Goal: Task Accomplishment & Management: Complete application form

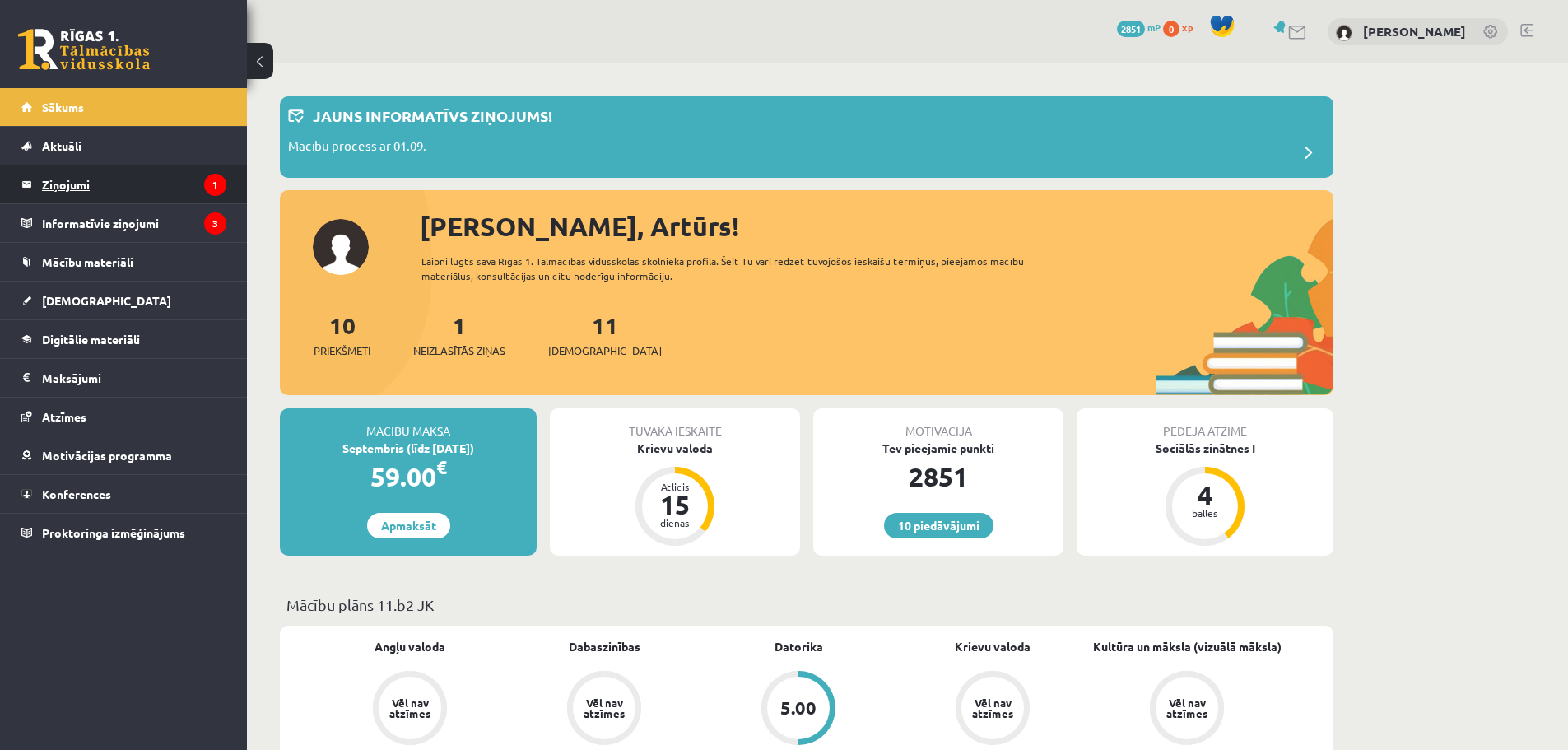
click at [141, 184] on legend "Ziņojumi 1" at bounding box center [135, 184] width 185 height 38
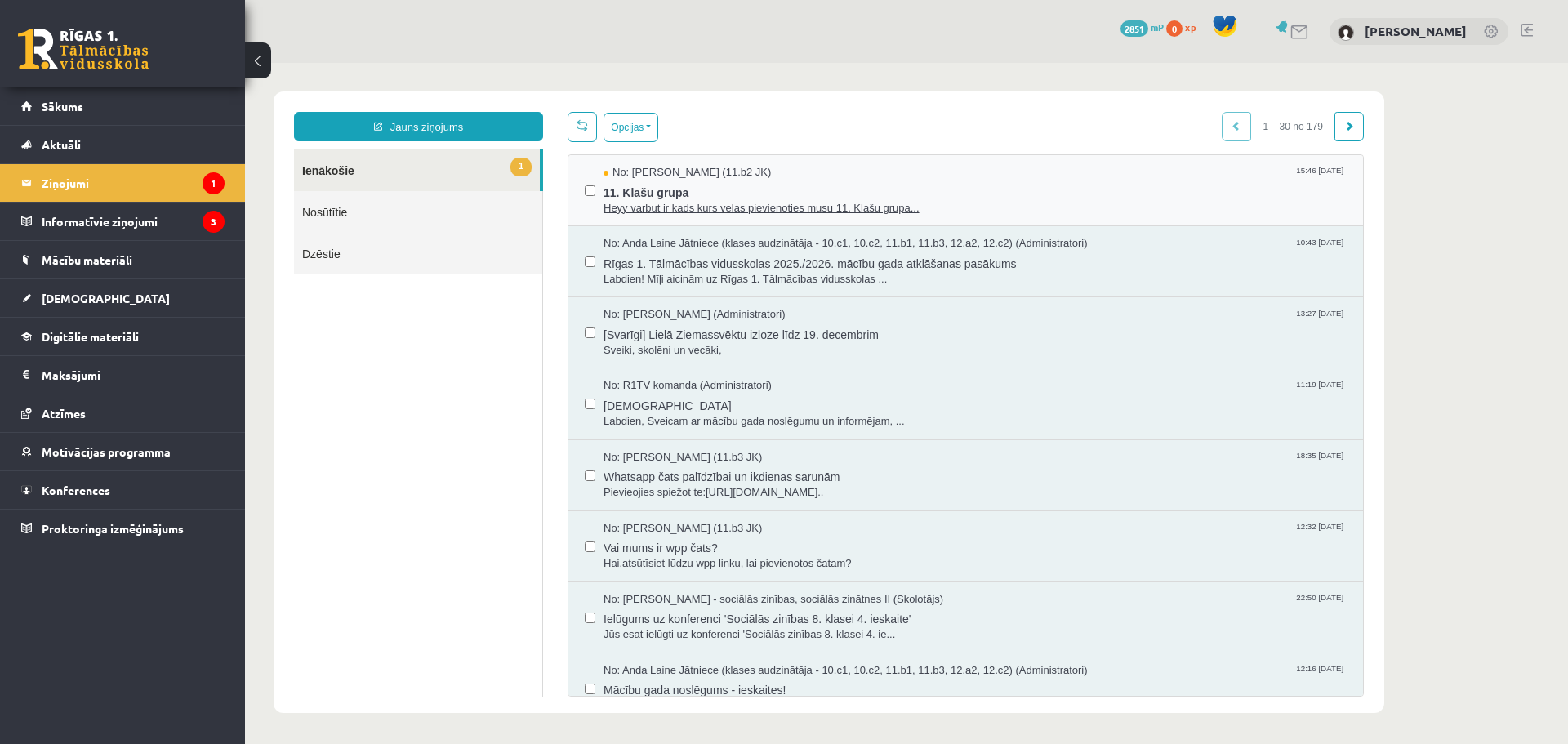
click at [658, 193] on span "11. Klašu grupa" at bounding box center [975, 190] width 743 height 20
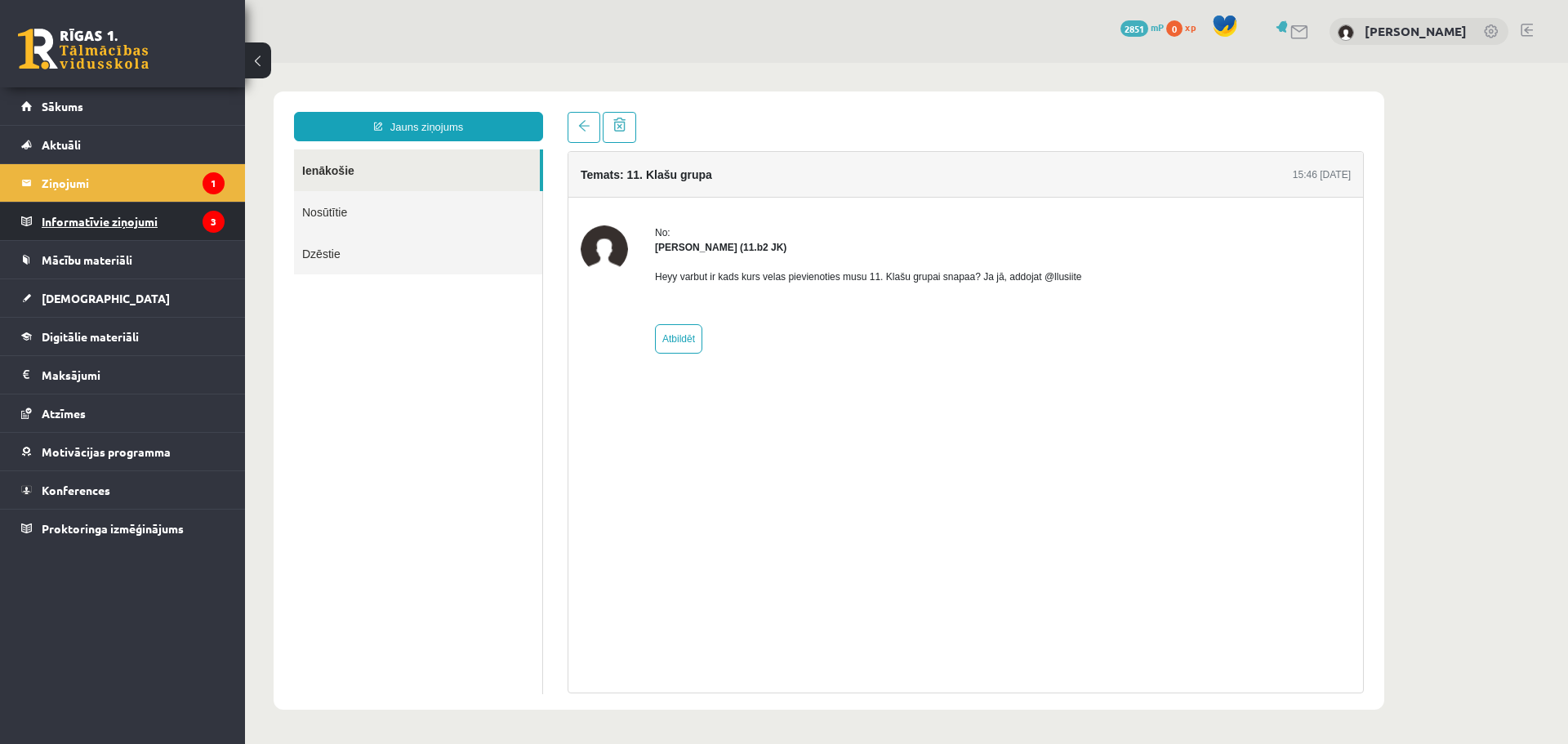
click at [125, 221] on legend "Informatīvie ziņojumi 3" at bounding box center [134, 221] width 183 height 37
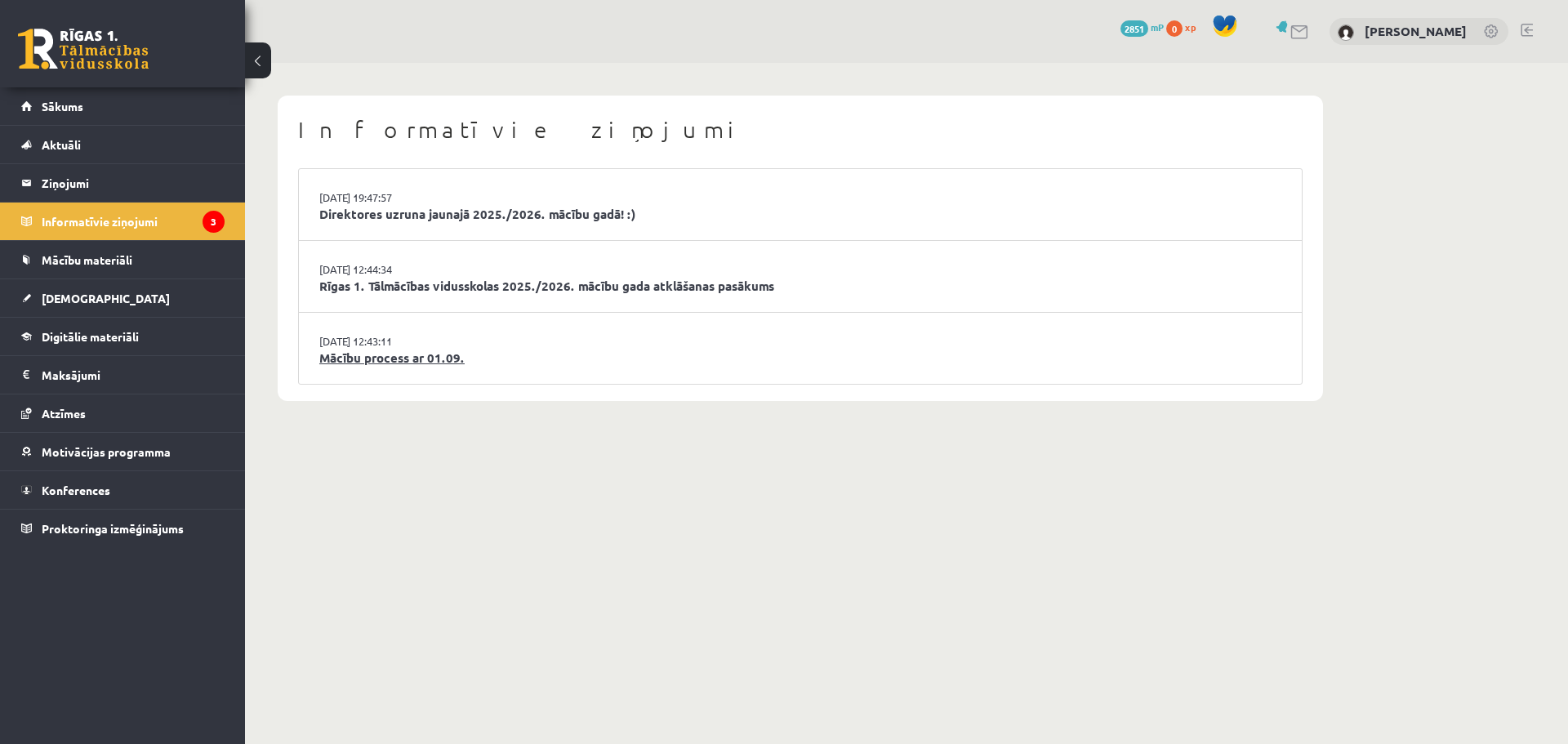
click at [408, 356] on link "Mācību process ar 01.09." at bounding box center [799, 358] width 962 height 19
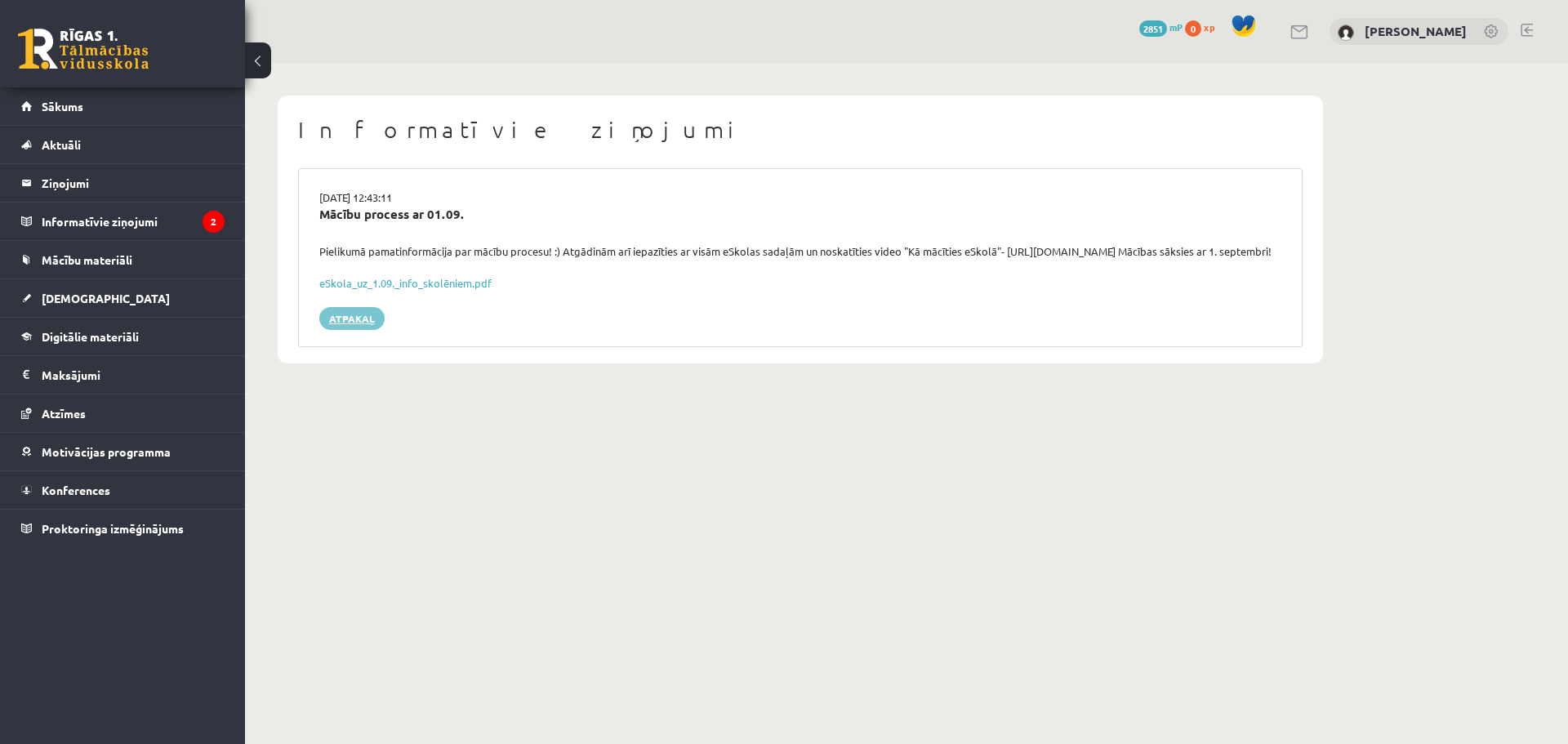
click at [347, 329] on link "Atpakaļ" at bounding box center [351, 318] width 65 height 23
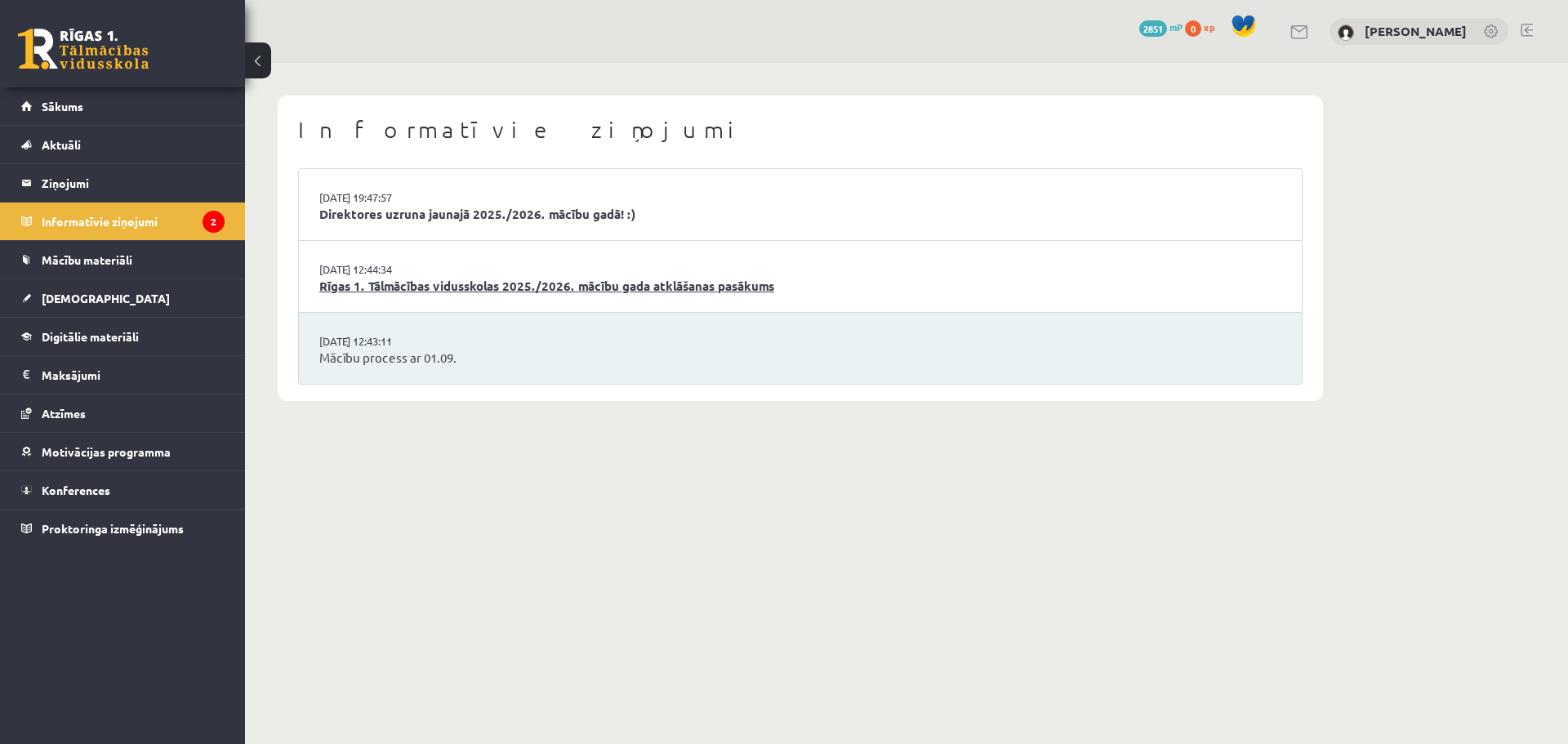
click at [459, 277] on link "Rīgas 1. Tālmācības vidusskolas 2025./2026. mācību gada atklāšanas pasākums" at bounding box center [799, 287] width 962 height 19
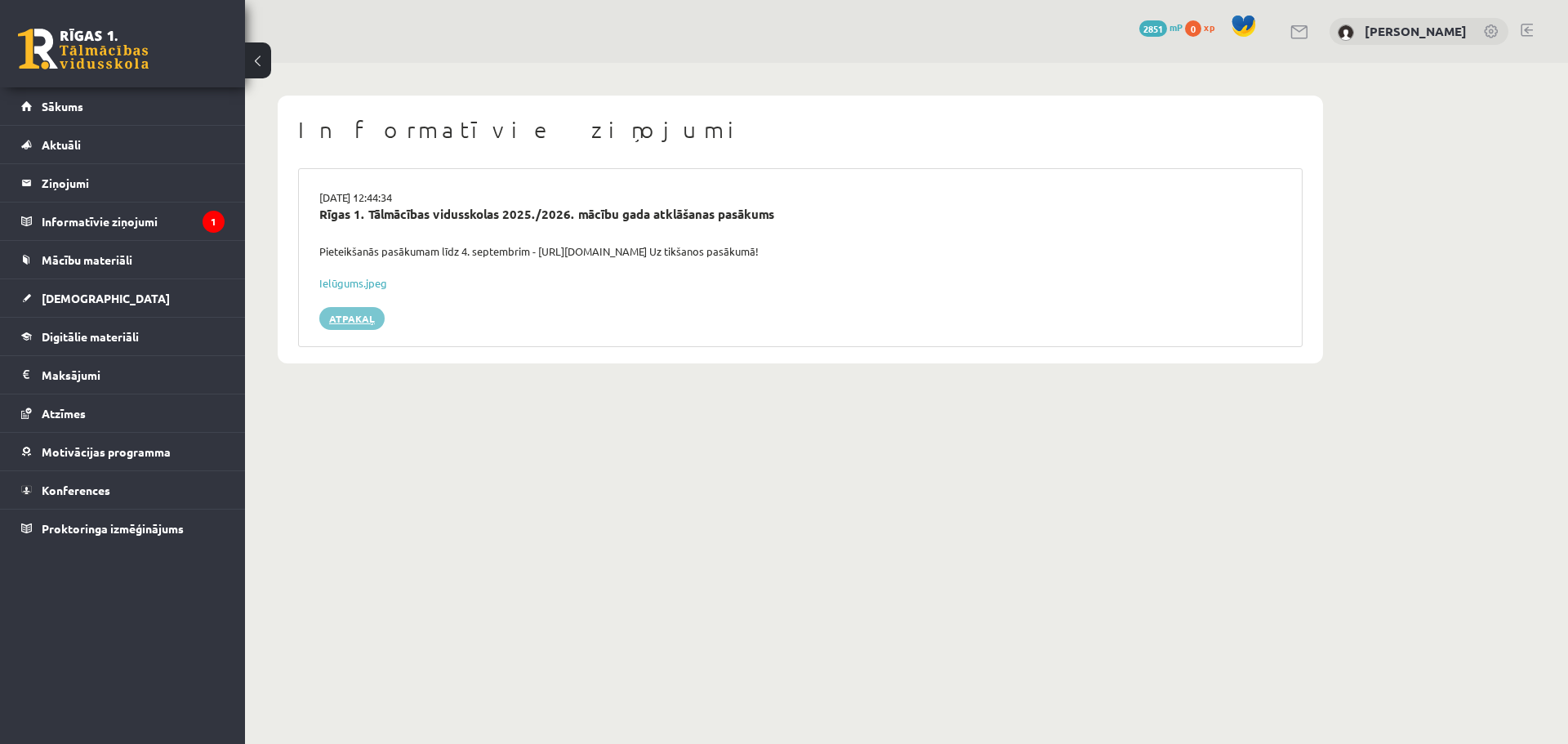
click at [358, 318] on link "Atpakaļ" at bounding box center [351, 318] width 65 height 23
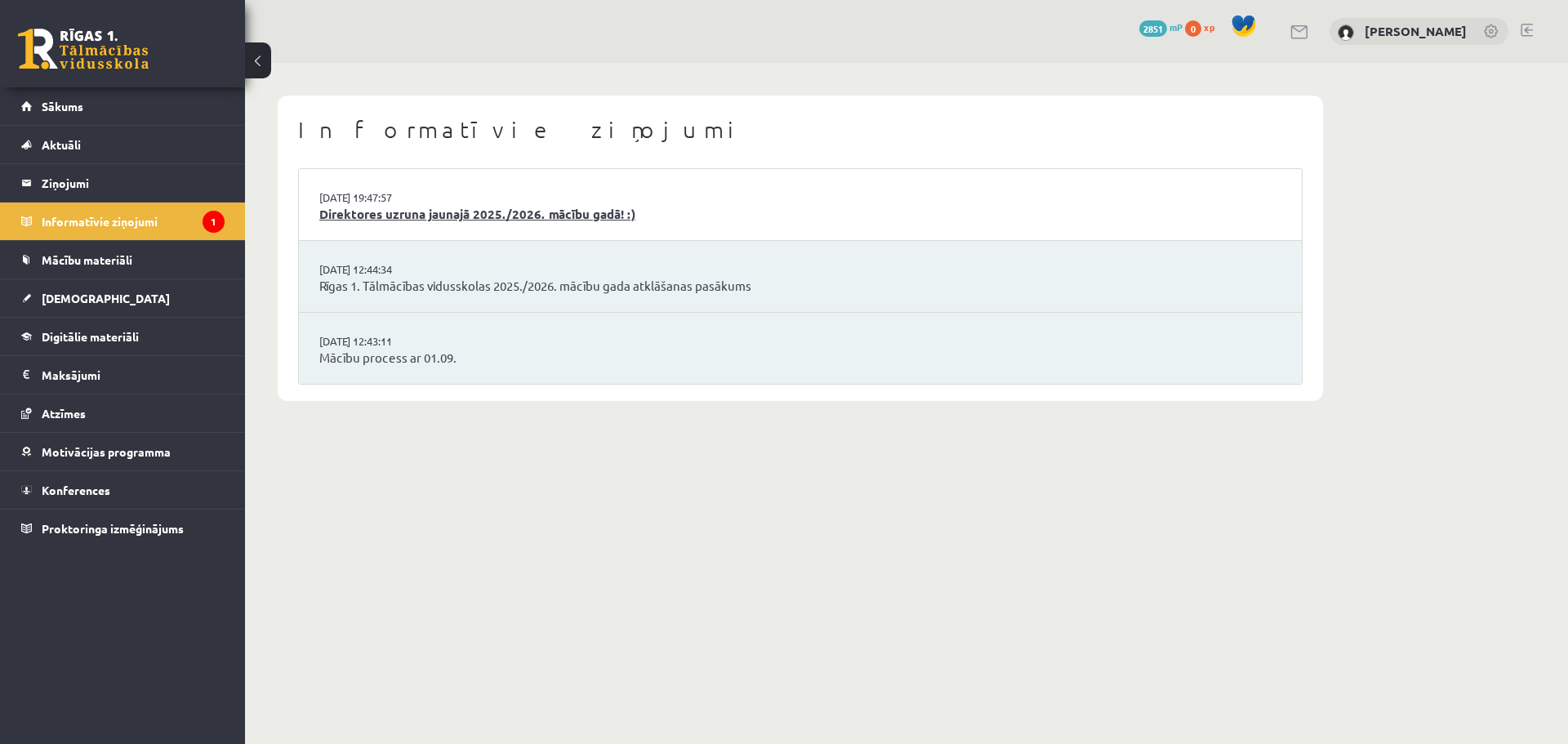
click at [435, 211] on link "Direktores uzruna jaunajā 2025./2026. mācību gadā! :)" at bounding box center [799, 215] width 962 height 19
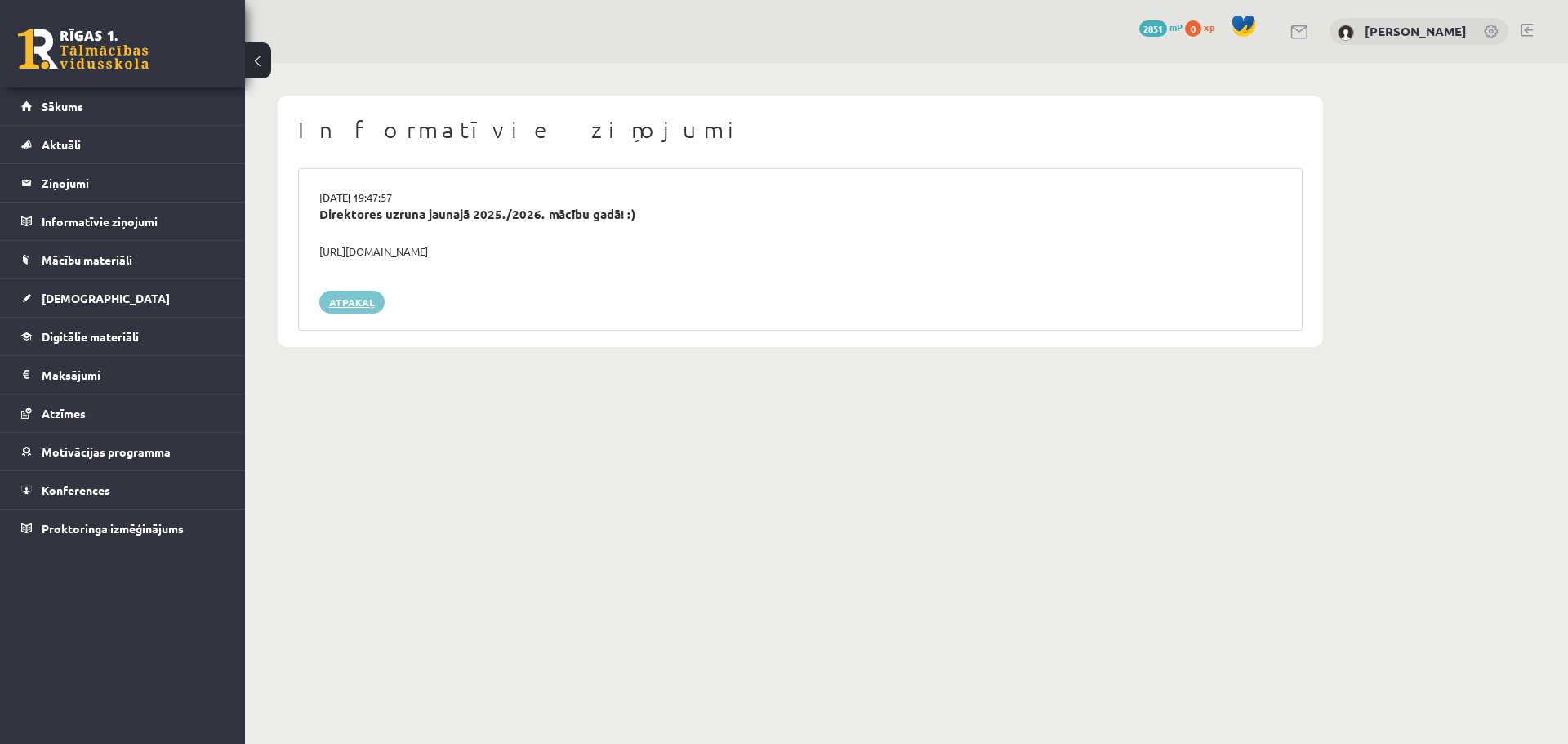
click at [357, 303] on link "Atpakaļ" at bounding box center [351, 302] width 65 height 23
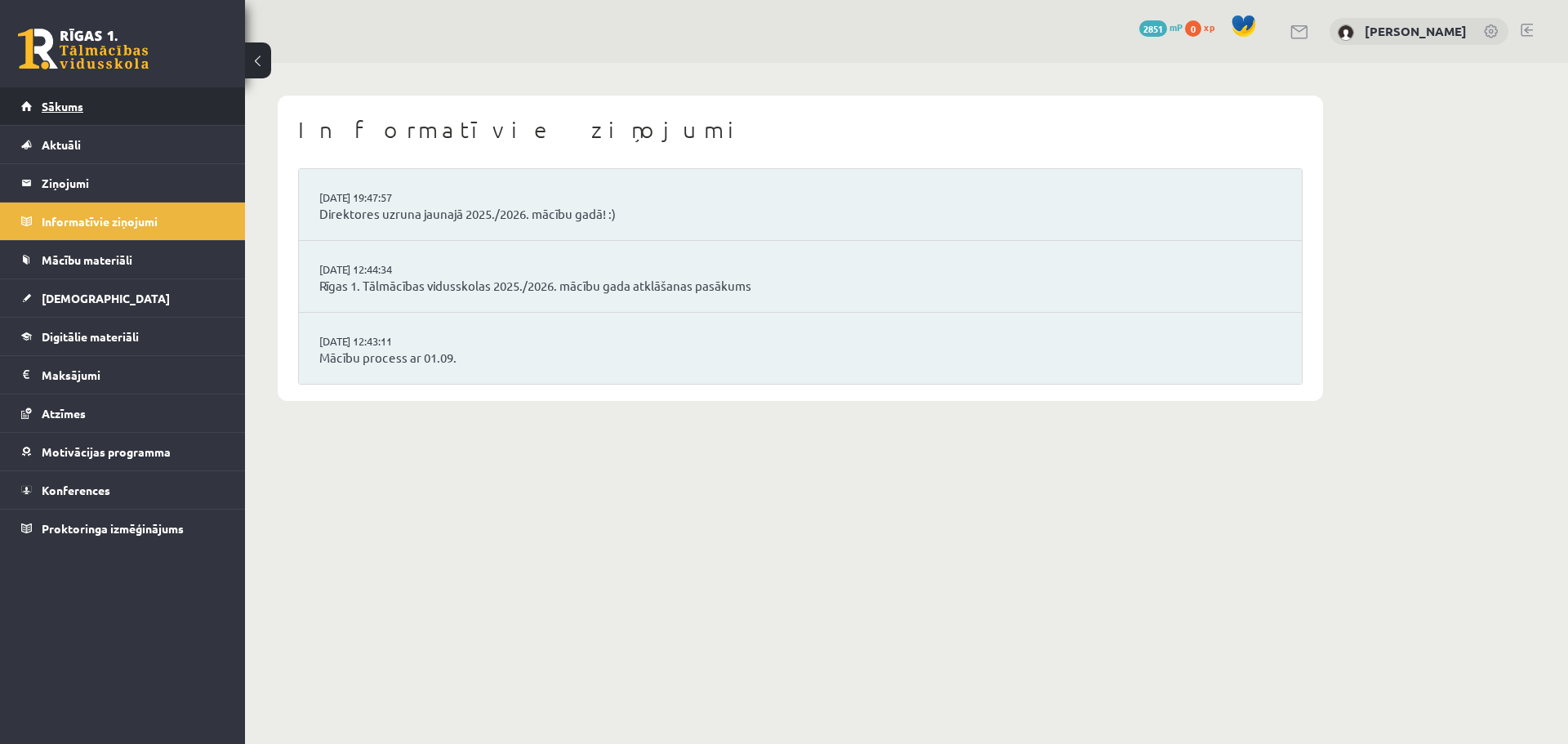
click at [74, 105] on span "Sākums" at bounding box center [63, 105] width 42 height 14
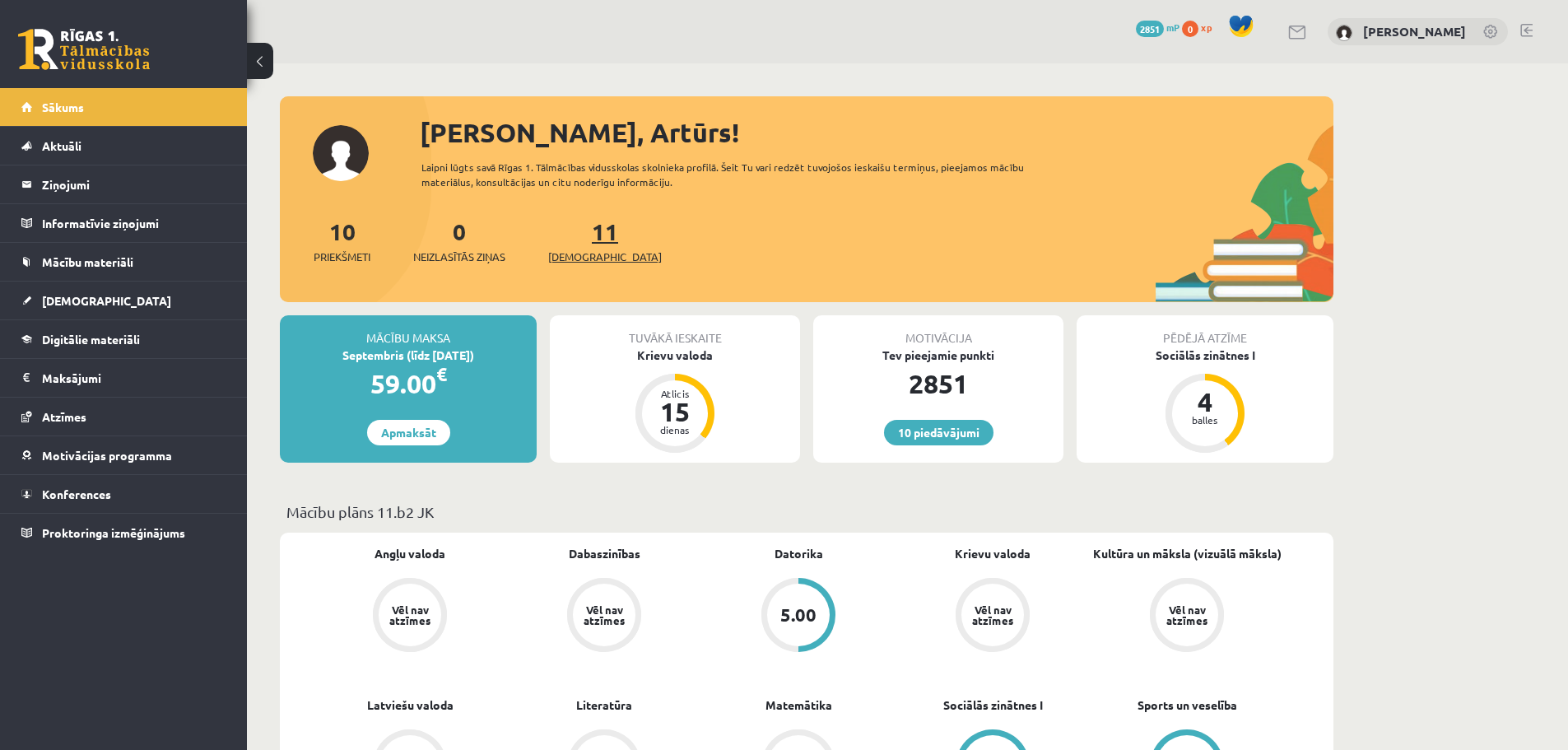
click at [572, 251] on span "[DEMOGRAPHIC_DATA]" at bounding box center [604, 256] width 114 height 16
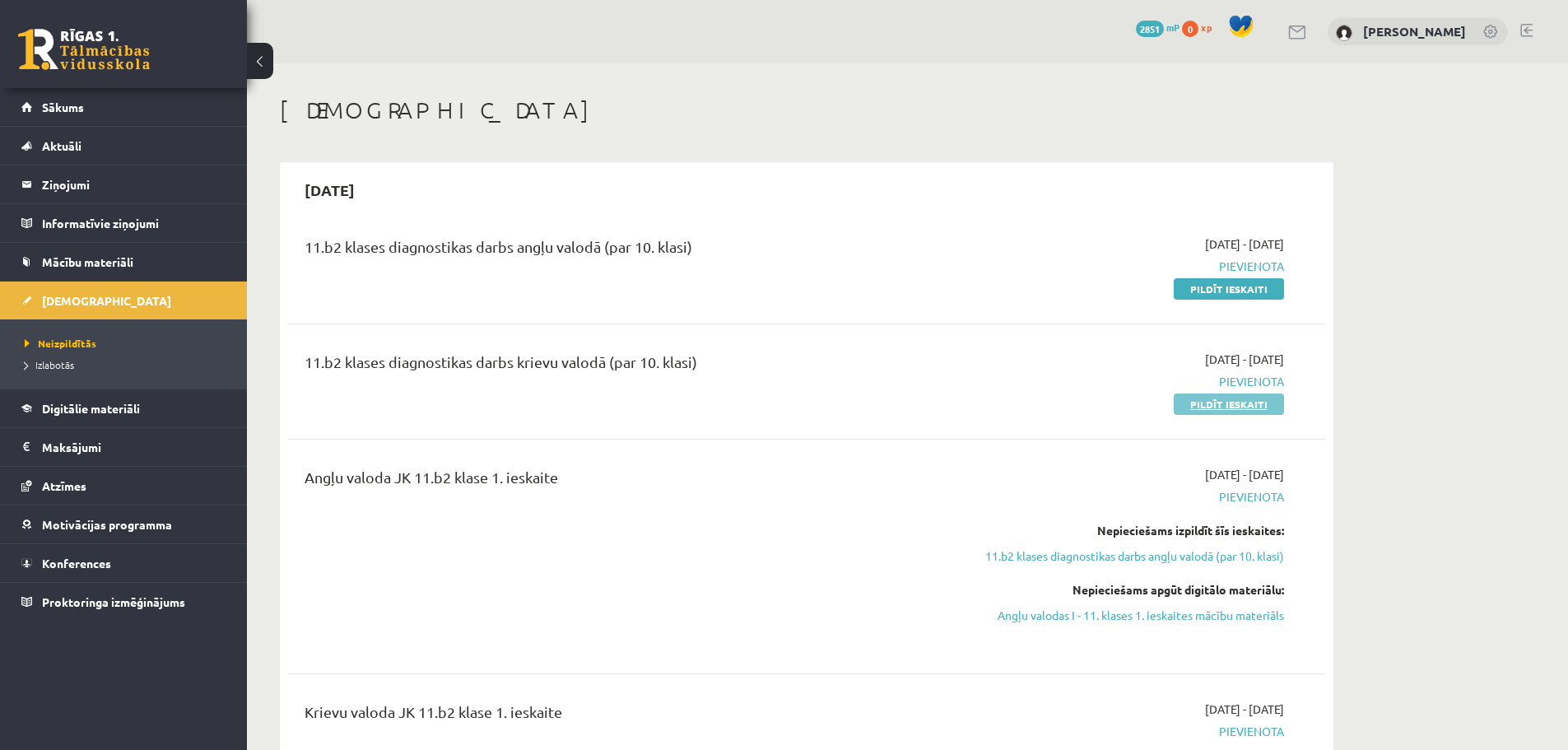
click at [1209, 401] on link "Pildīt ieskaiti" at bounding box center [1228, 404] width 111 height 21
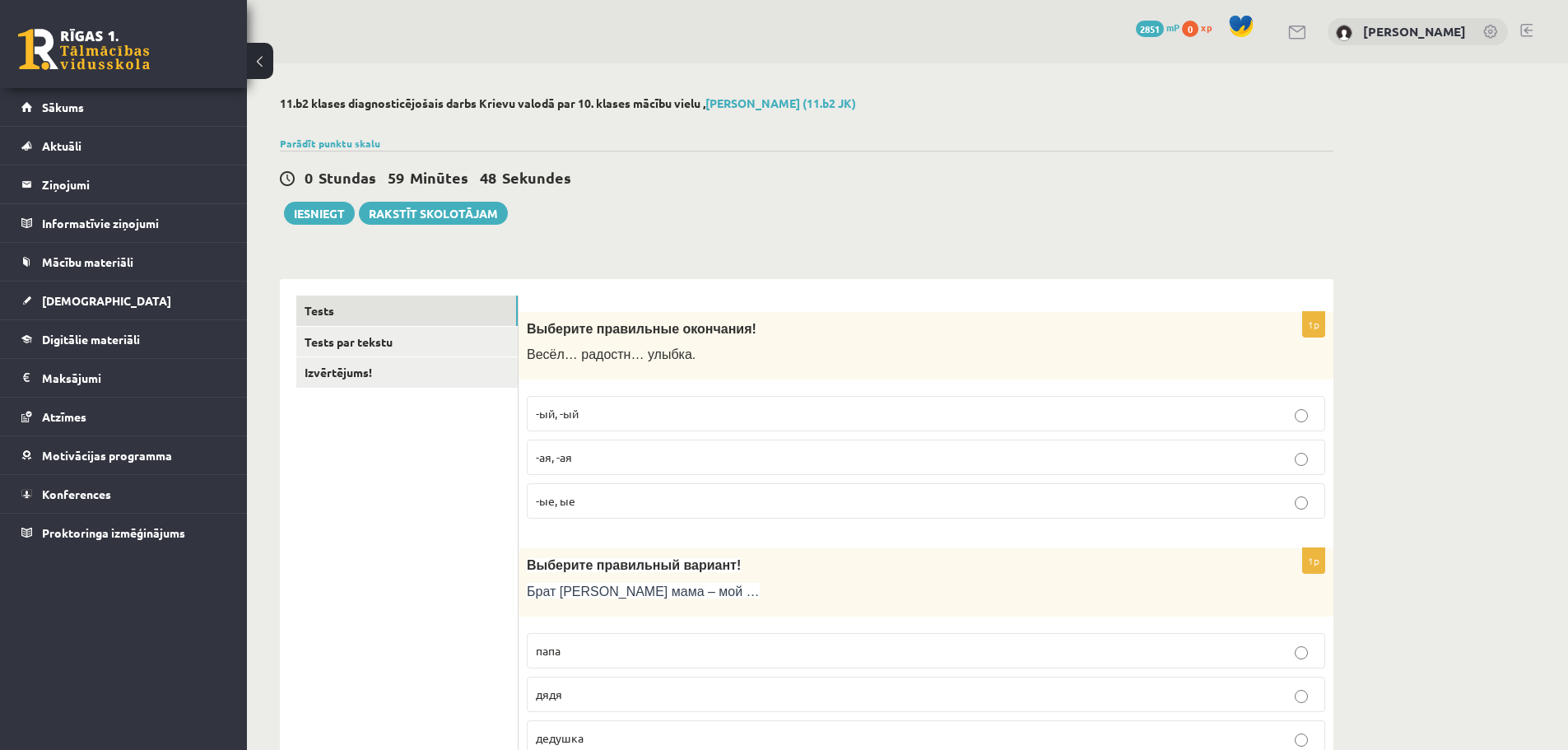
click at [592, 461] on p "-ая, -ая" at bounding box center [926, 457] width 781 height 17
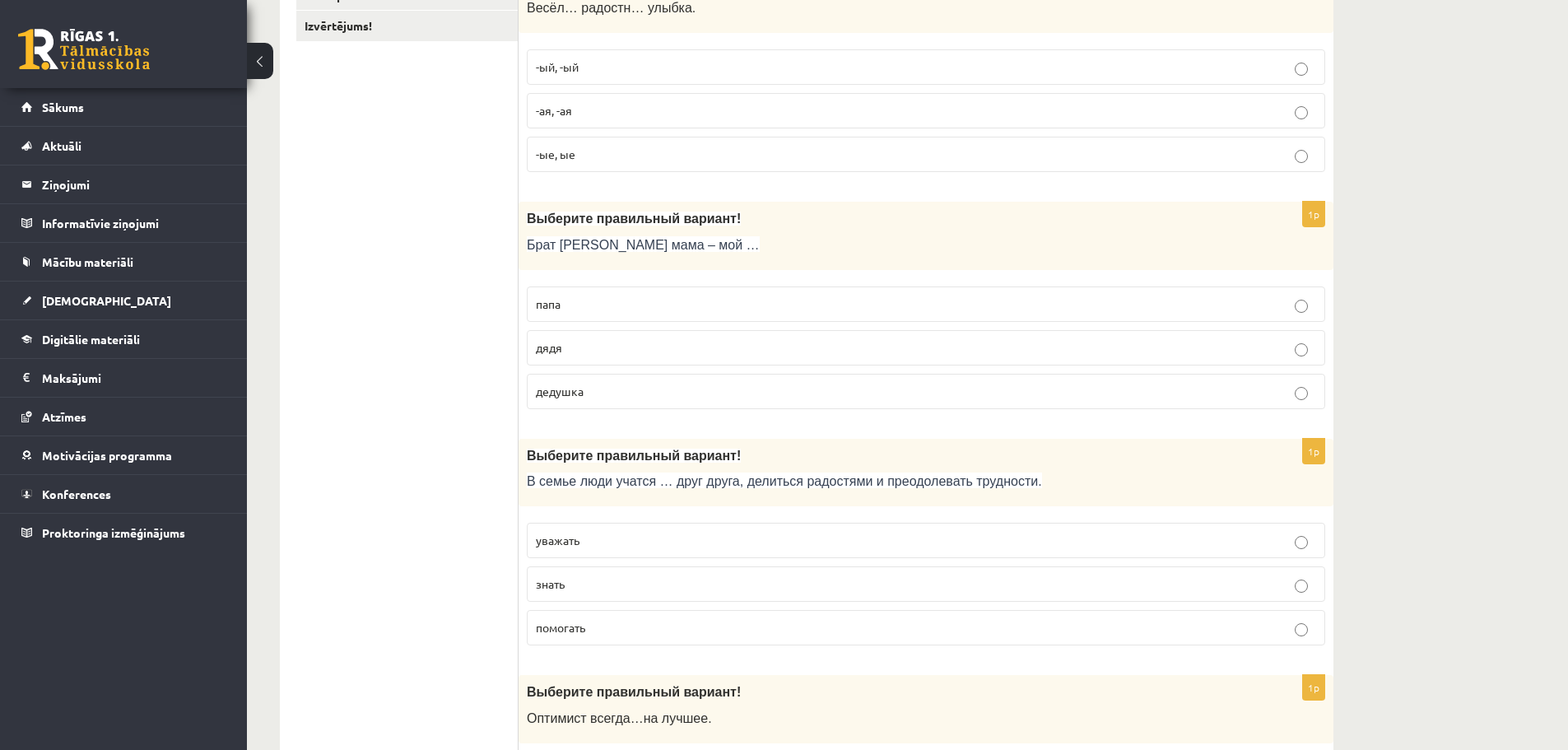
scroll to position [411, 0]
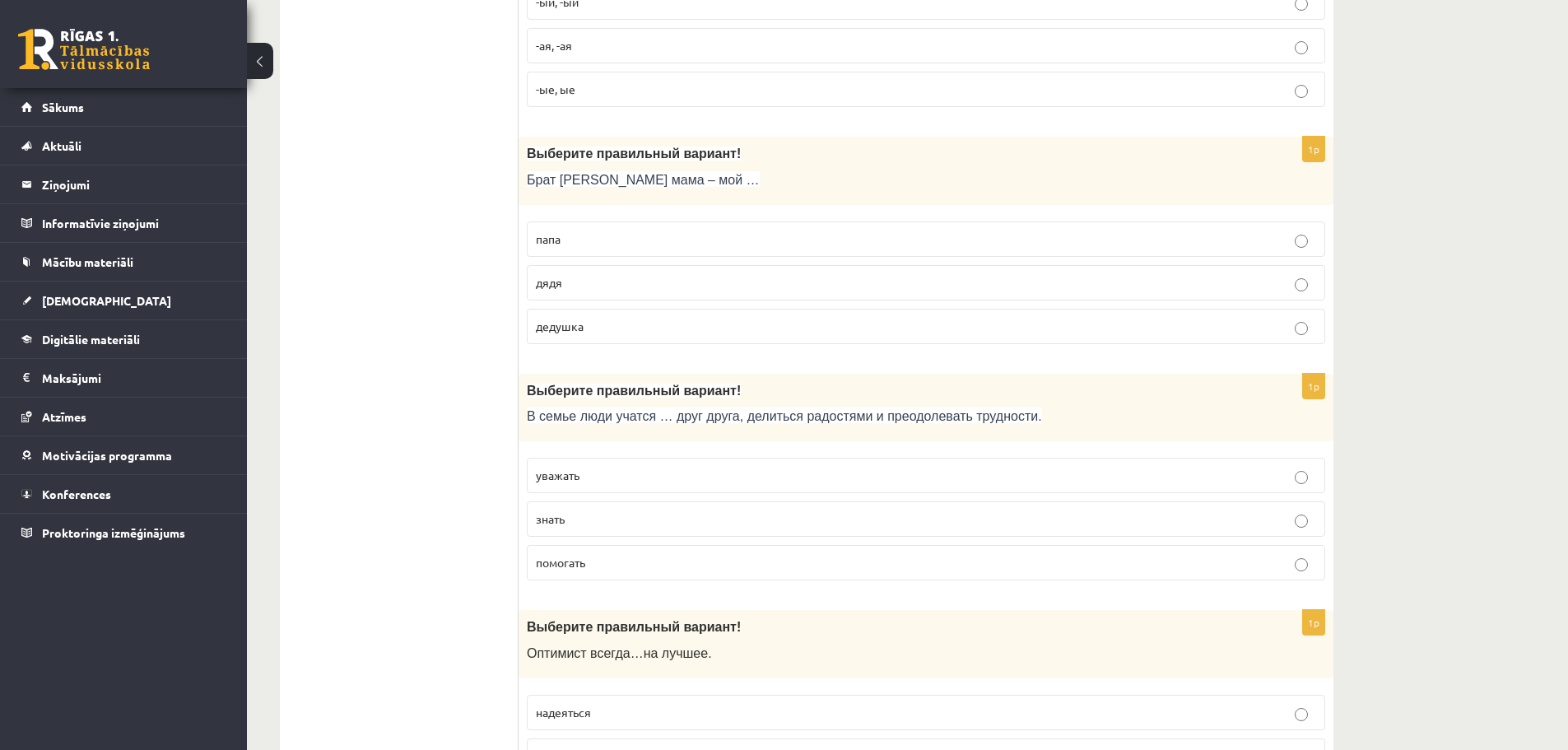
click at [648, 480] on p "уважать" at bounding box center [926, 476] width 781 height 17
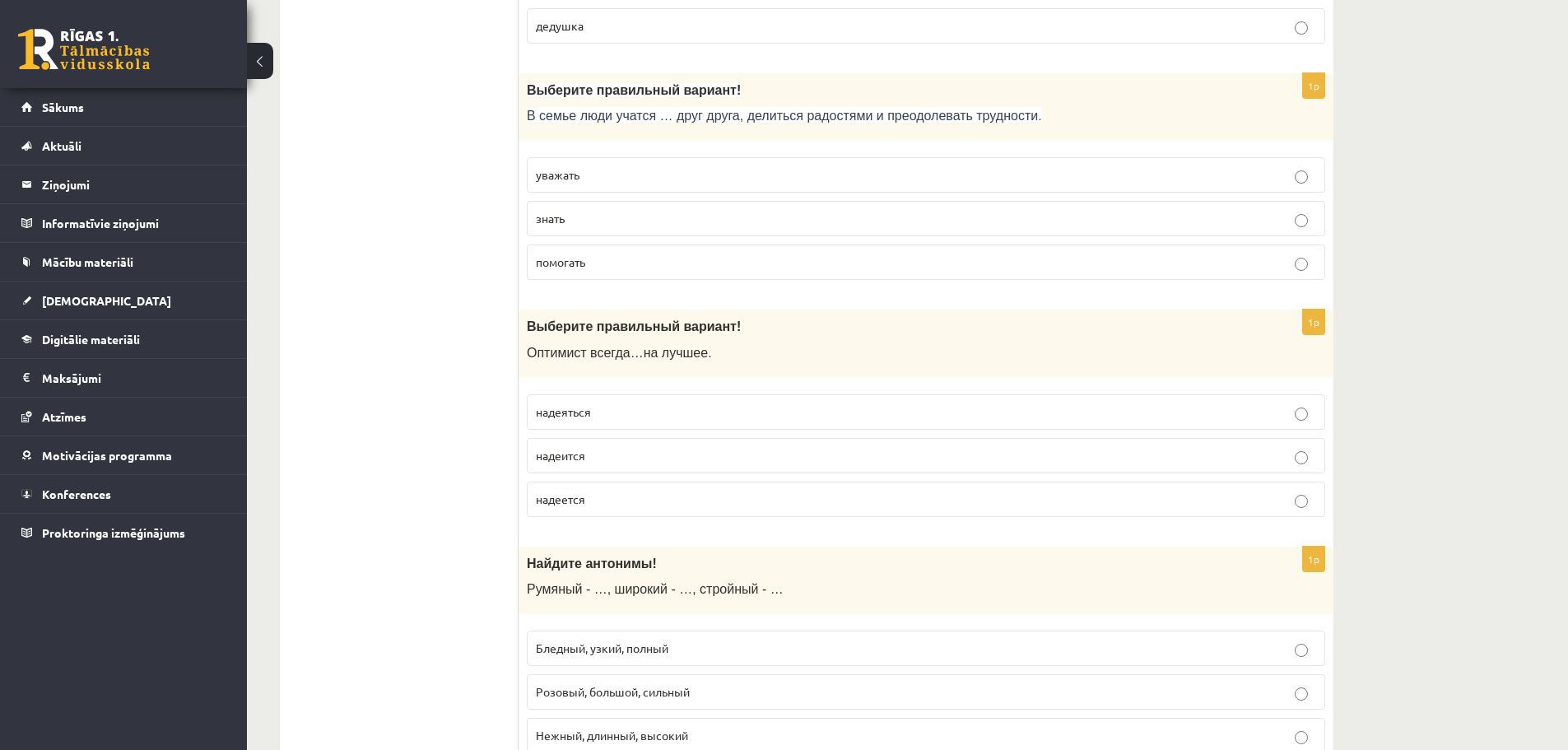
scroll to position [740, 0]
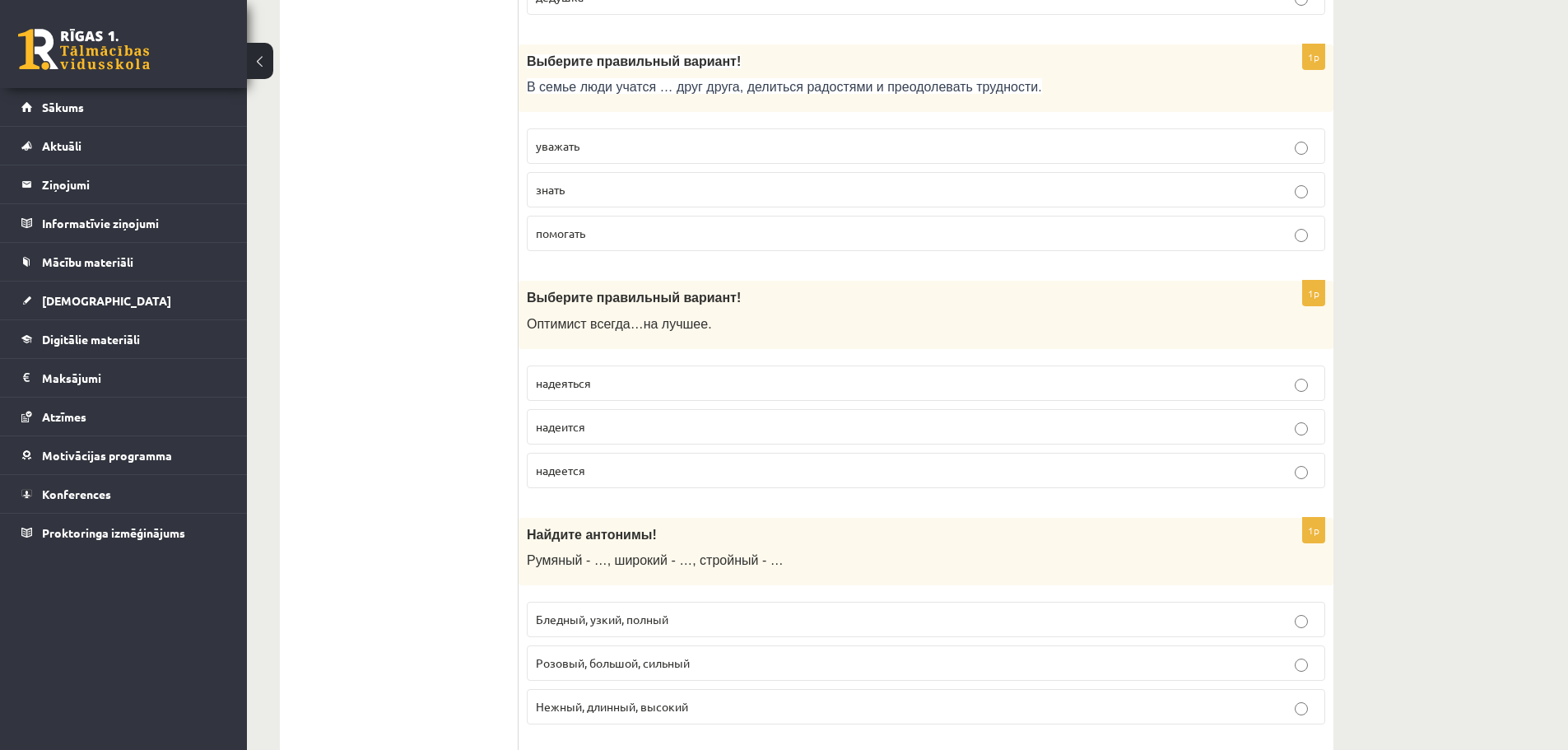
click at [629, 475] on p "надеется" at bounding box center [926, 471] width 781 height 17
click at [681, 474] on p "надеется" at bounding box center [926, 471] width 781 height 17
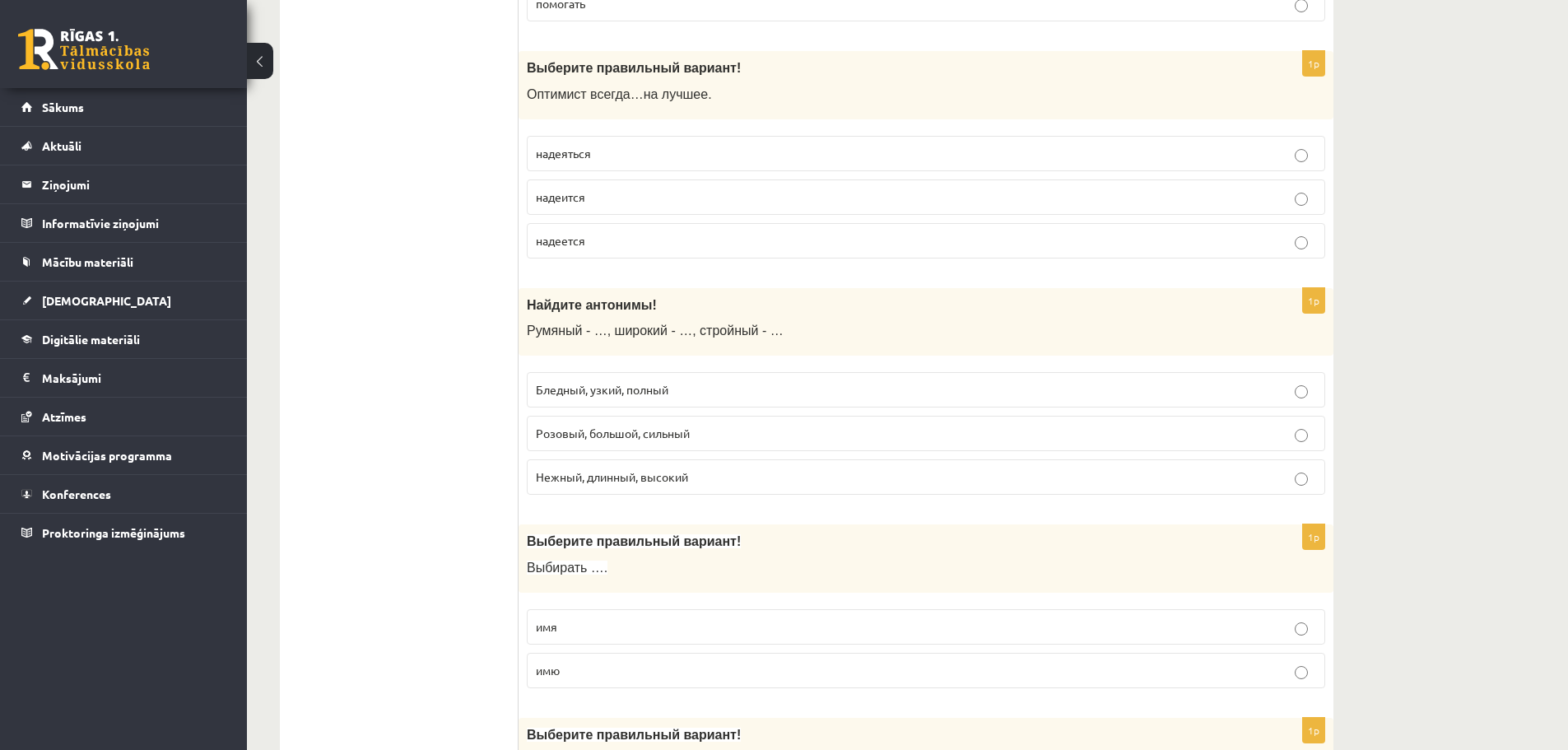
scroll to position [988, 0]
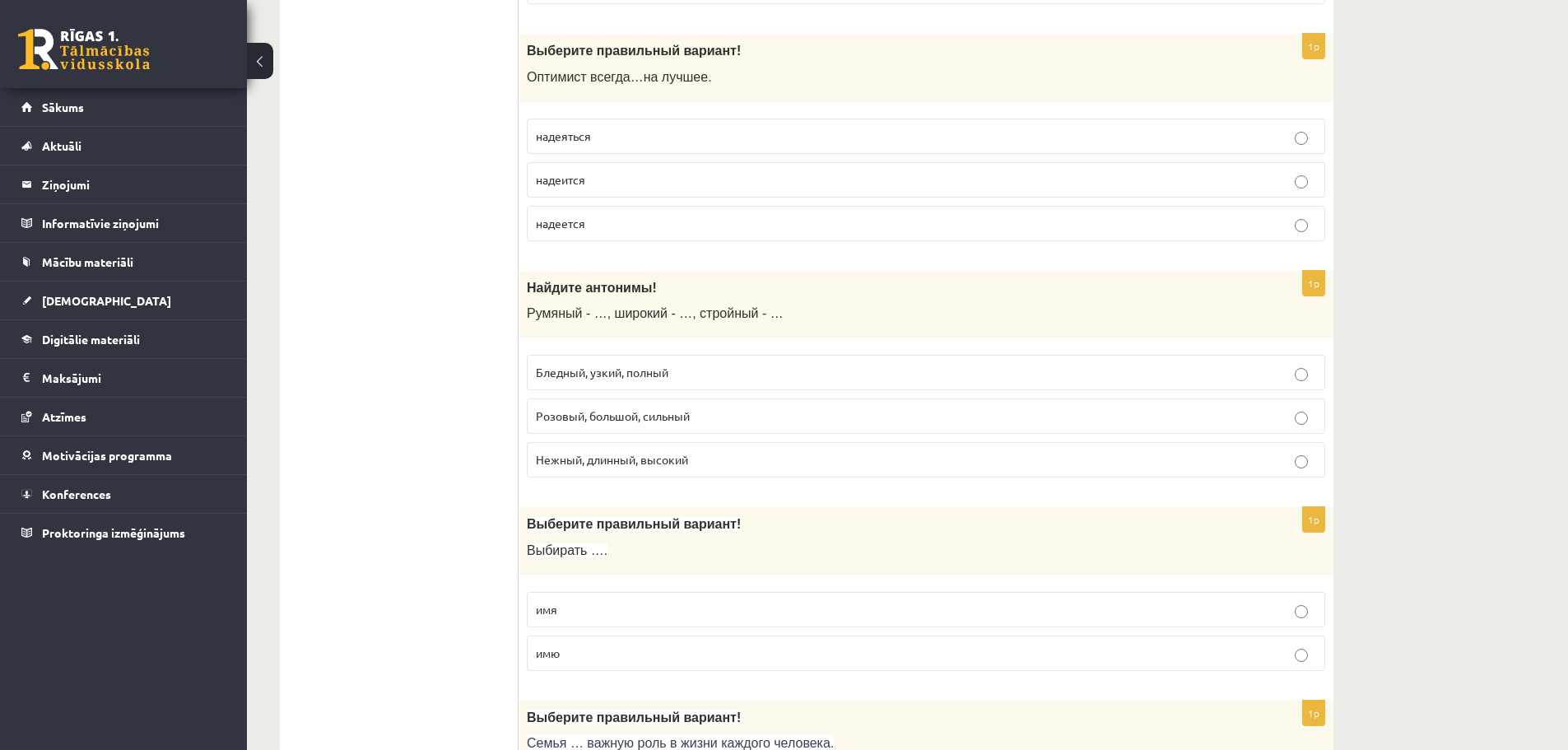
click at [647, 371] on span "Бледный, узкий, полный" at bounding box center [603, 372] width 133 height 14
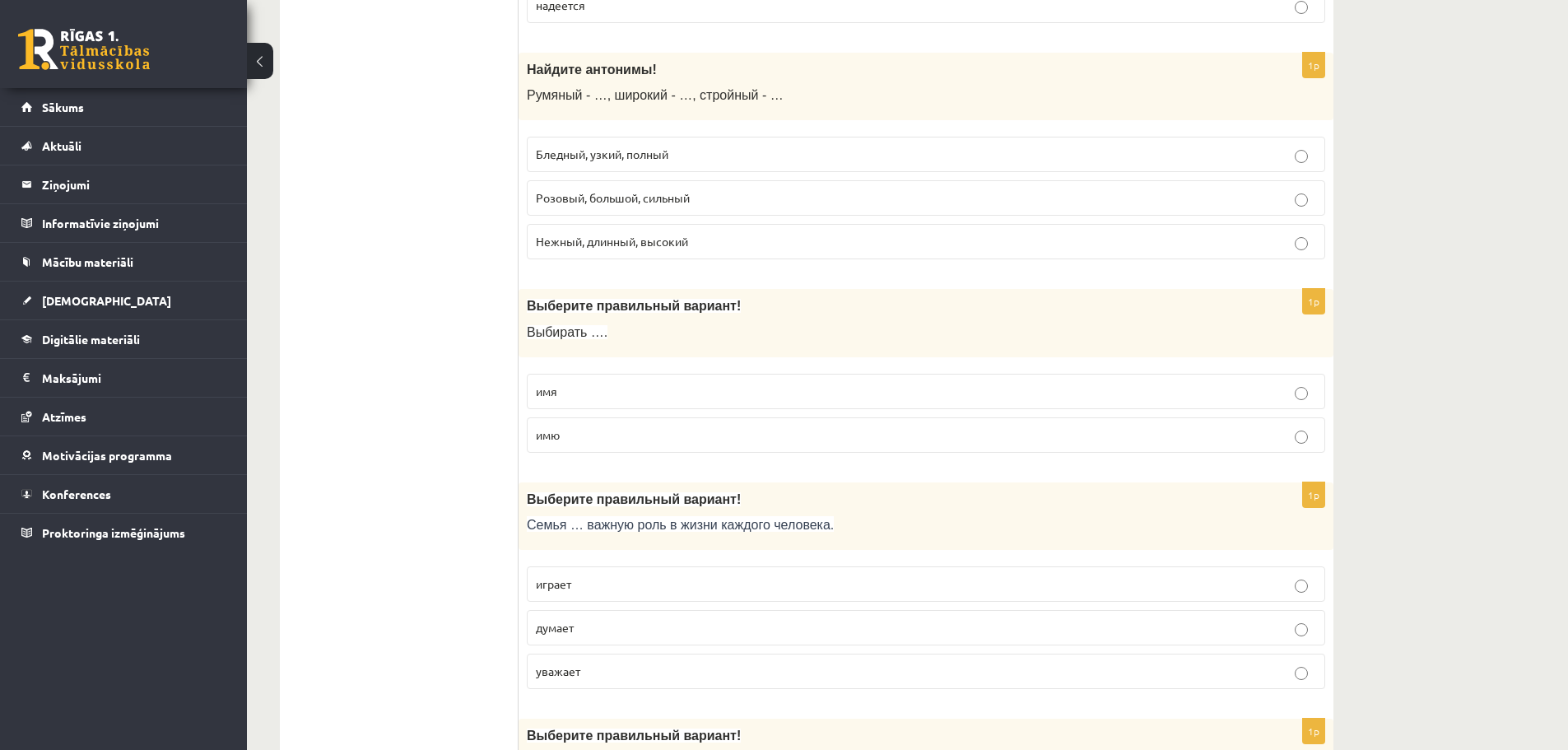
scroll to position [1234, 0]
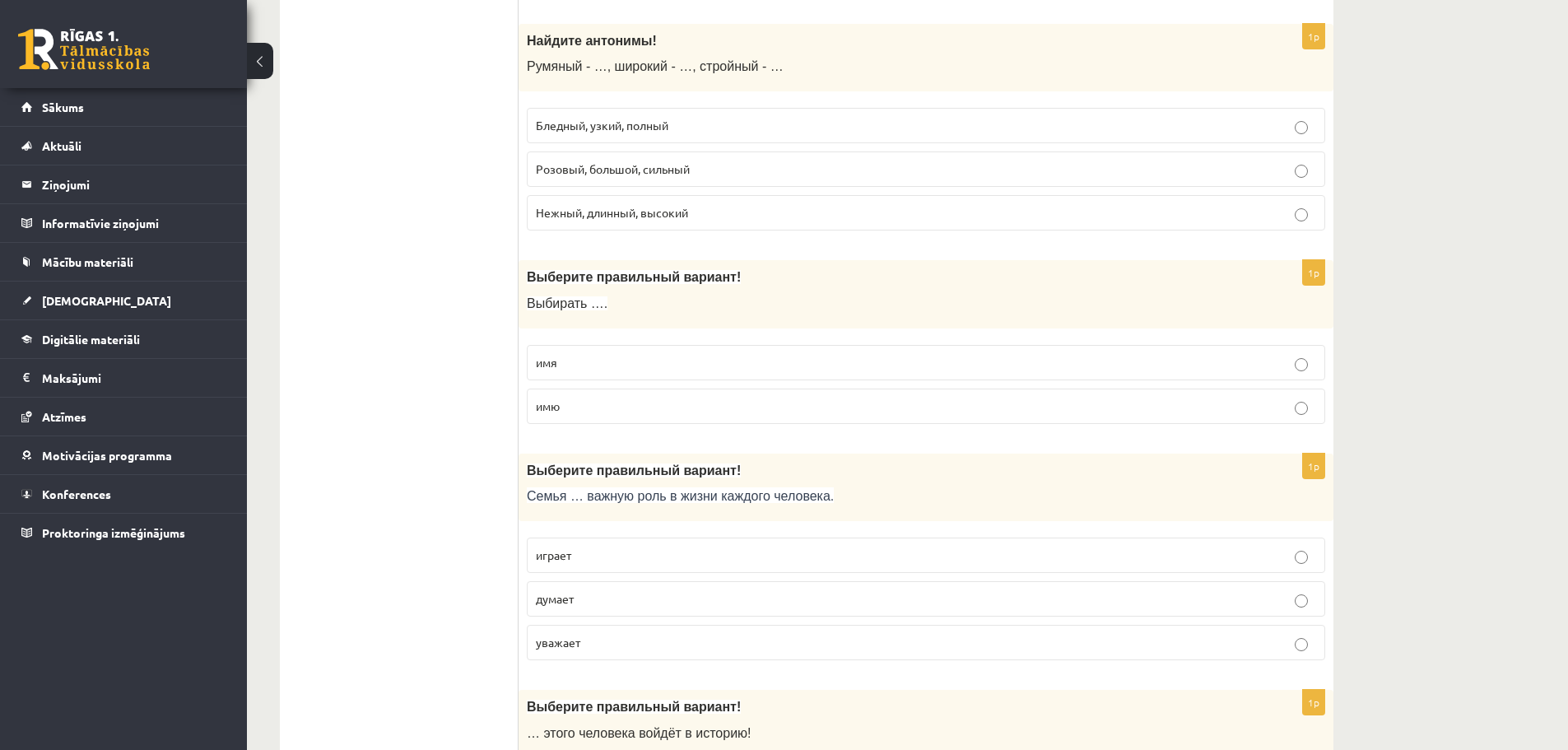
click at [611, 373] on label "имя" at bounding box center [925, 362] width 798 height 36
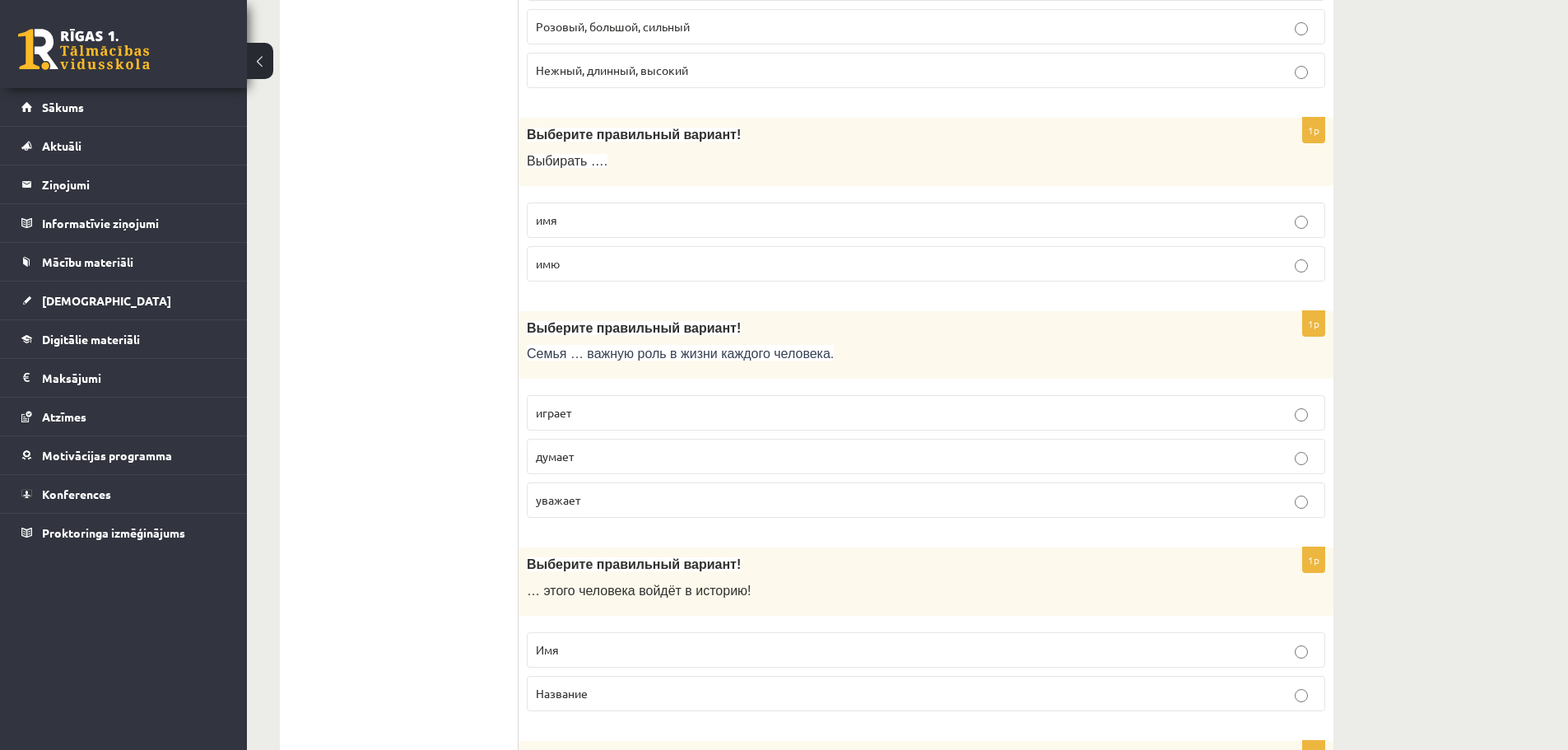
scroll to position [1399, 0]
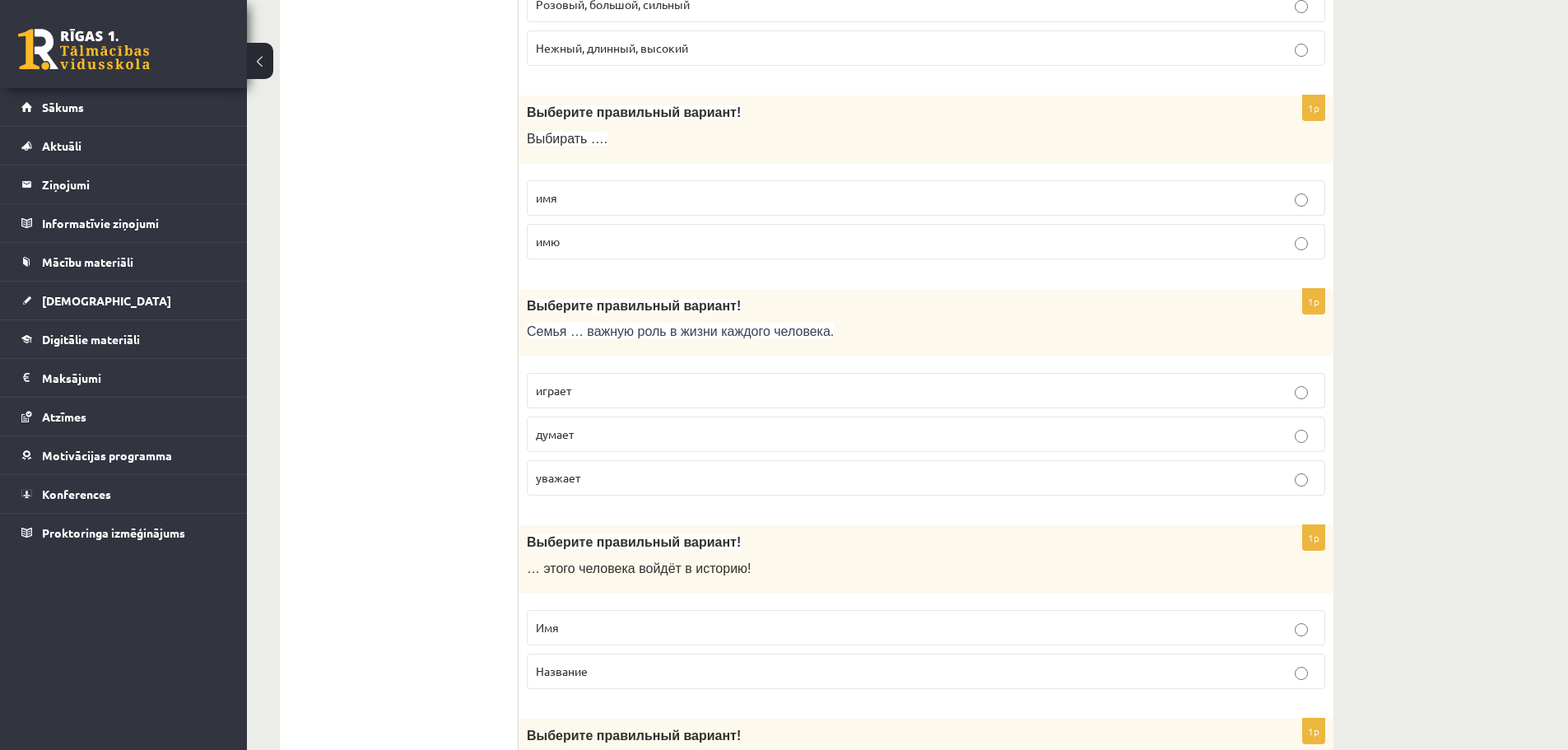
click at [607, 404] on label "играет" at bounding box center [925, 390] width 798 height 36
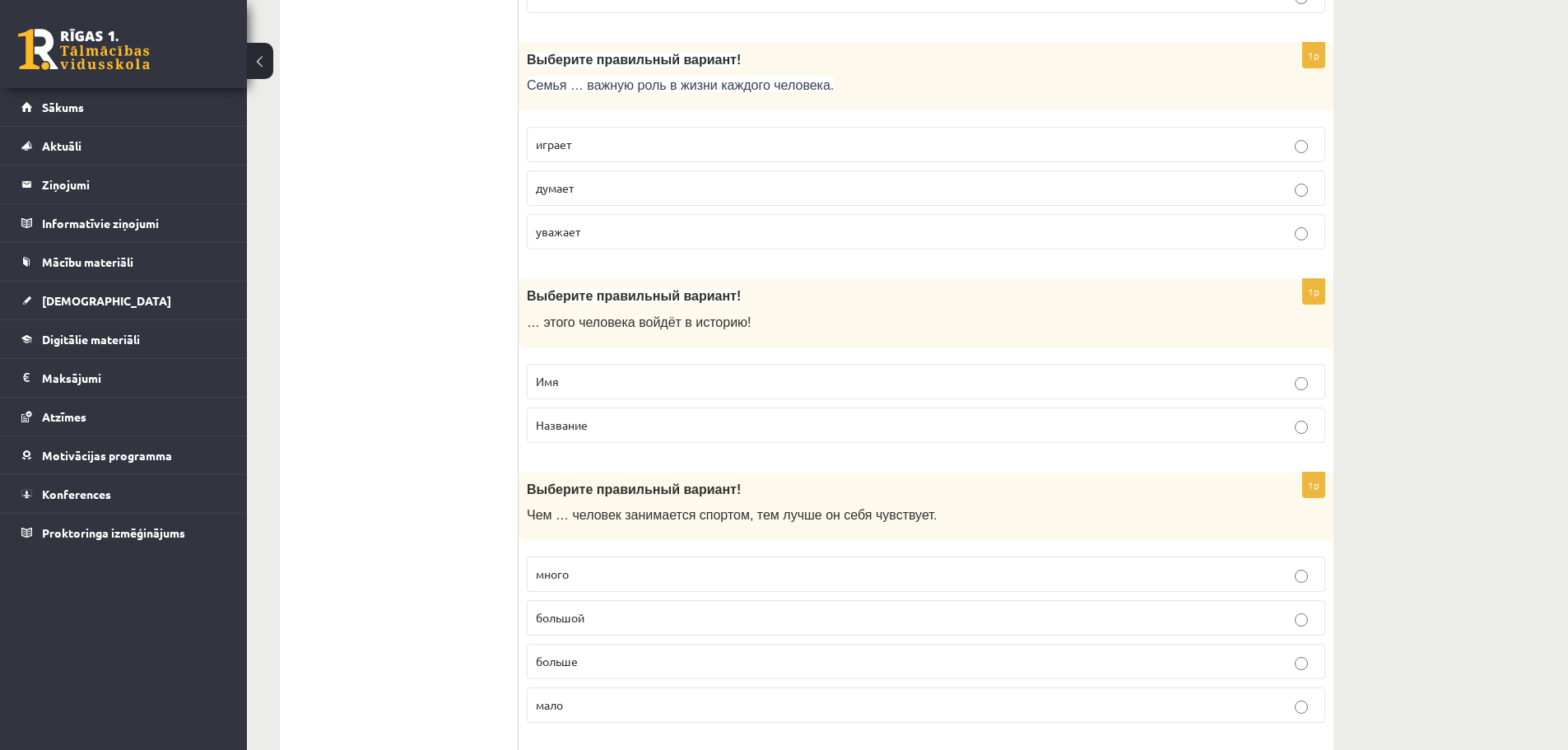
scroll to position [1646, 0]
click at [661, 394] on label "Имя" at bounding box center [925, 380] width 798 height 36
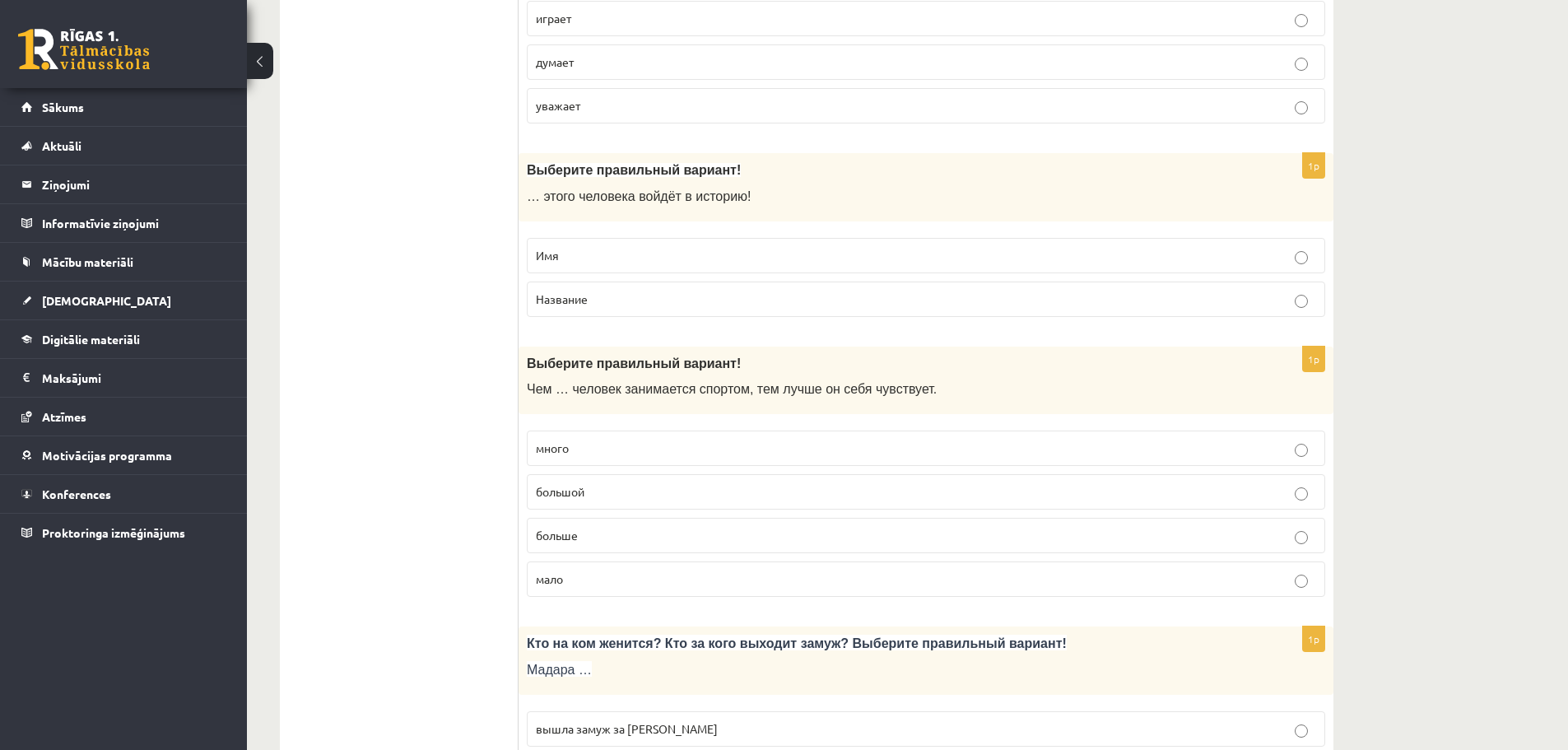
scroll to position [1811, 0]
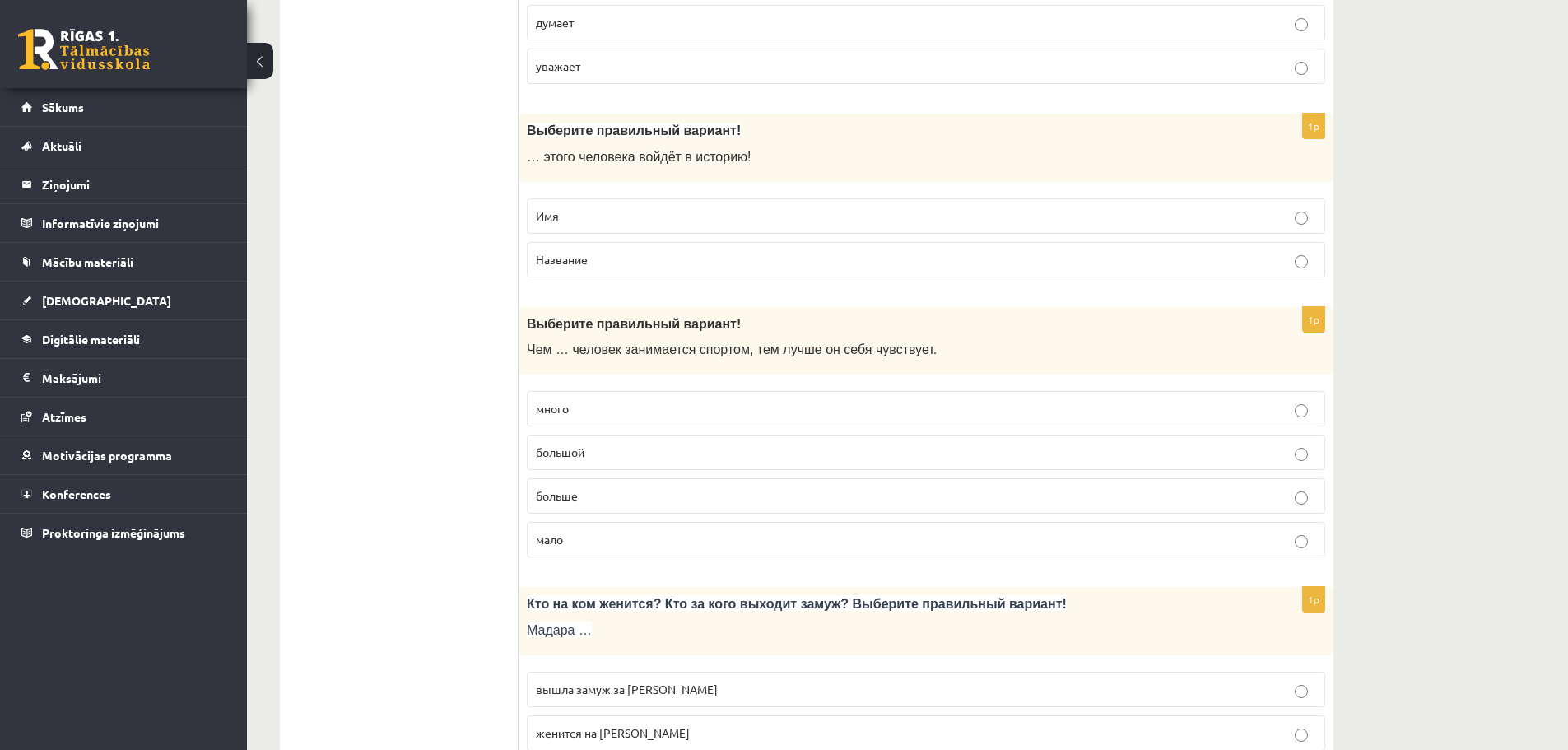
click at [655, 494] on p "больше" at bounding box center [926, 496] width 781 height 17
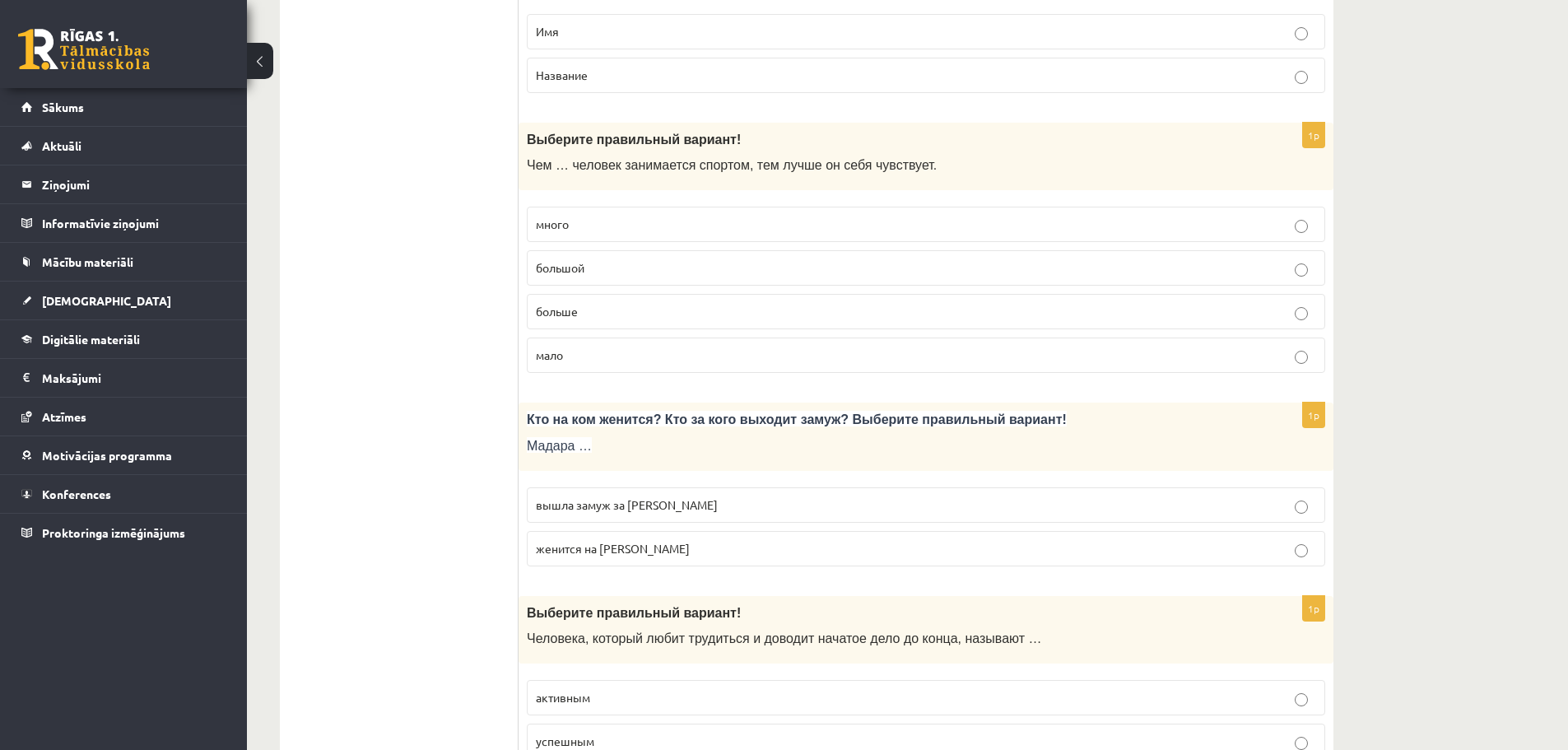
scroll to position [2140, 0]
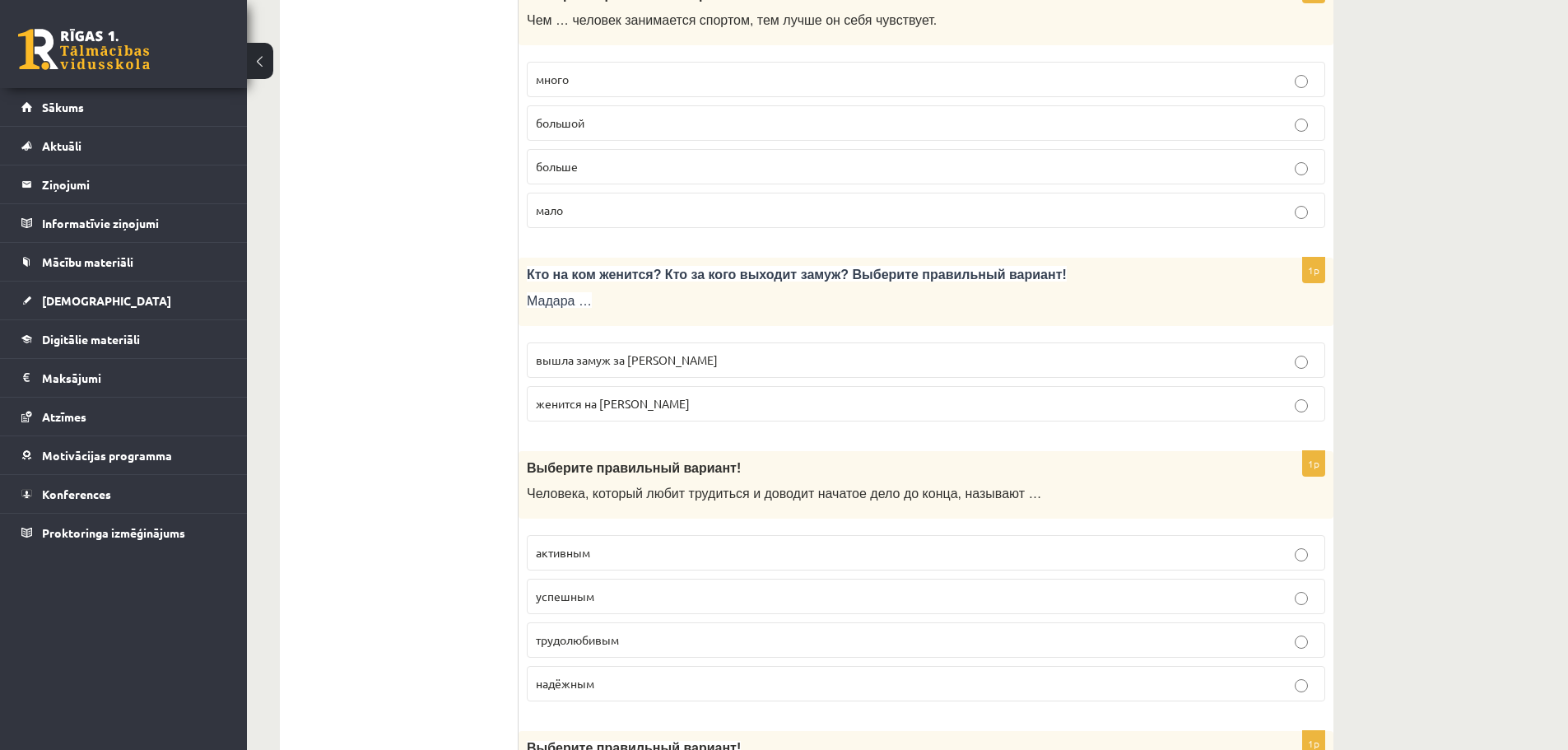
click at [602, 367] on p "вышла замуж за Марка" at bounding box center [926, 360] width 781 height 17
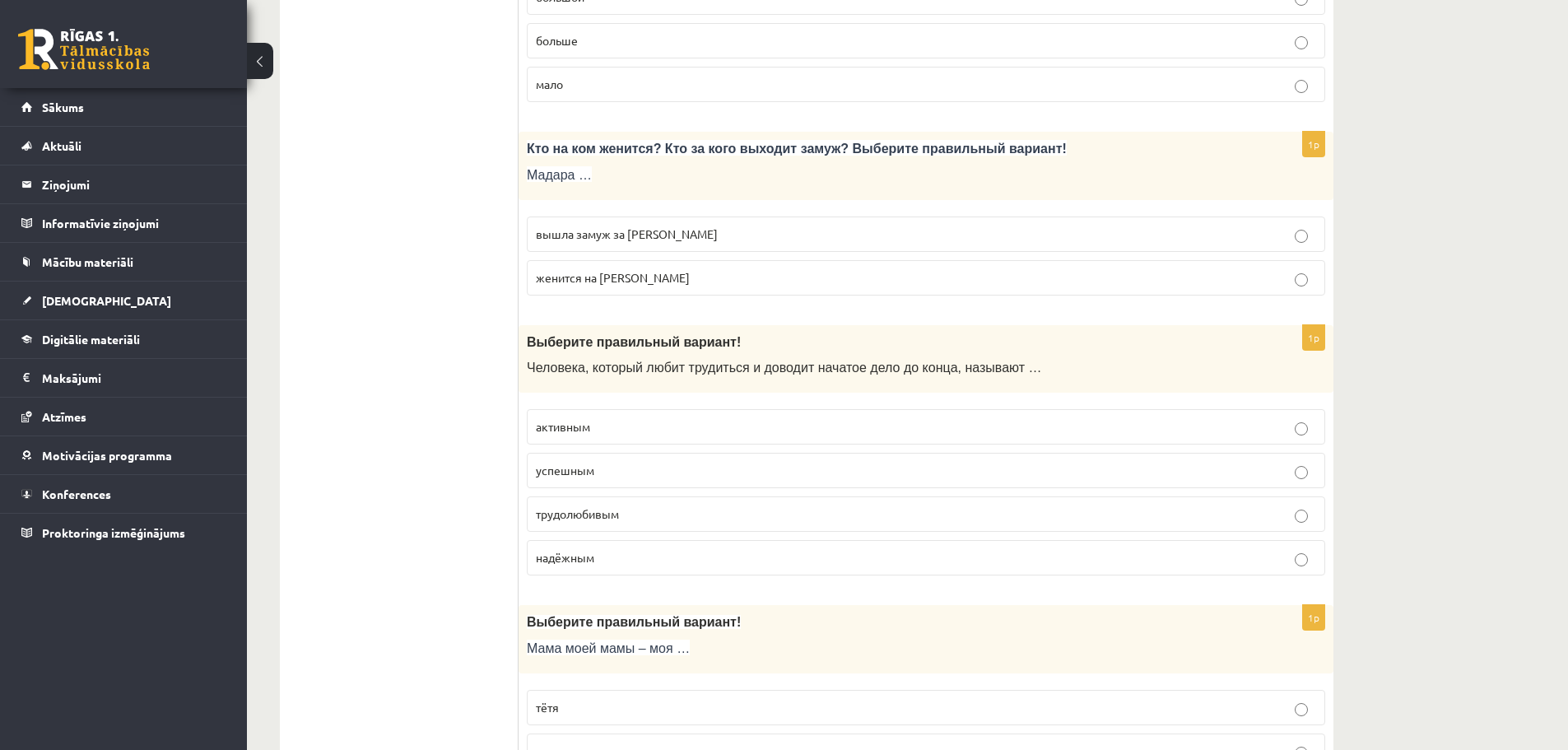
scroll to position [2305, 0]
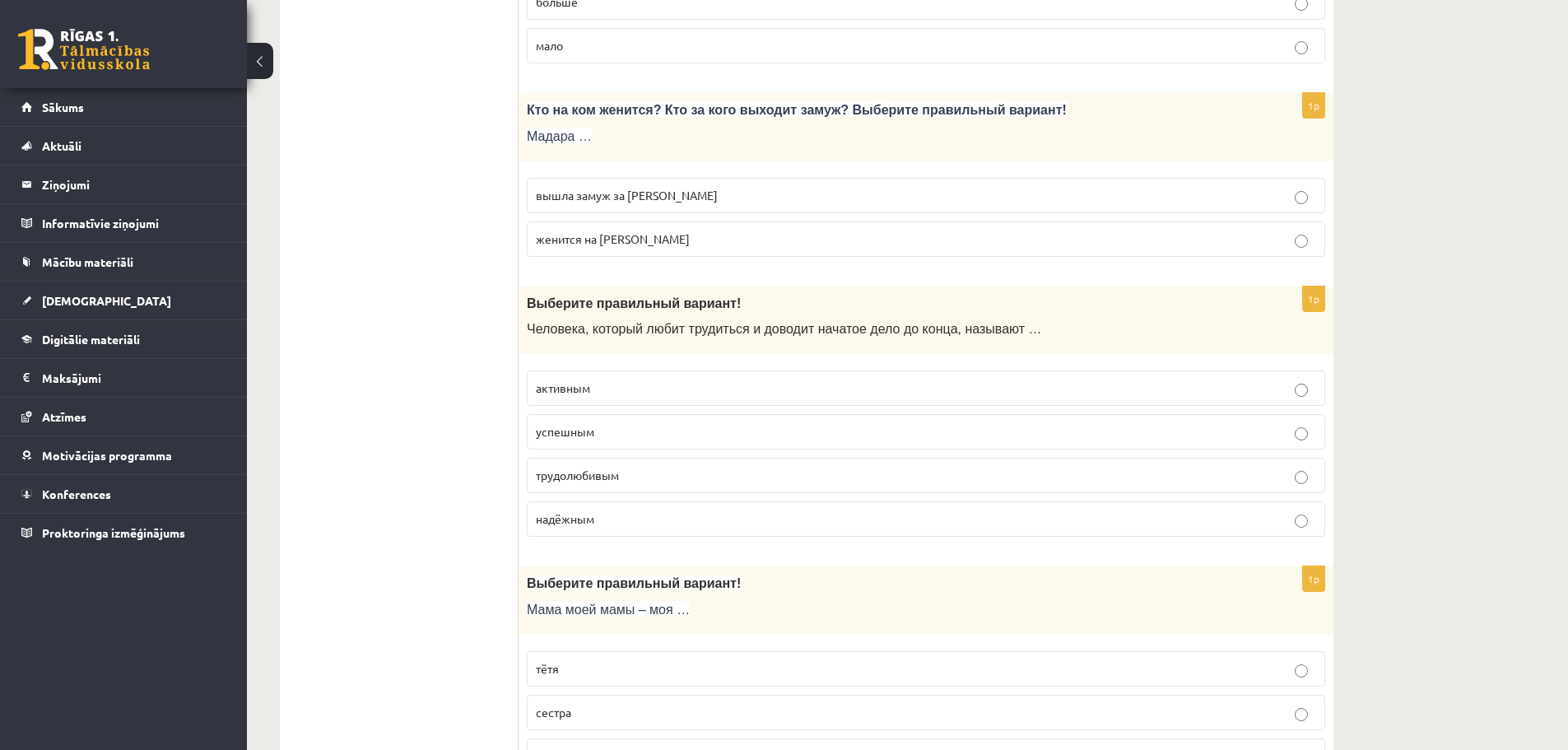
click at [714, 484] on p "трудолюбивым" at bounding box center [926, 476] width 781 height 17
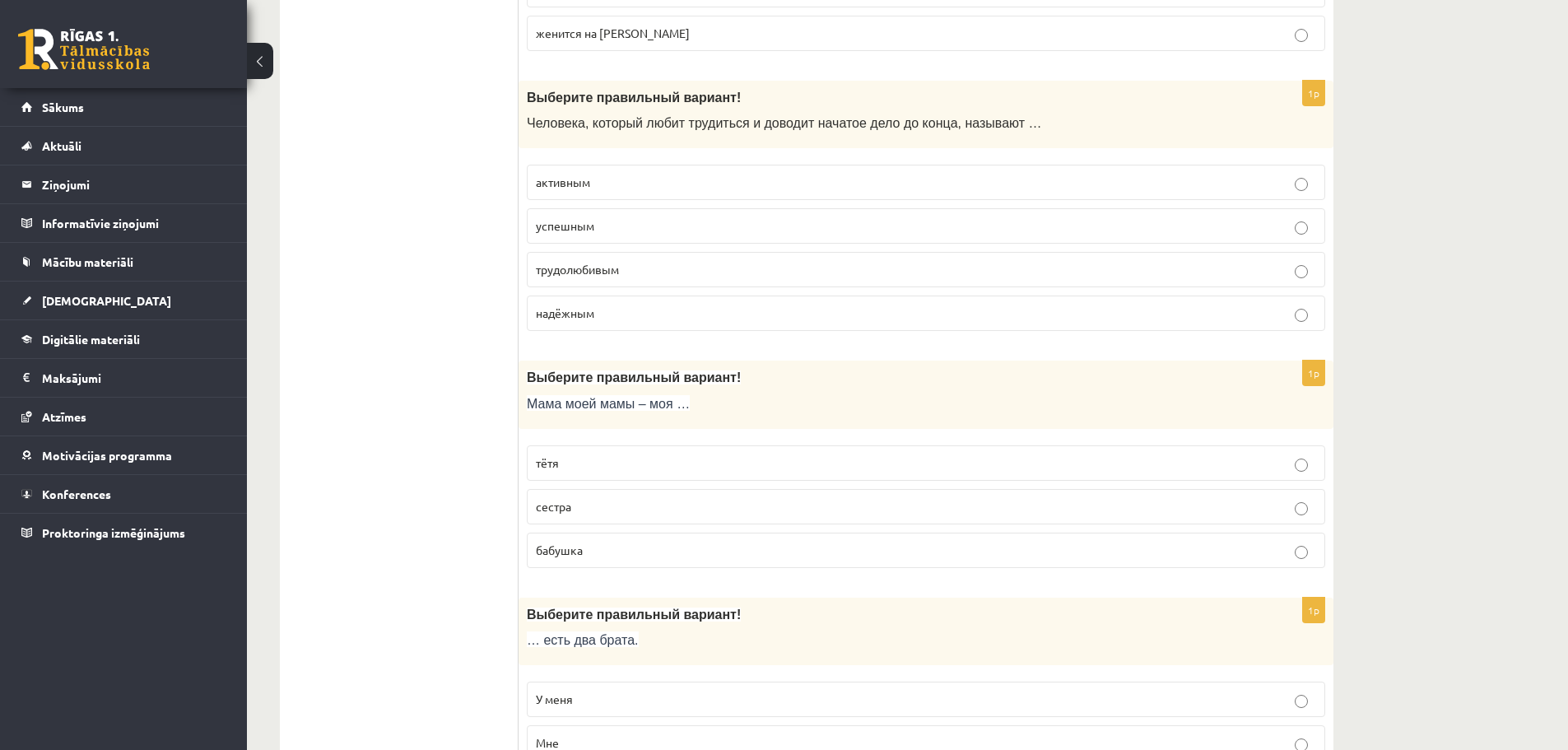
scroll to position [2551, 0]
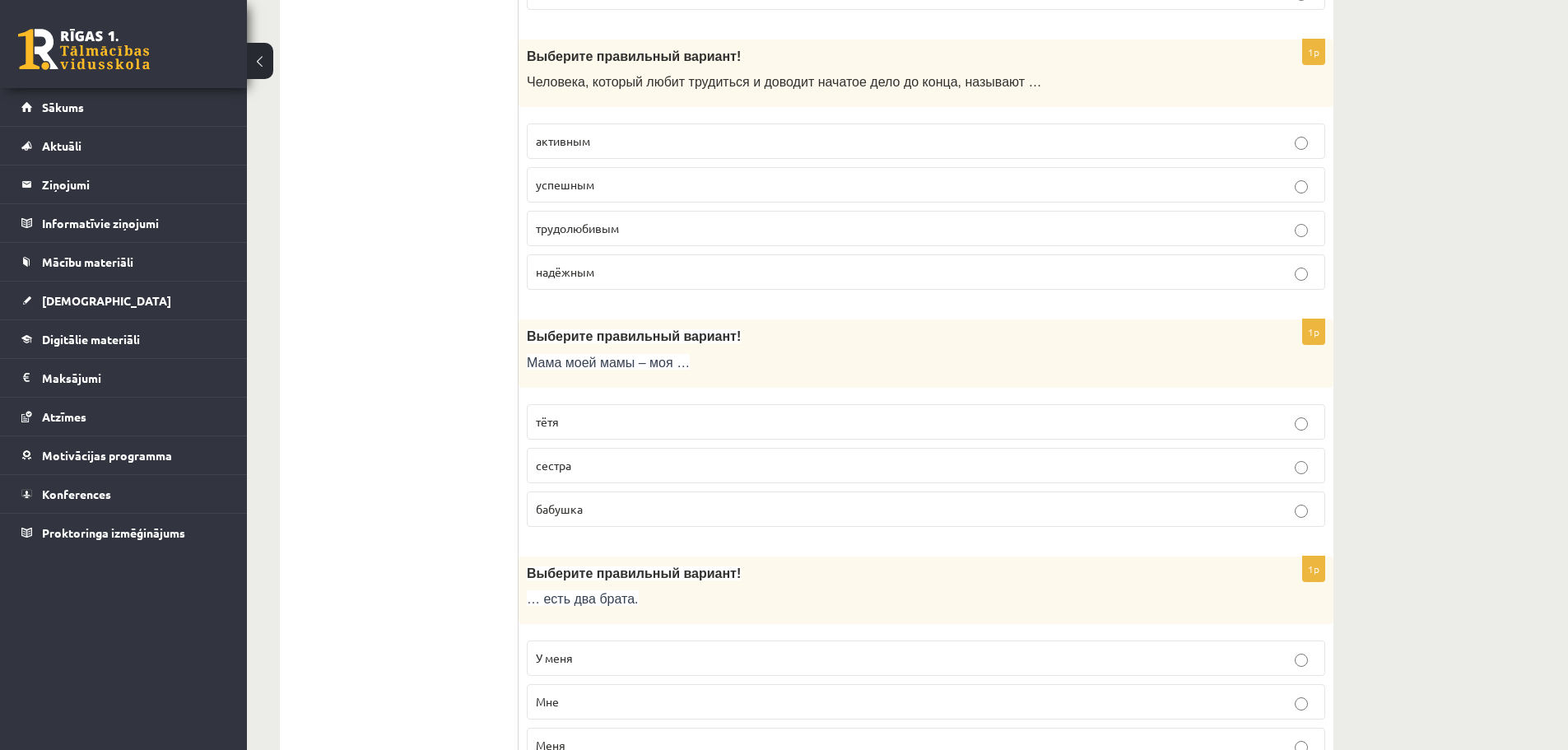
click at [632, 427] on p "тётя" at bounding box center [926, 422] width 781 height 17
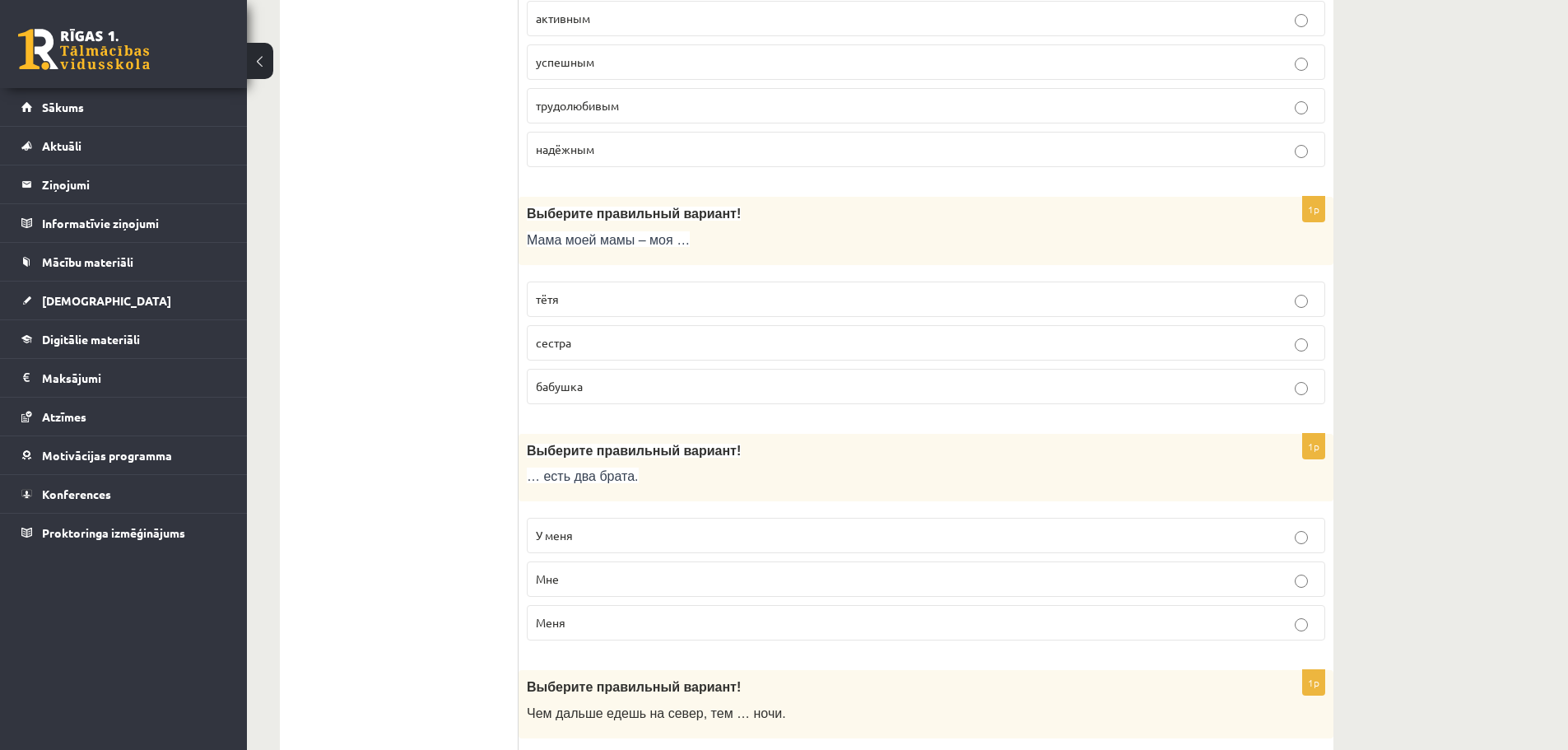
scroll to position [2799, 0]
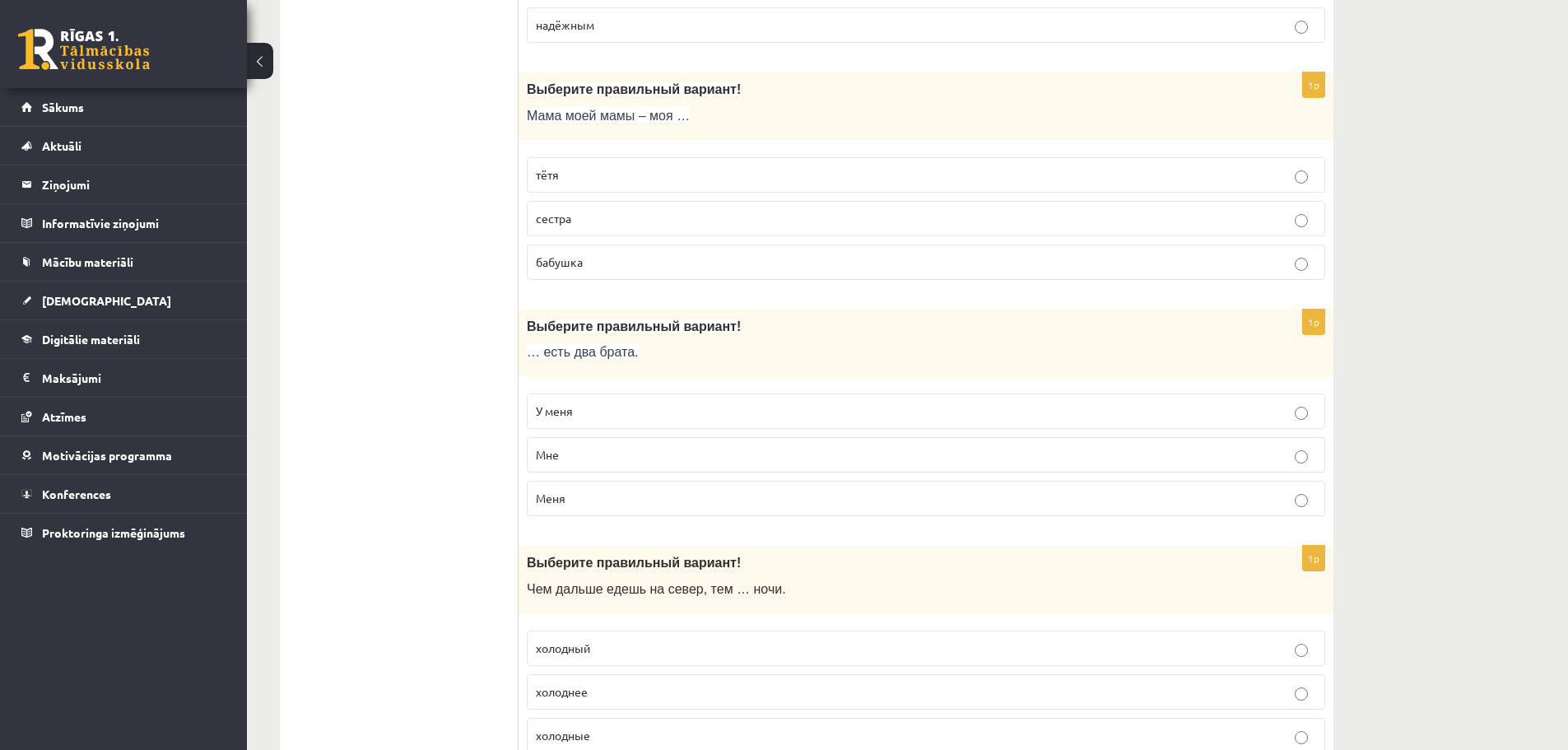
click at [700, 247] on label "бабушка" at bounding box center [925, 262] width 798 height 36
click at [624, 416] on p "У меня" at bounding box center [926, 411] width 781 height 17
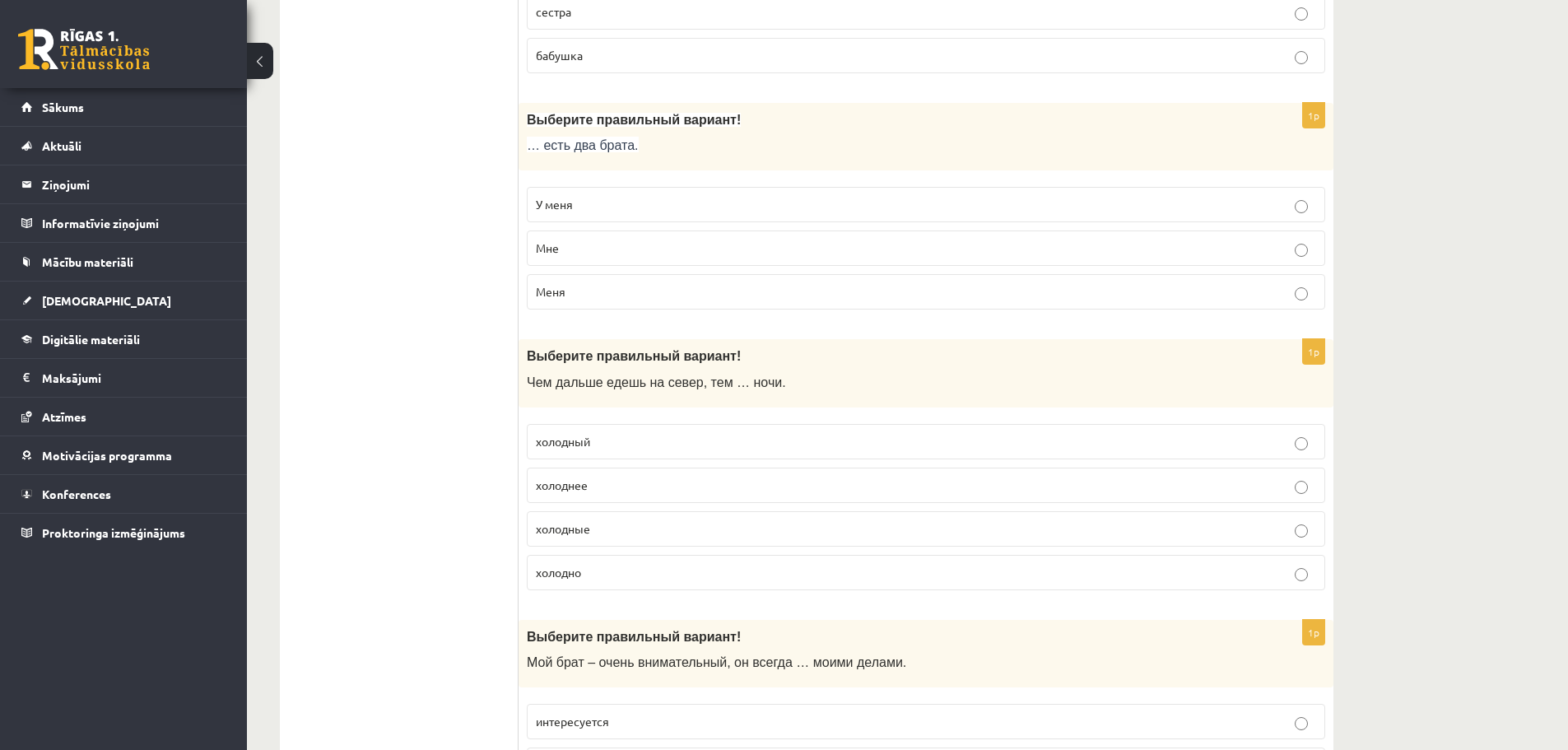
scroll to position [3045, 0]
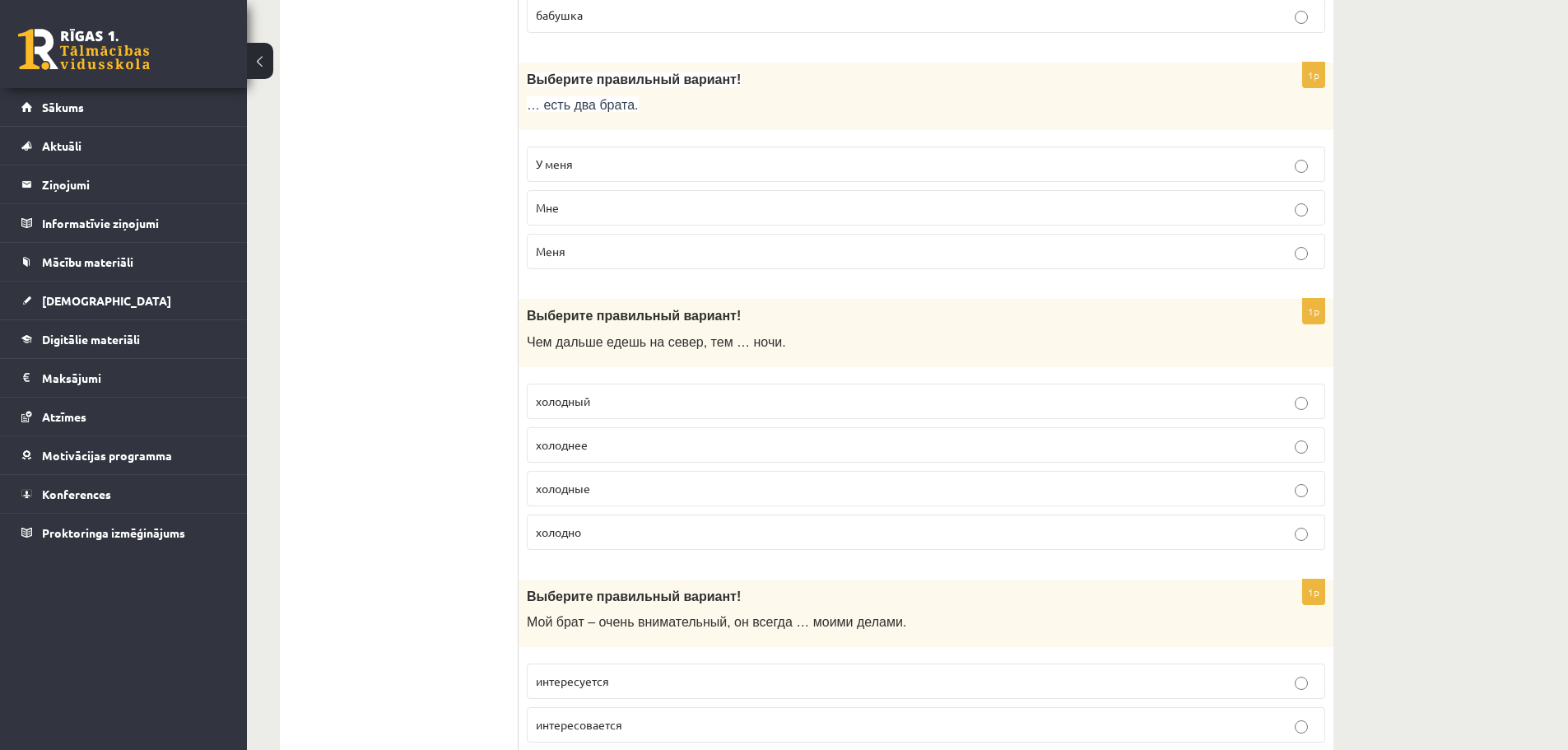
click at [671, 441] on p "холоднее" at bounding box center [926, 445] width 781 height 17
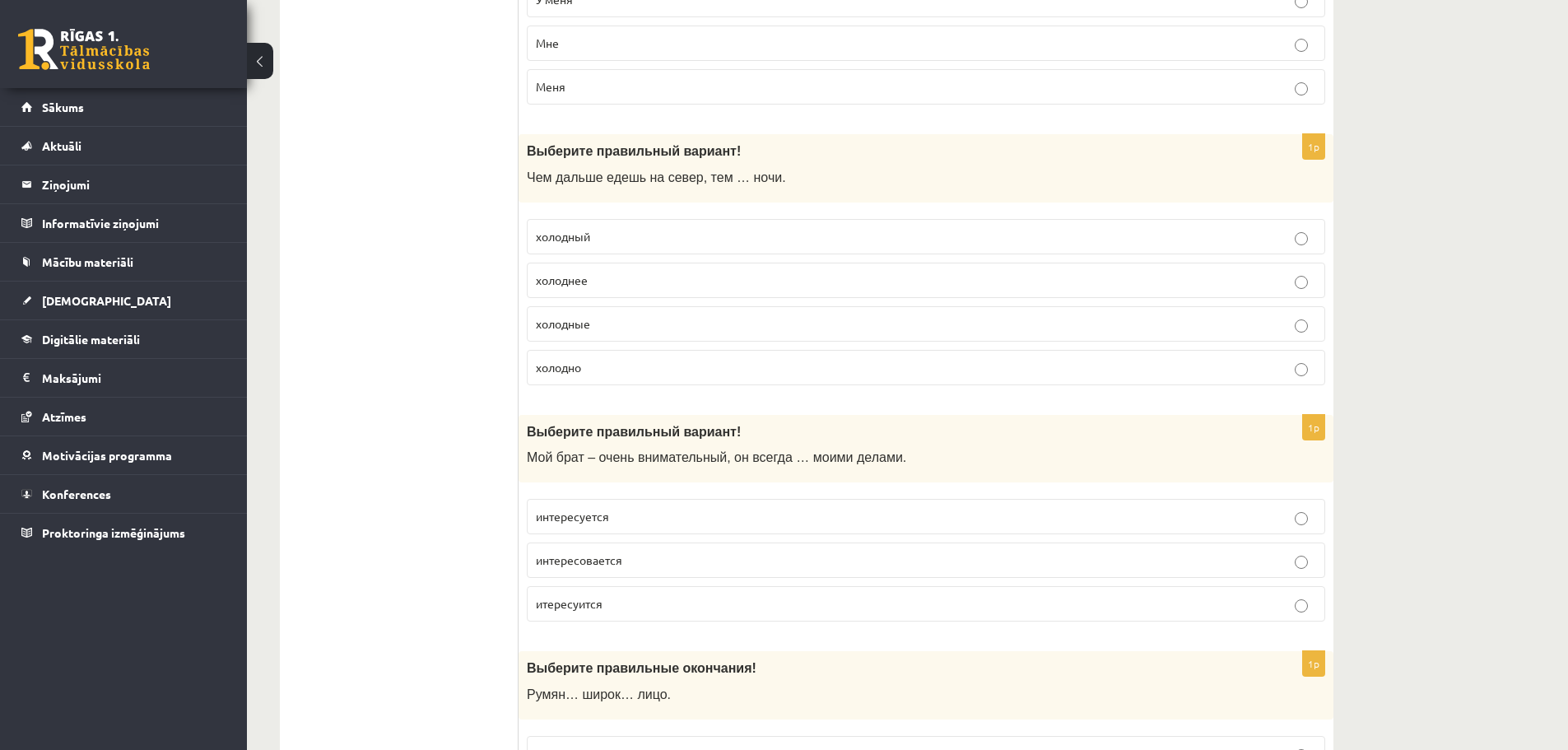
scroll to position [3293, 0]
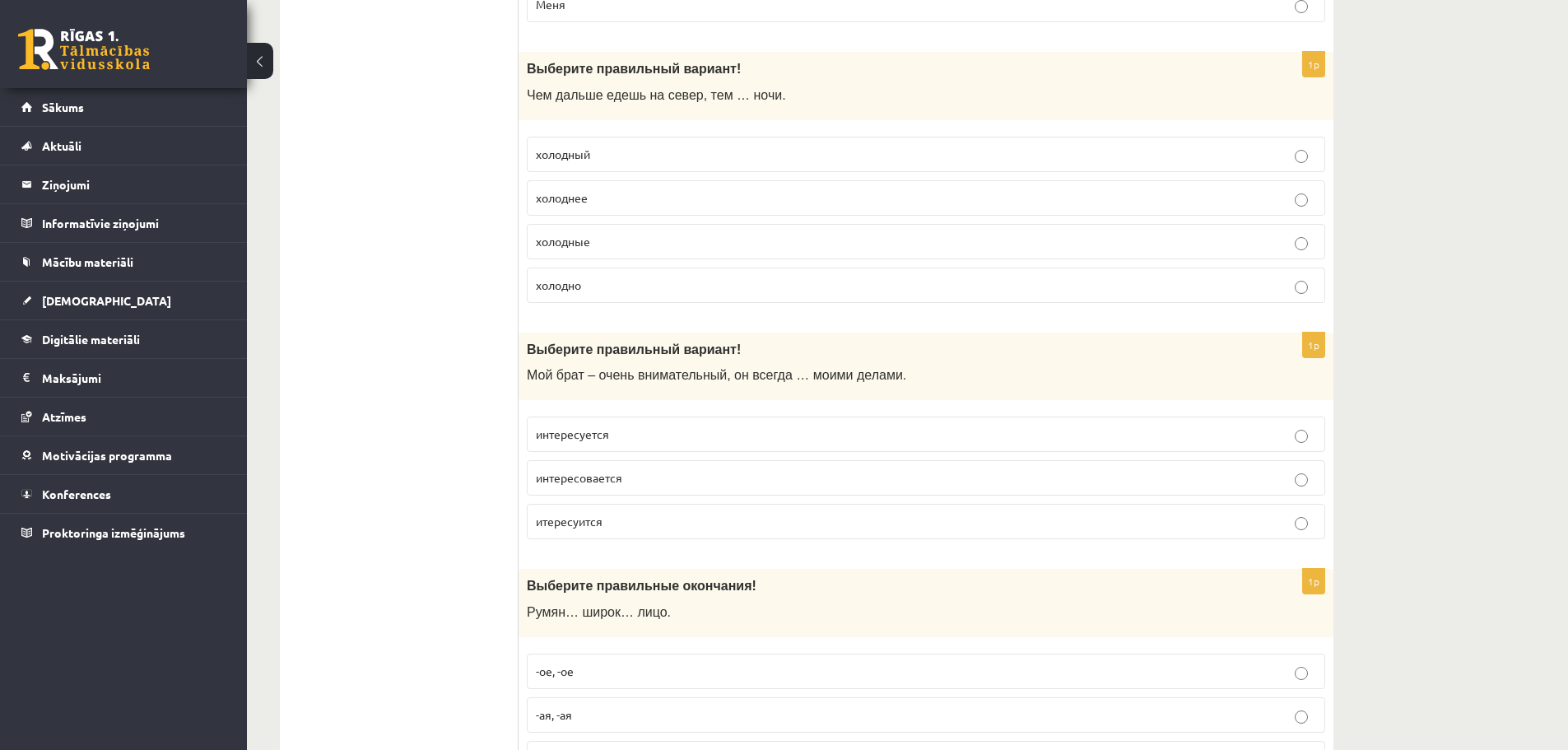
click at [621, 437] on p "интересуется" at bounding box center [926, 434] width 781 height 17
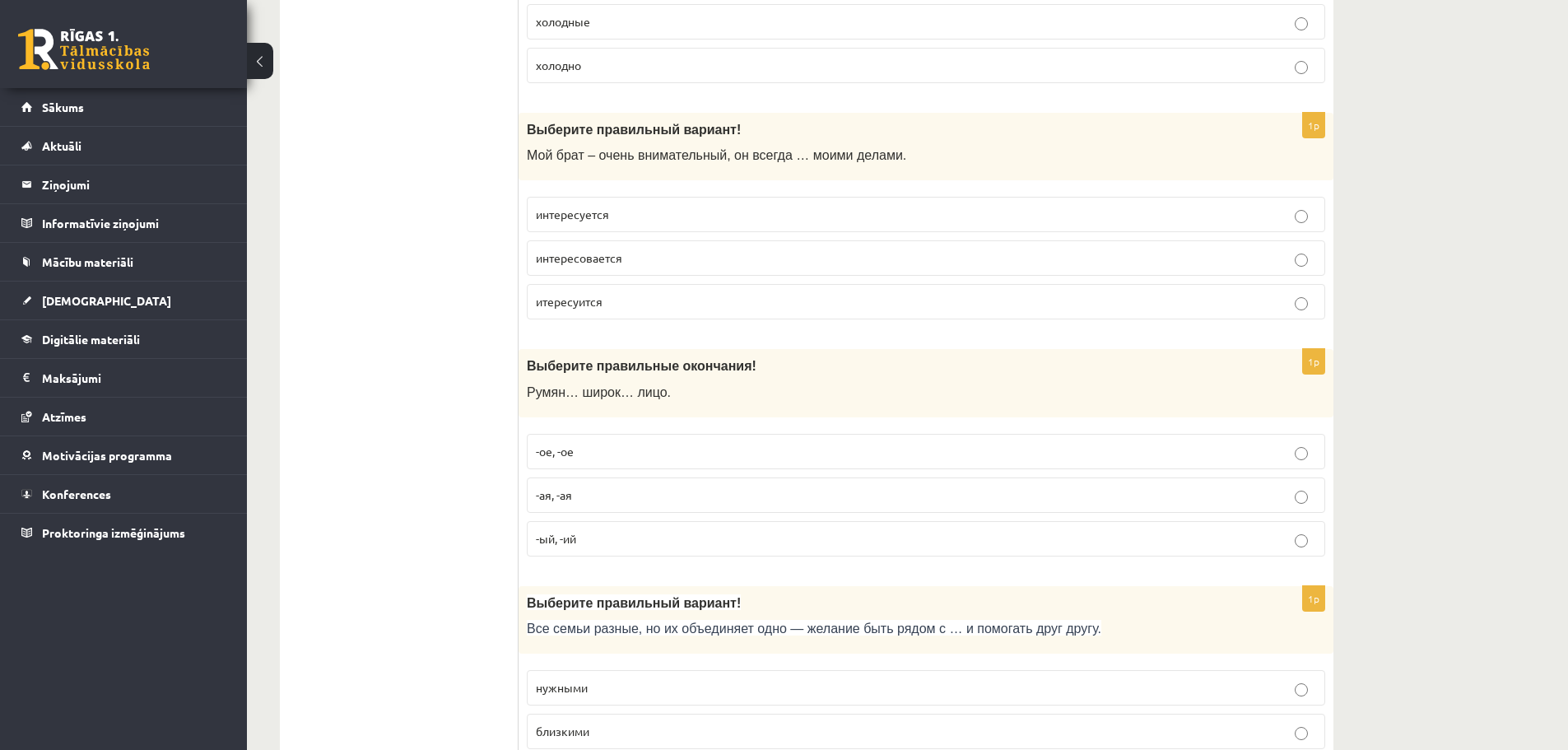
scroll to position [3539, 0]
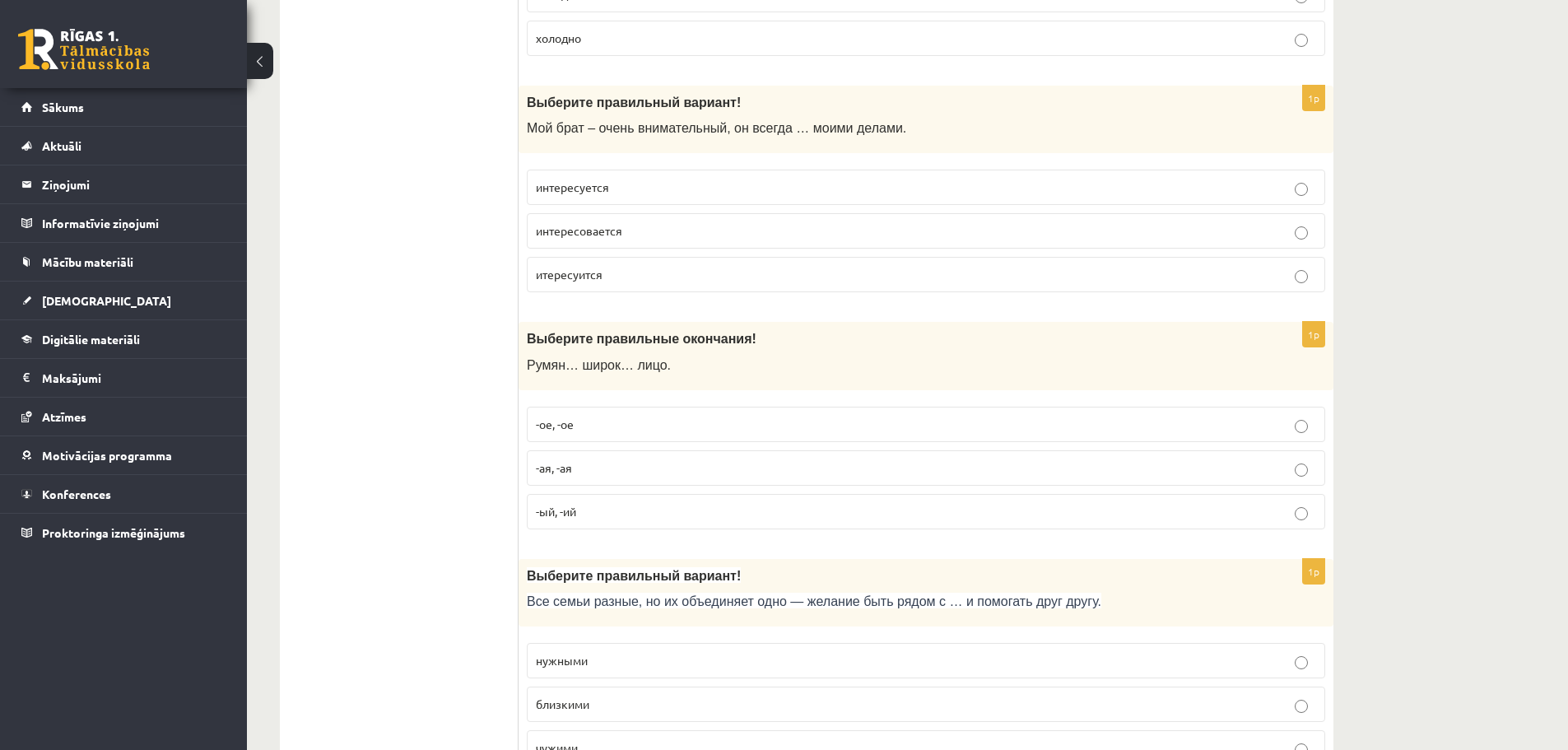
click at [689, 515] on p "-ый, -ий" at bounding box center [926, 511] width 781 height 17
click at [674, 423] on p "-ое, -ое" at bounding box center [926, 425] width 781 height 17
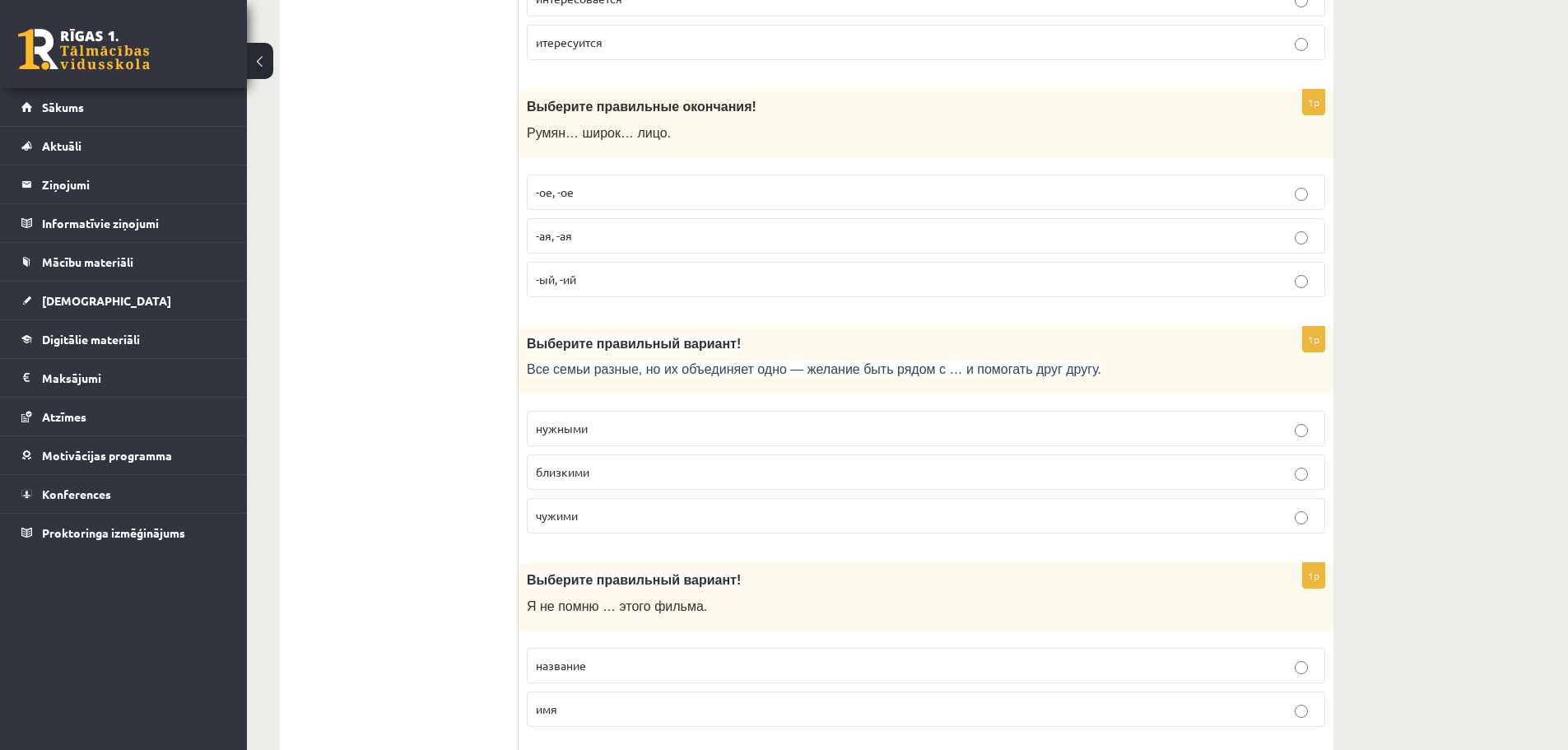
scroll to position [3787, 0]
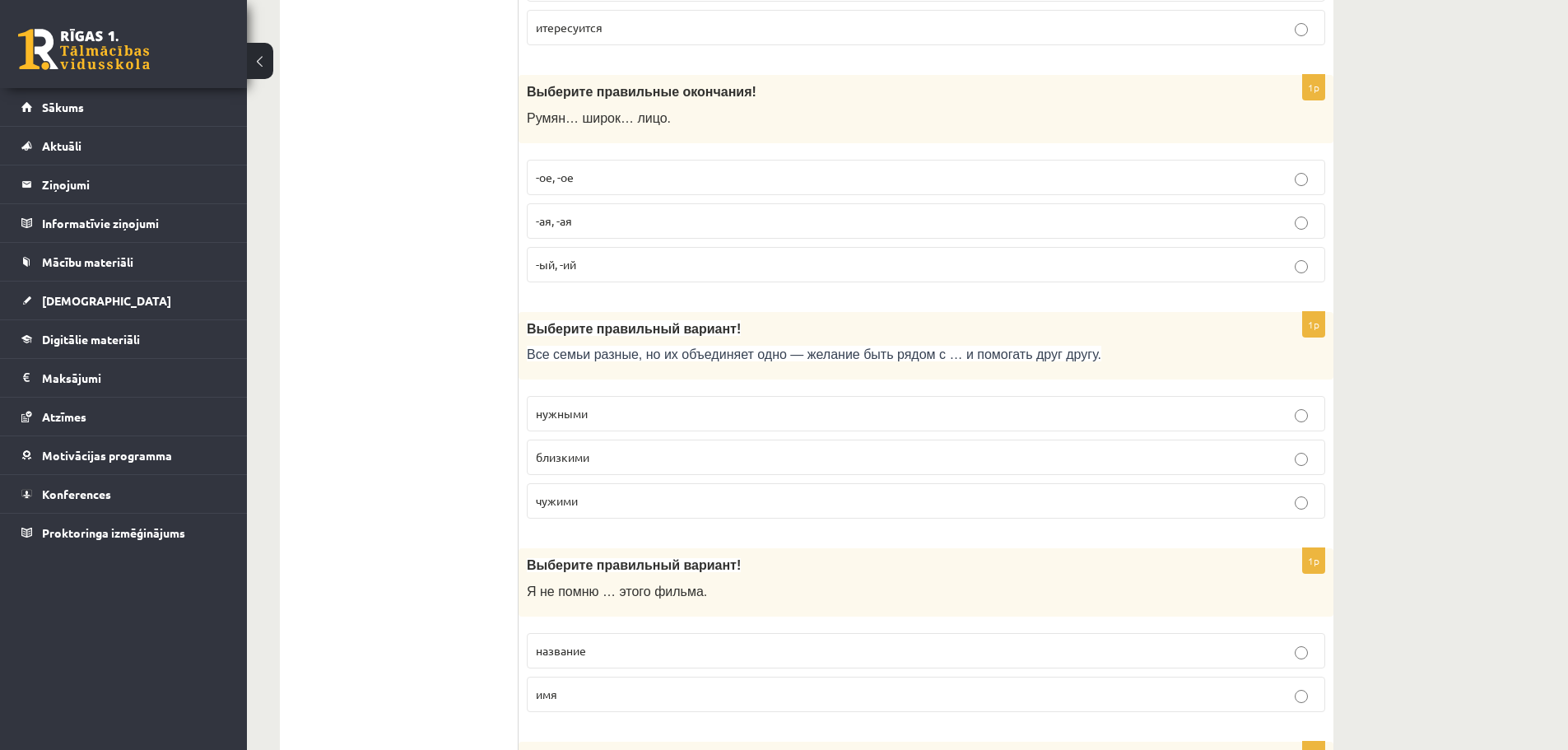
click at [651, 457] on p "близкими" at bounding box center [926, 457] width 781 height 17
click at [928, 401] on label "нужными" at bounding box center [925, 413] width 798 height 36
click at [957, 453] on p "близкими" at bounding box center [926, 457] width 781 height 17
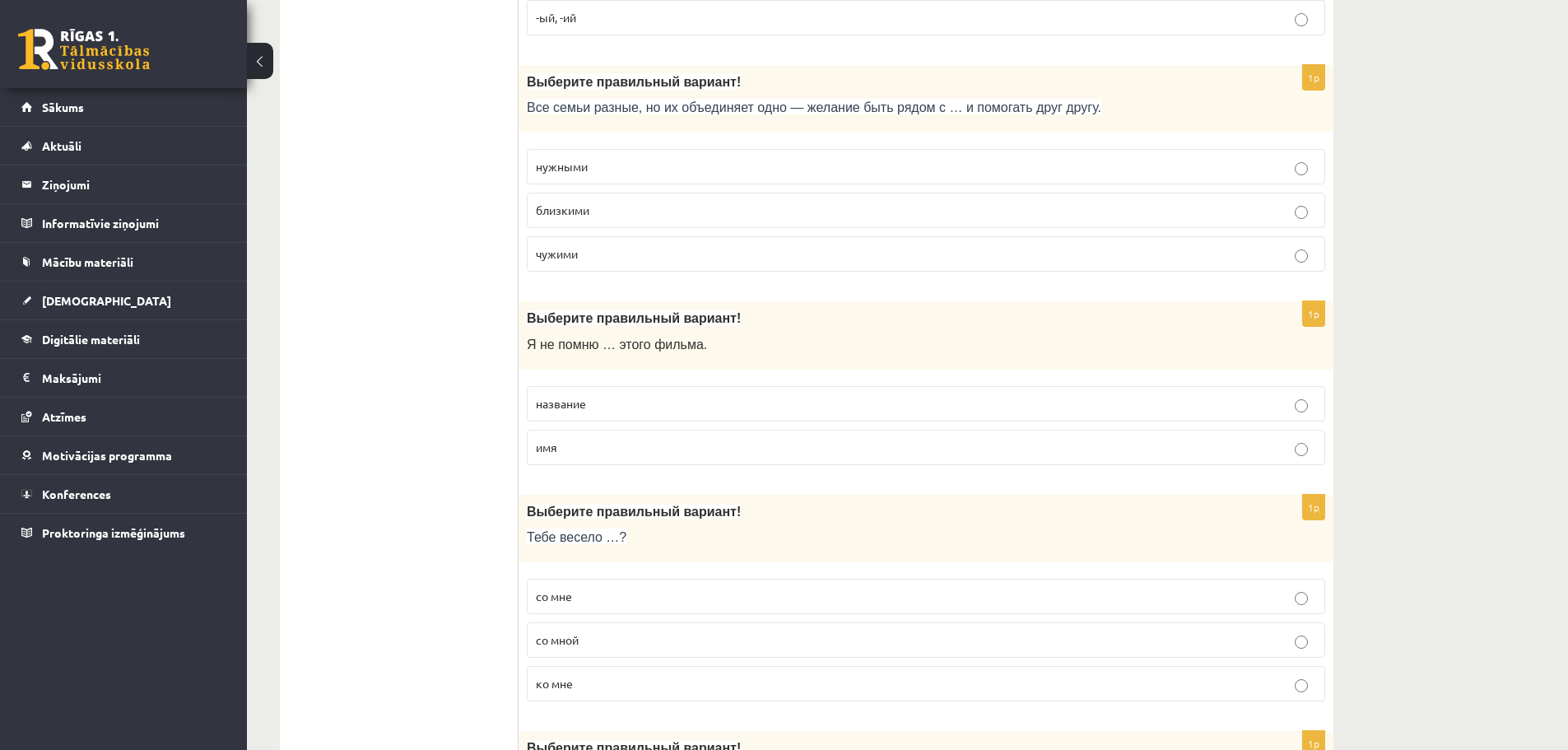
click at [596, 406] on p "название" at bounding box center [926, 403] width 781 height 17
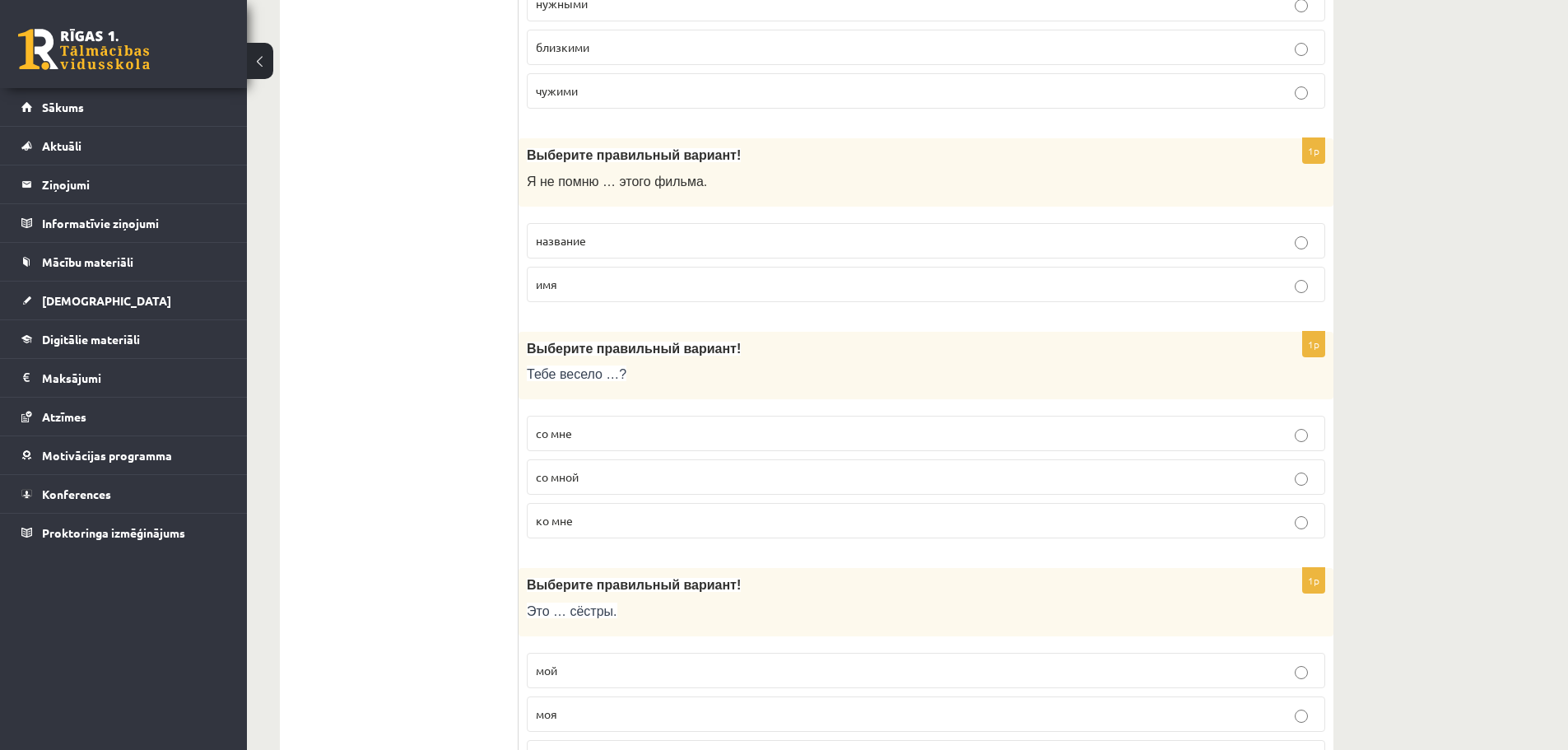
scroll to position [4198, 0]
click at [638, 483] on p "со мной" at bounding box center [926, 476] width 781 height 17
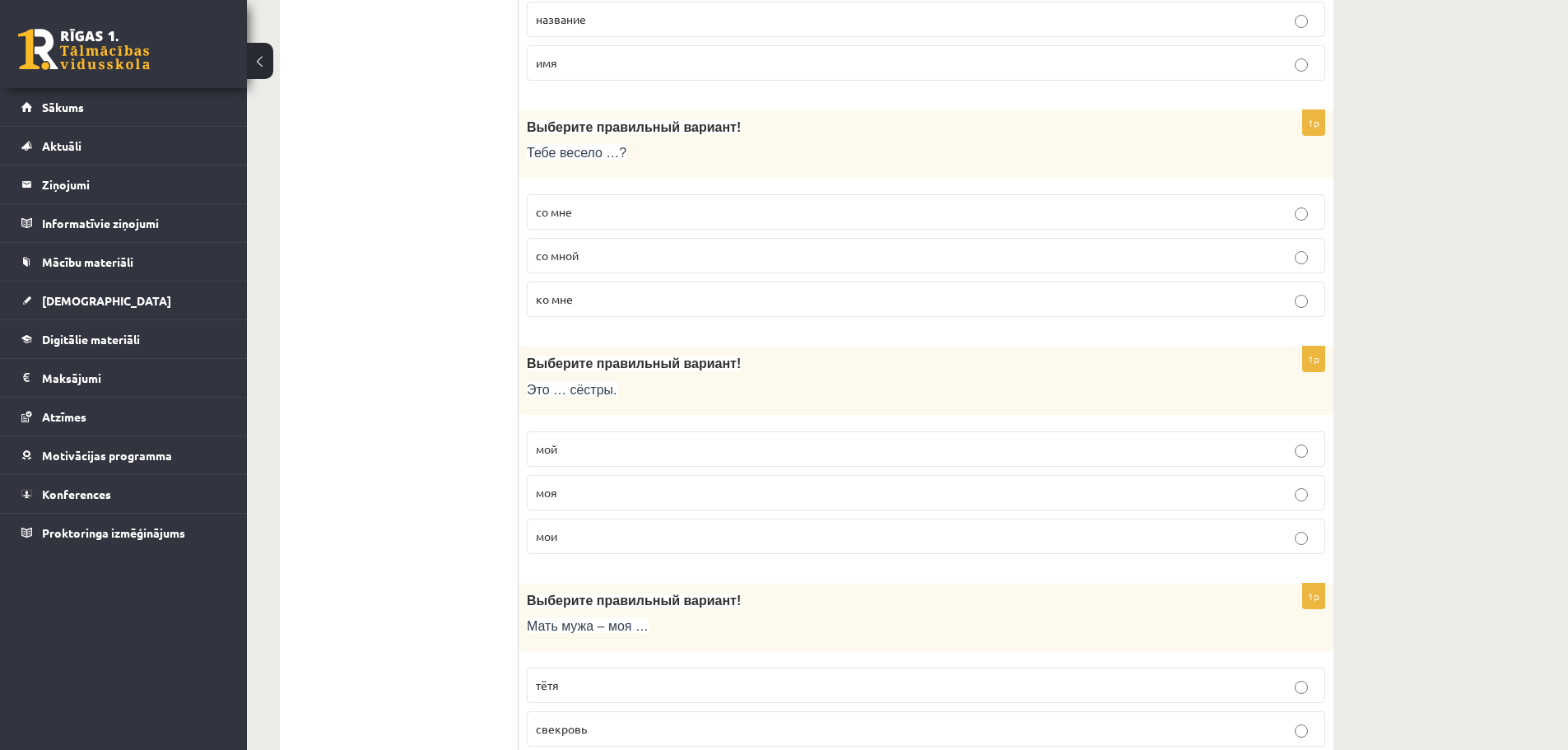
scroll to position [4445, 0]
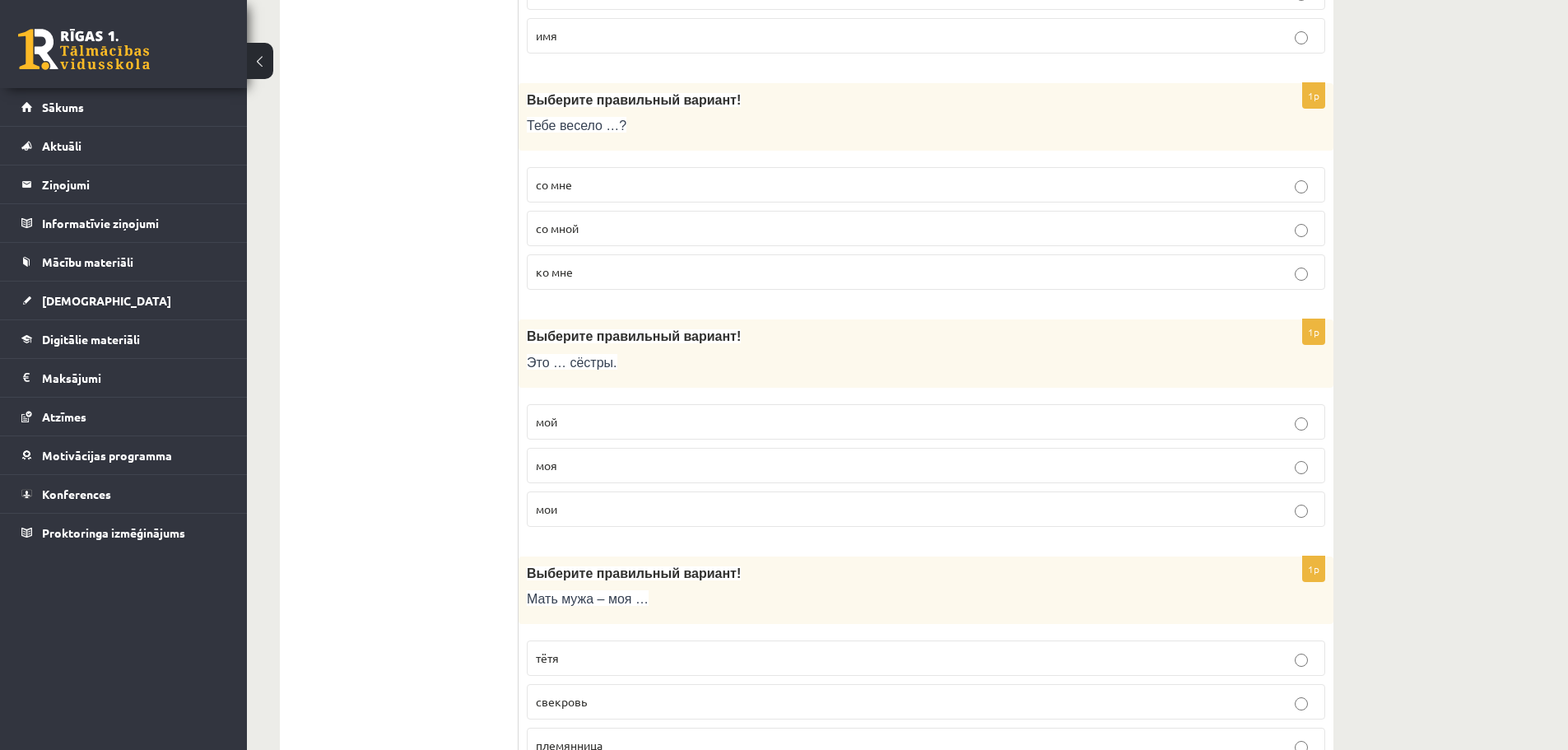
click at [617, 469] on p "моя" at bounding box center [926, 466] width 781 height 17
click at [606, 510] on p "мои" at bounding box center [926, 509] width 781 height 17
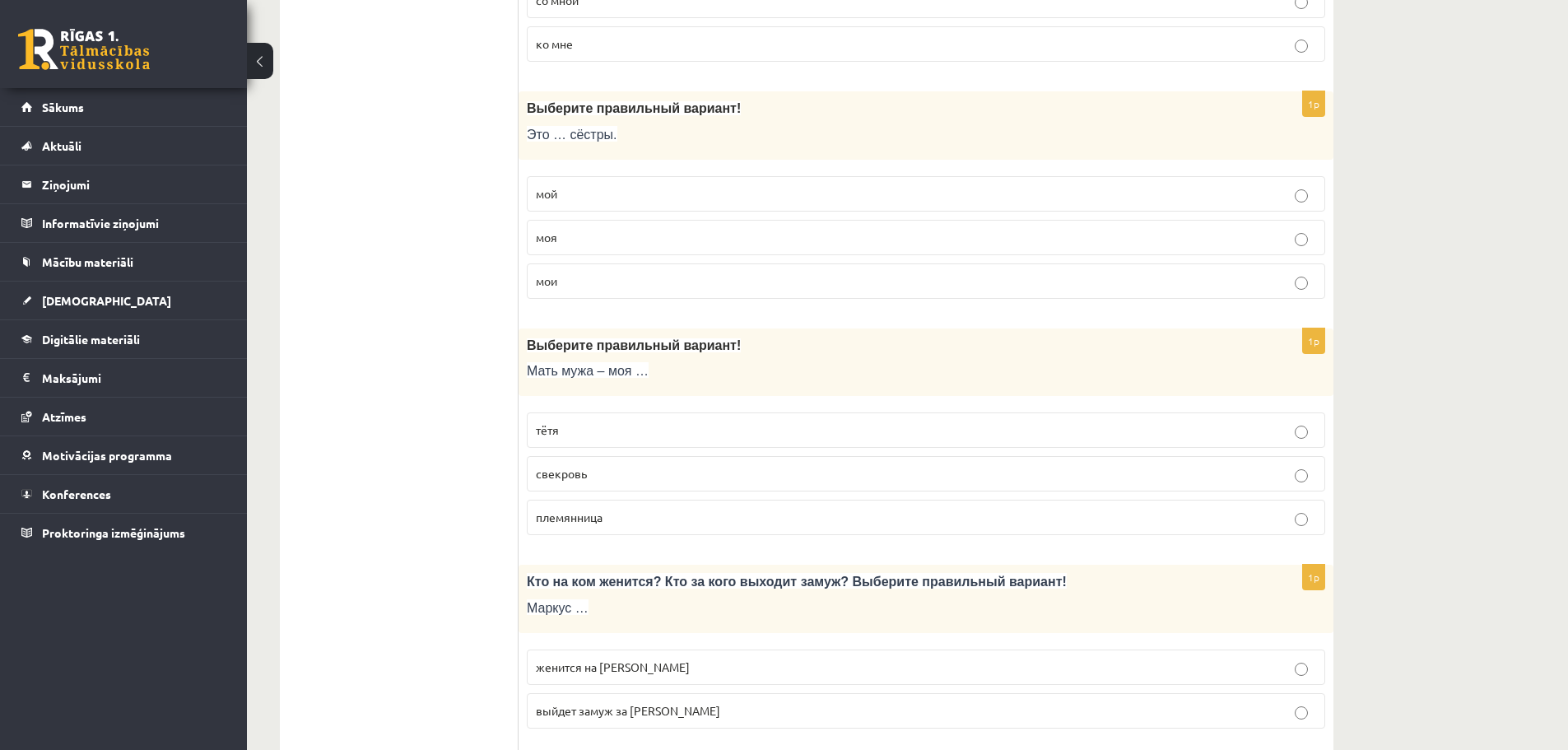
scroll to position [4692, 0]
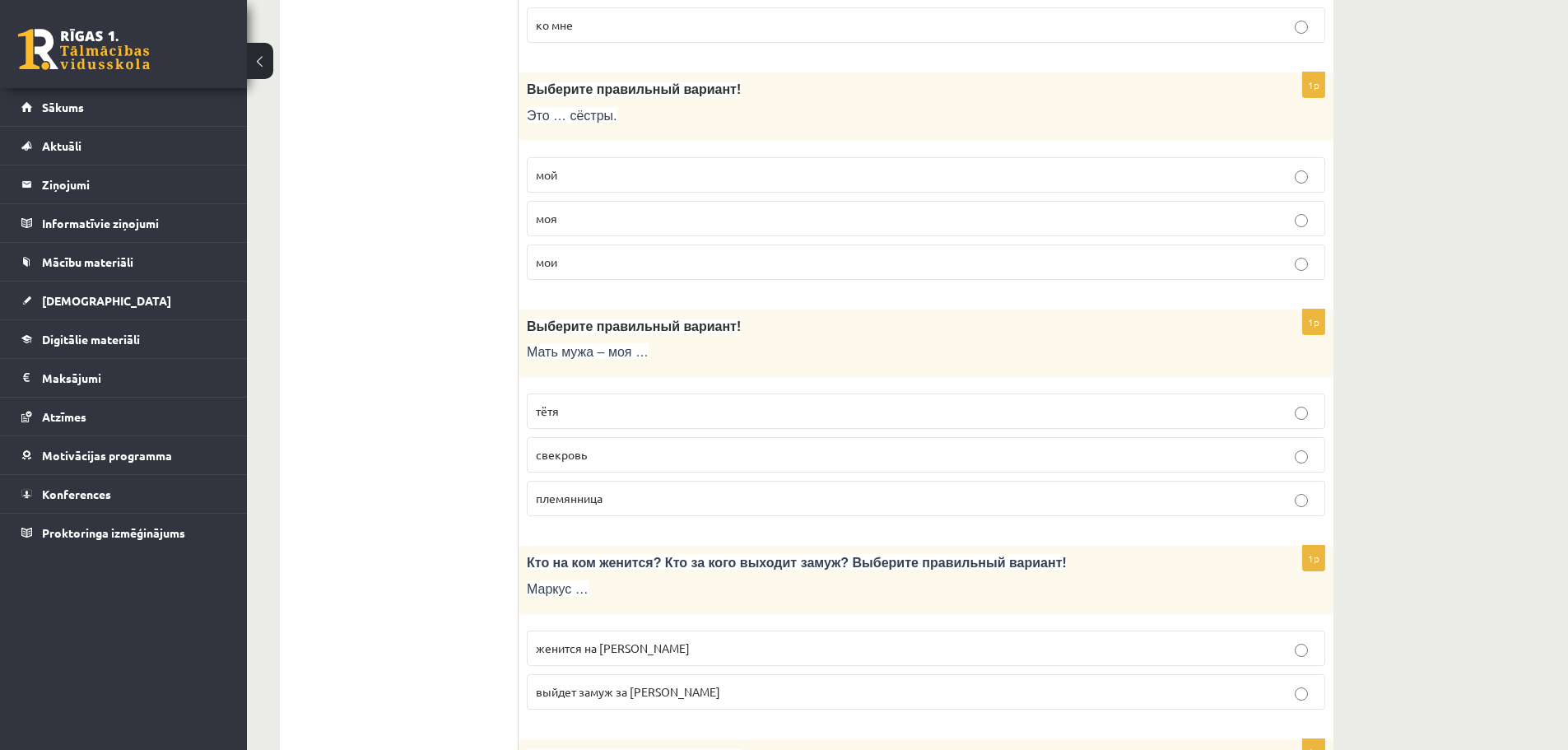
click at [604, 422] on label "тётя" at bounding box center [925, 411] width 798 height 36
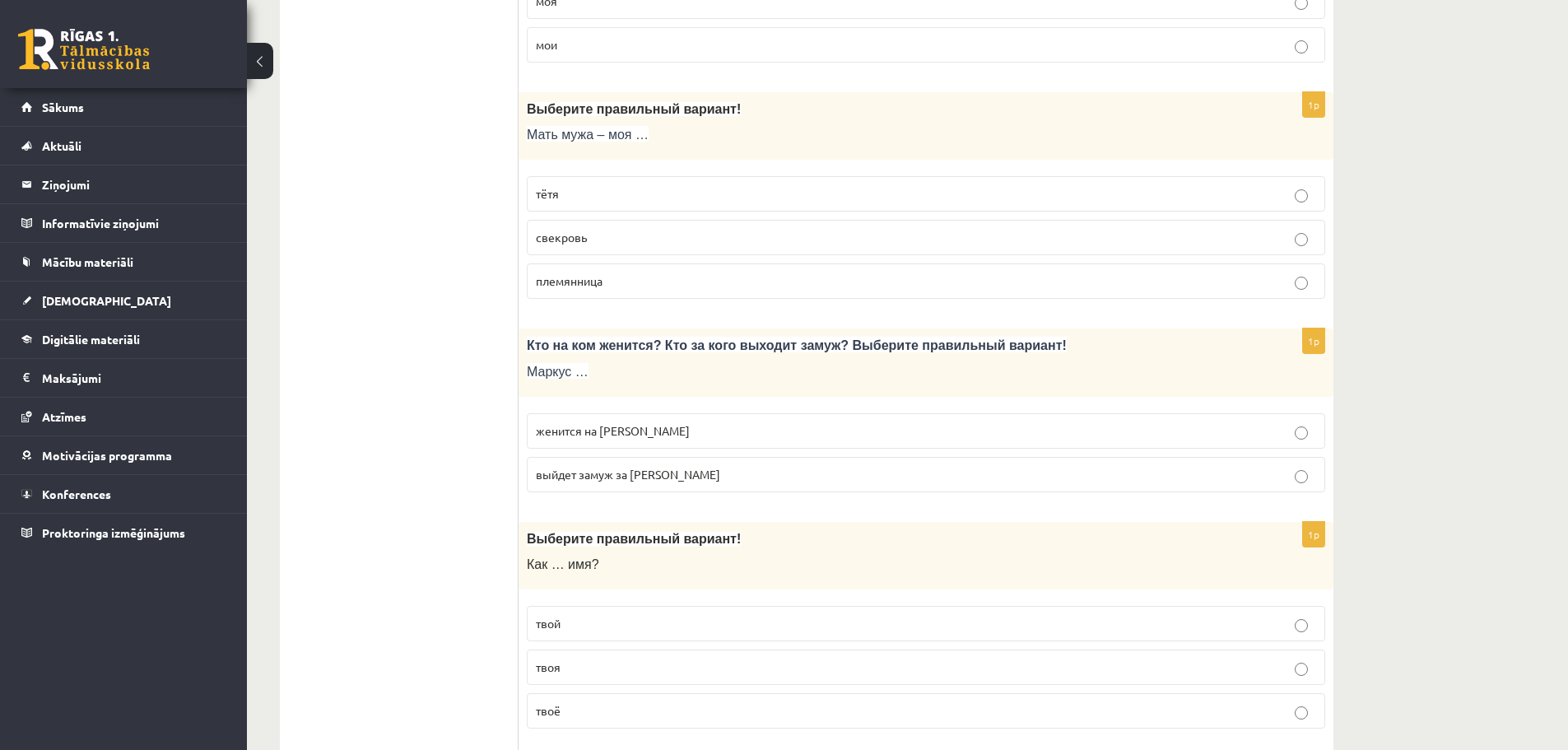
scroll to position [4939, 0]
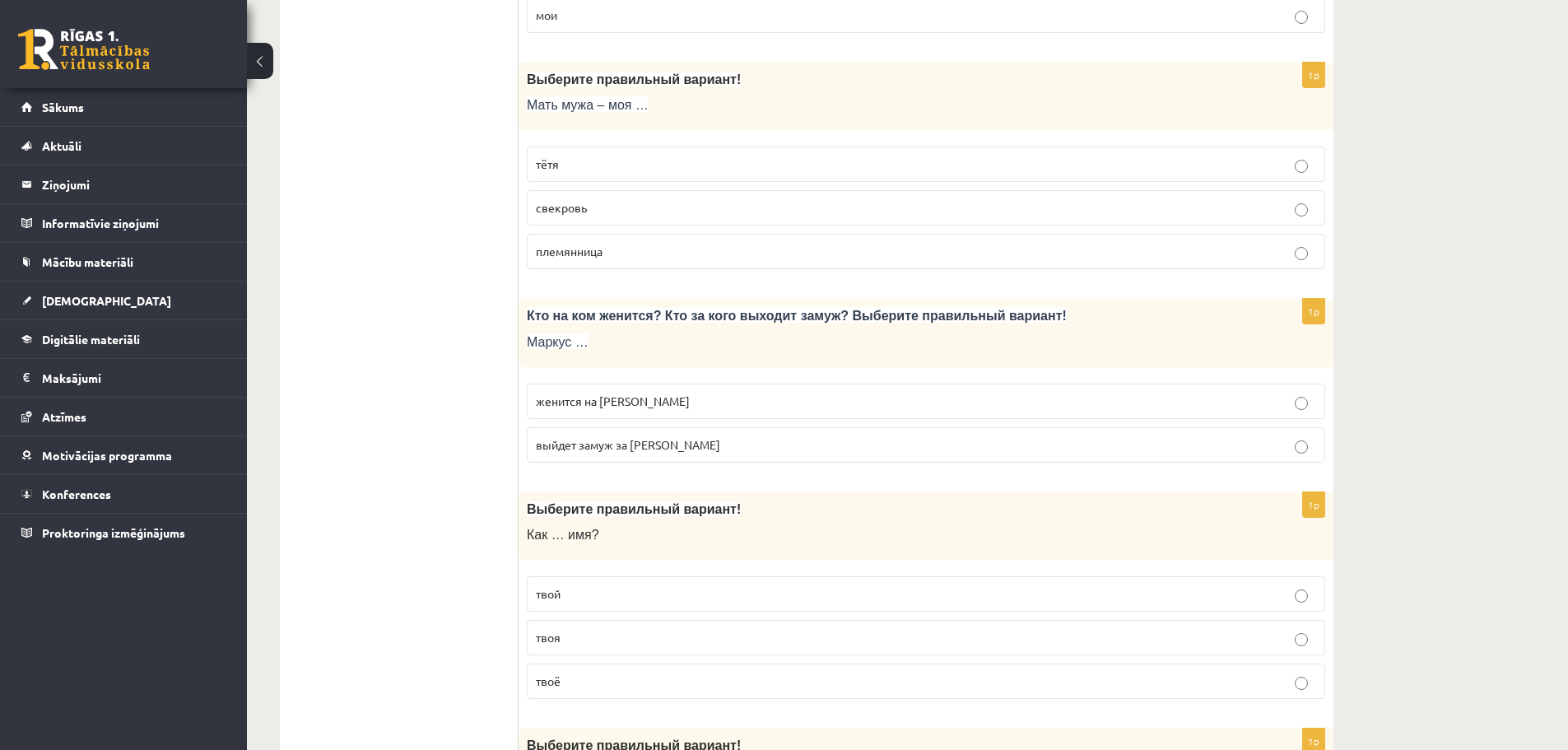
click at [615, 445] on span "выйдет замуж за Агнию" at bounding box center [629, 444] width 185 height 14
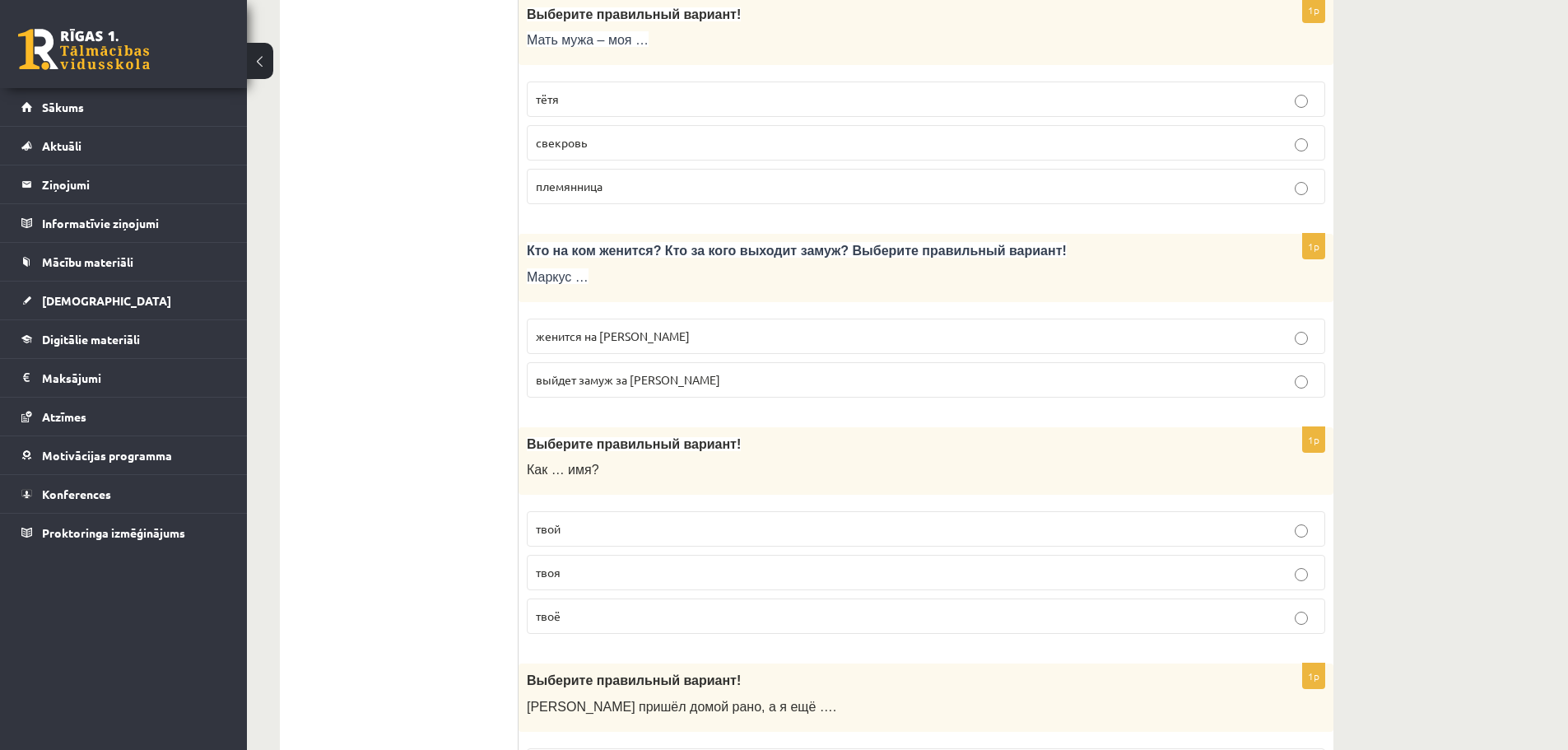
scroll to position [5185, 0]
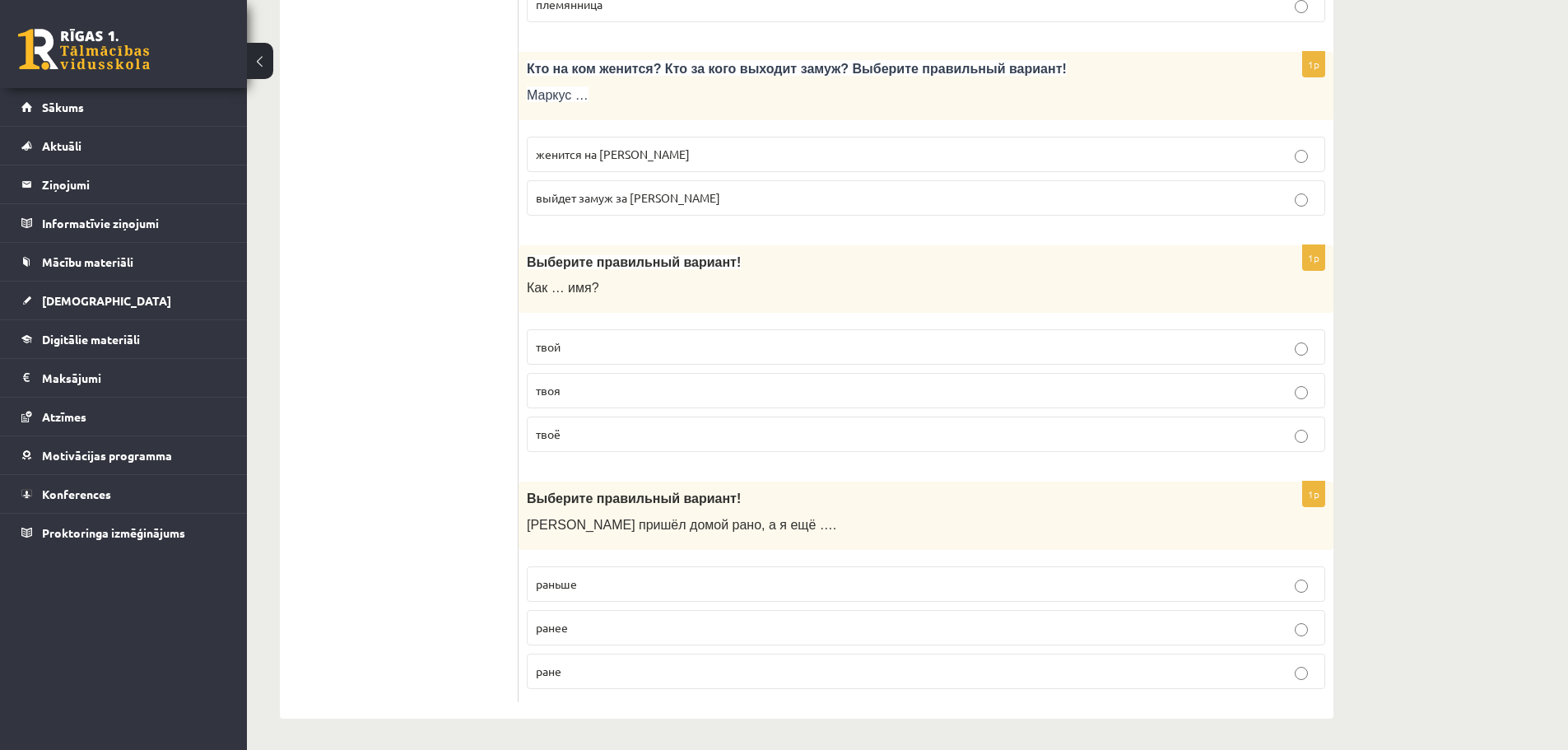
click at [604, 432] on p "твоё" at bounding box center [926, 434] width 781 height 17
click at [621, 583] on p "раньше" at bounding box center [926, 582] width 781 height 17
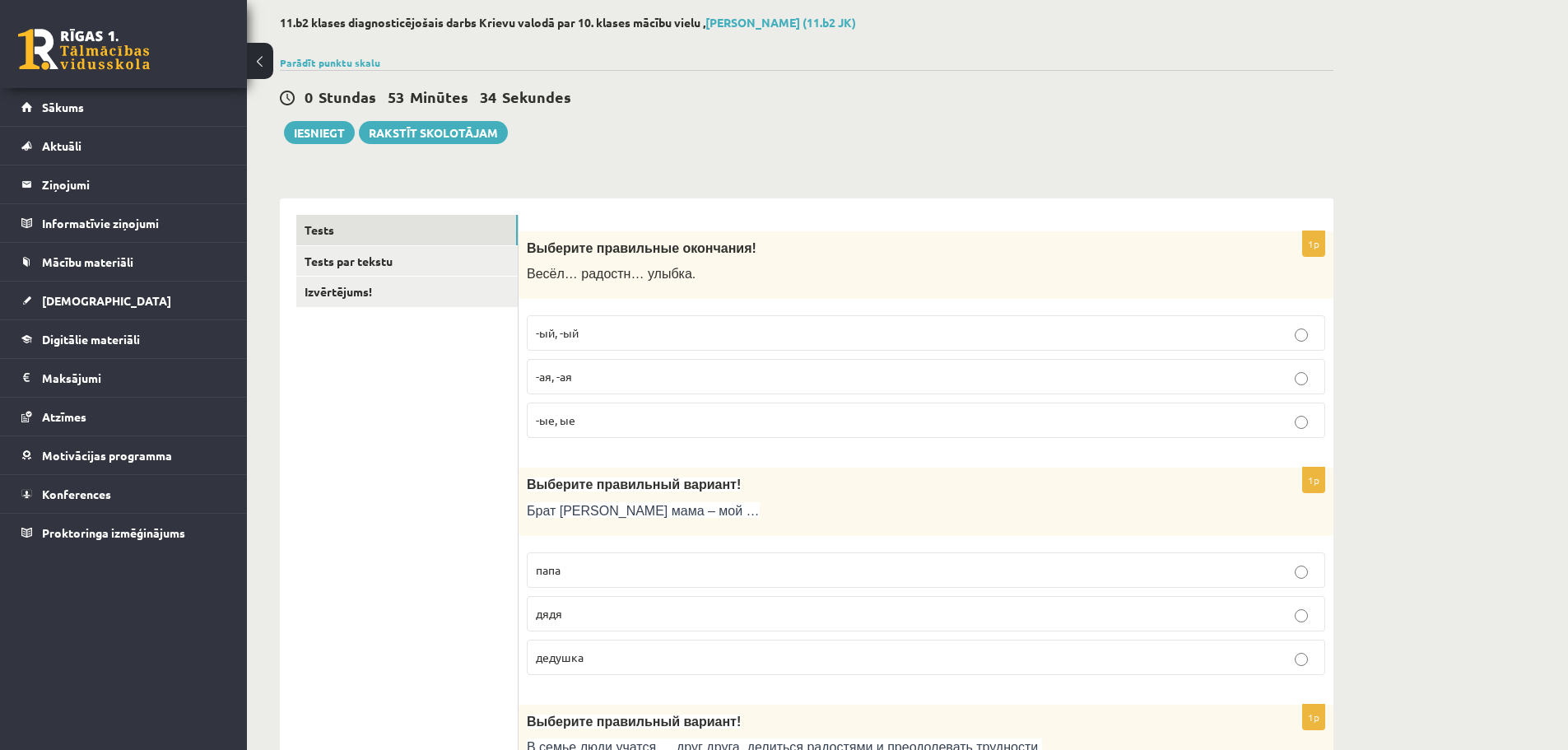
scroll to position [0, 0]
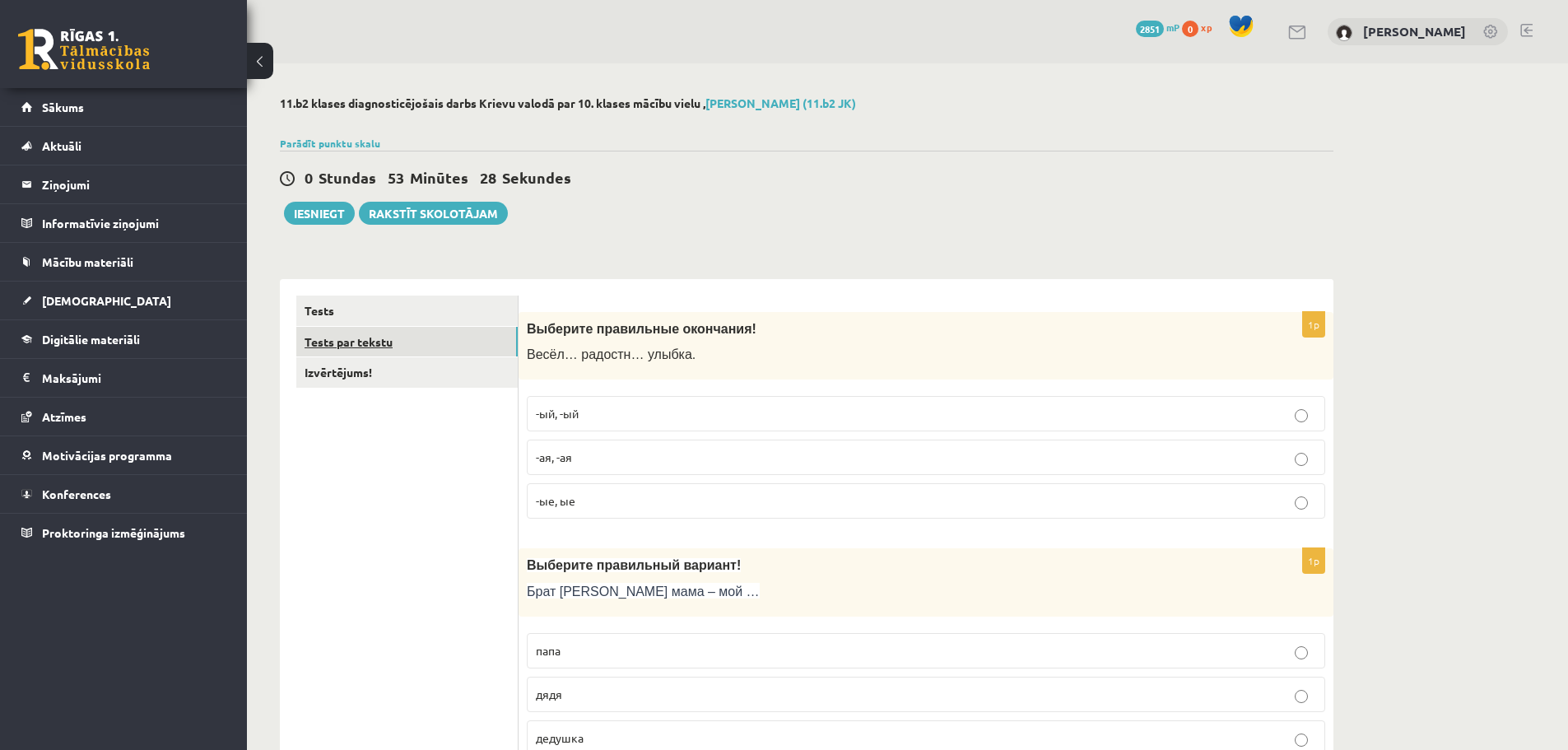
click at [365, 348] on link "Tests par tekstu" at bounding box center [407, 342] width 221 height 31
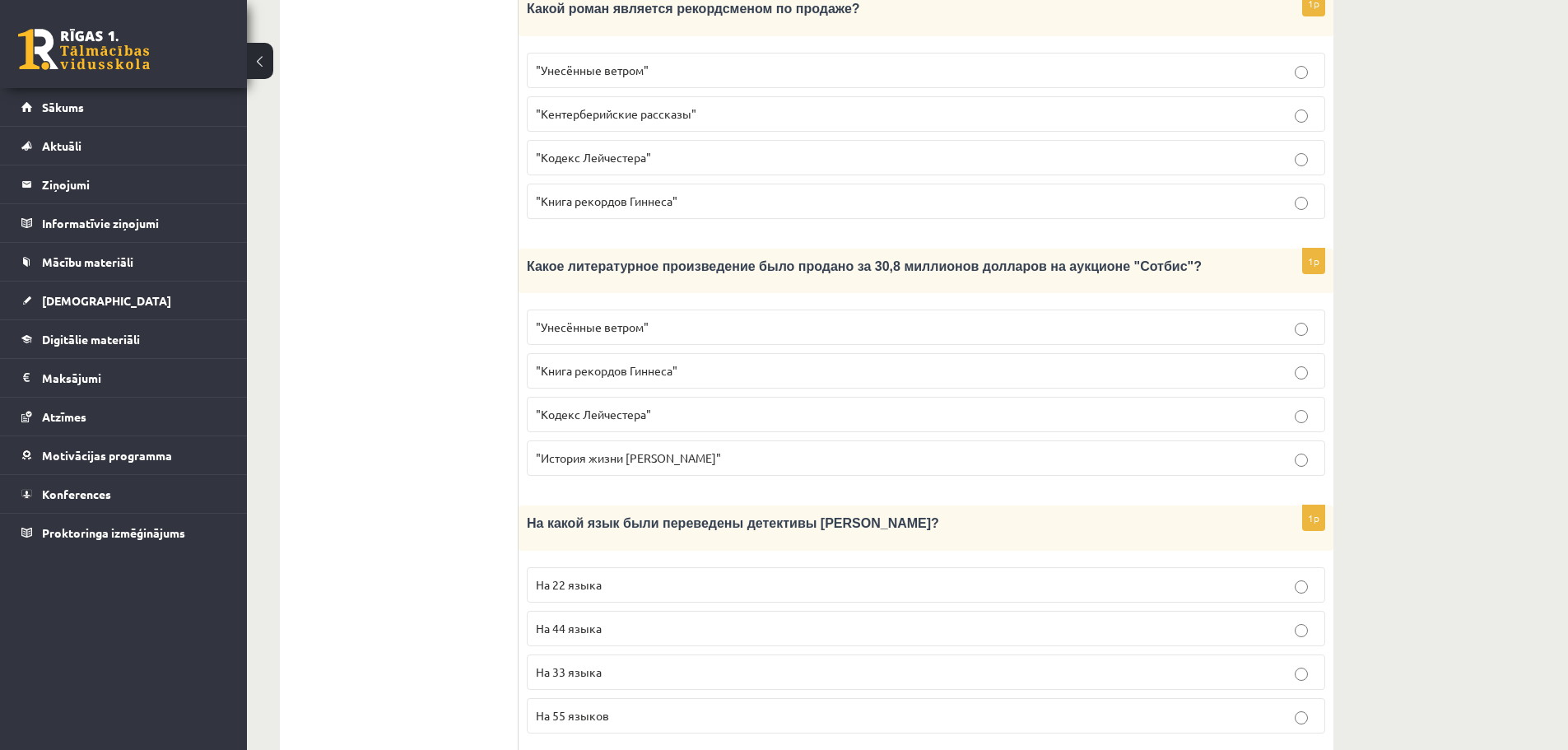
scroll to position [905, 0]
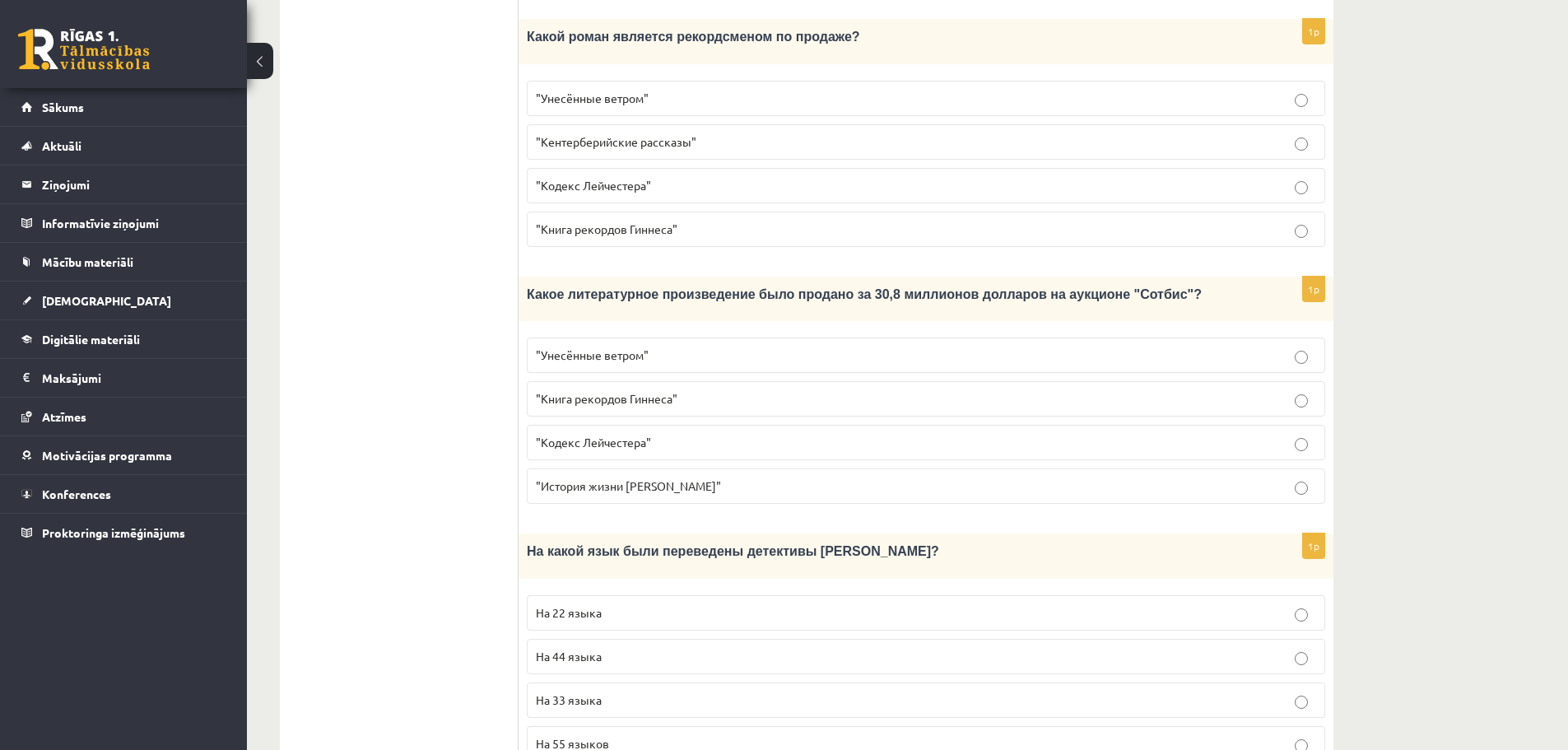
click at [973, 434] on p ""Кодекс Лейчестера"" at bounding box center [926, 443] width 781 height 17
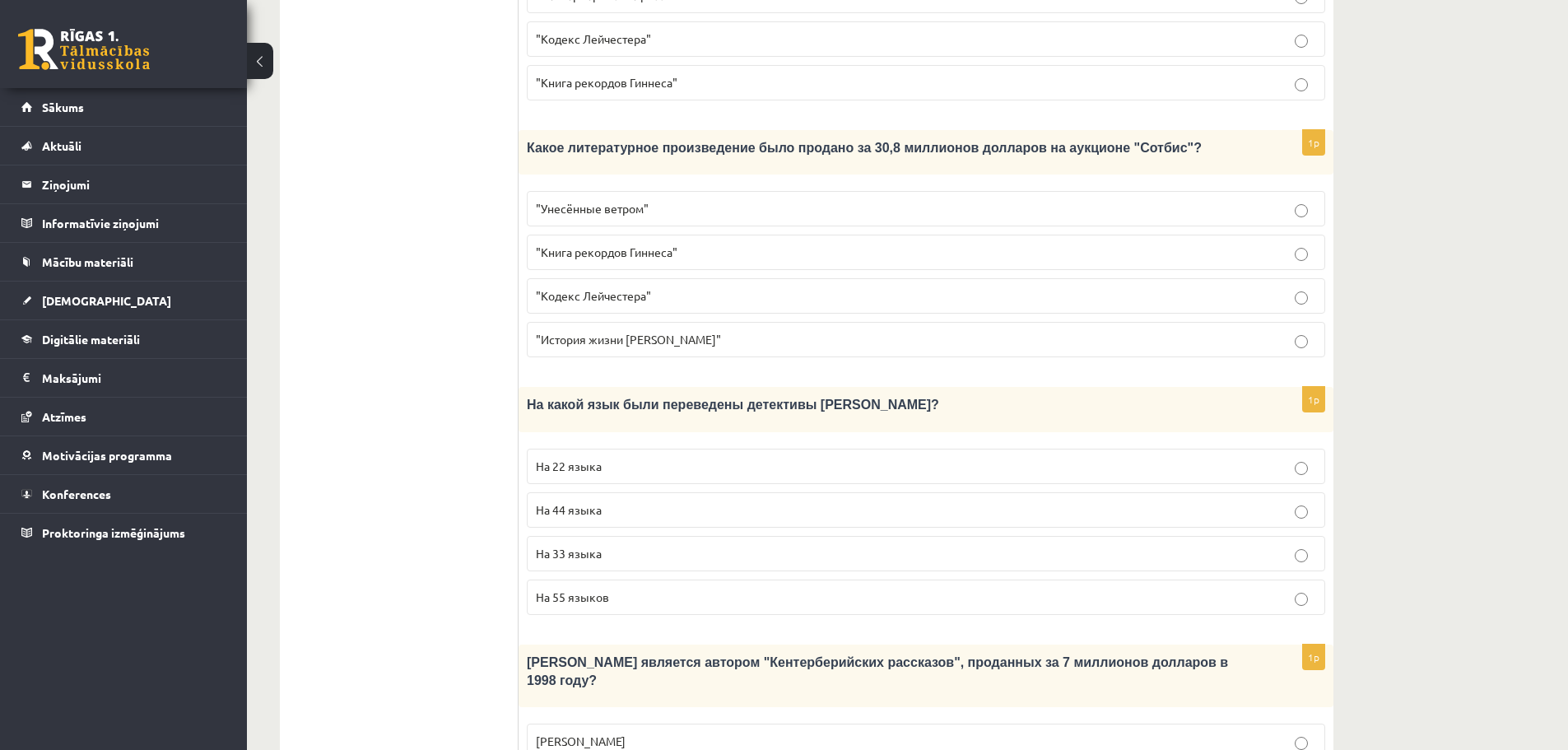
scroll to position [1070, 0]
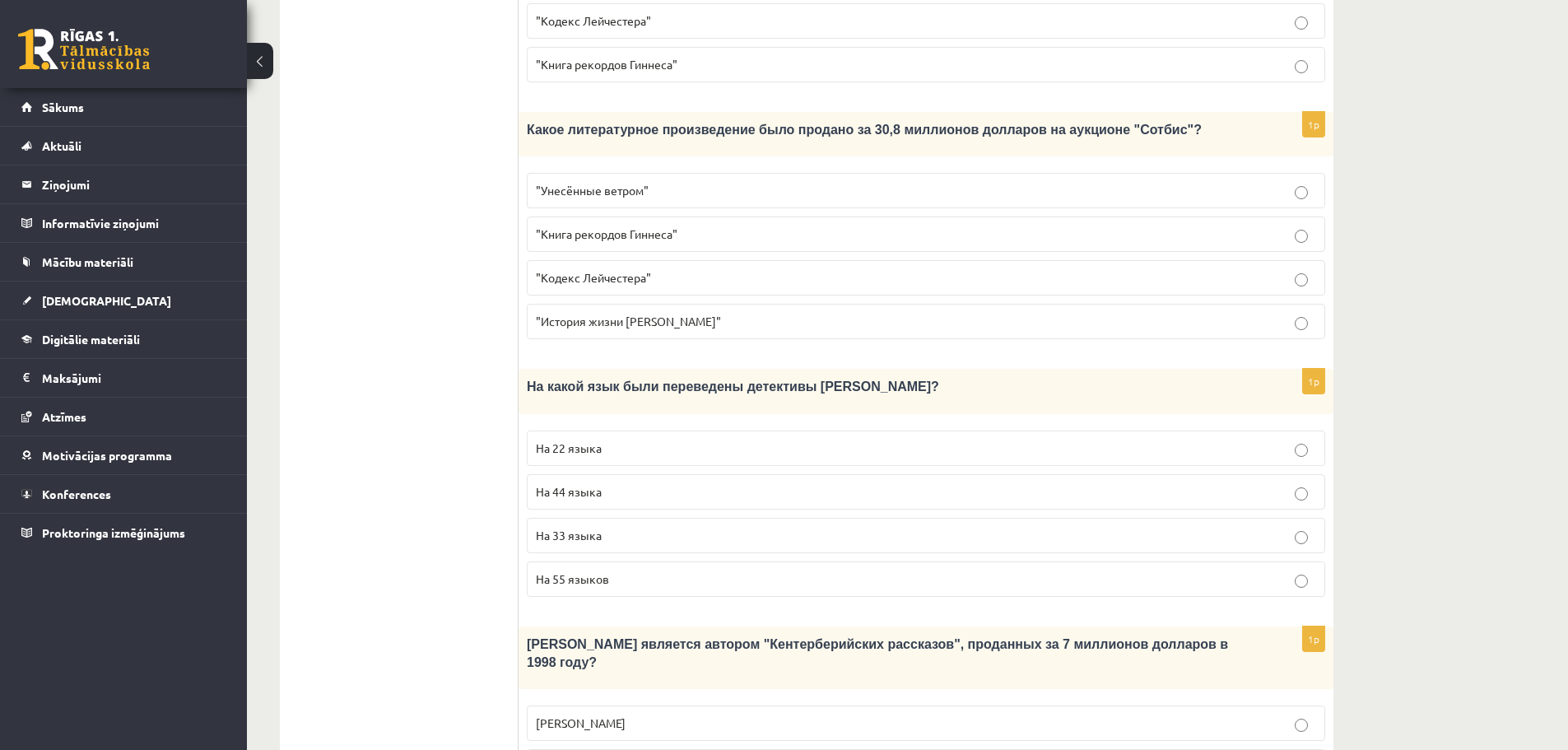
click at [869, 483] on p "На 44 языка" at bounding box center [926, 492] width 781 height 17
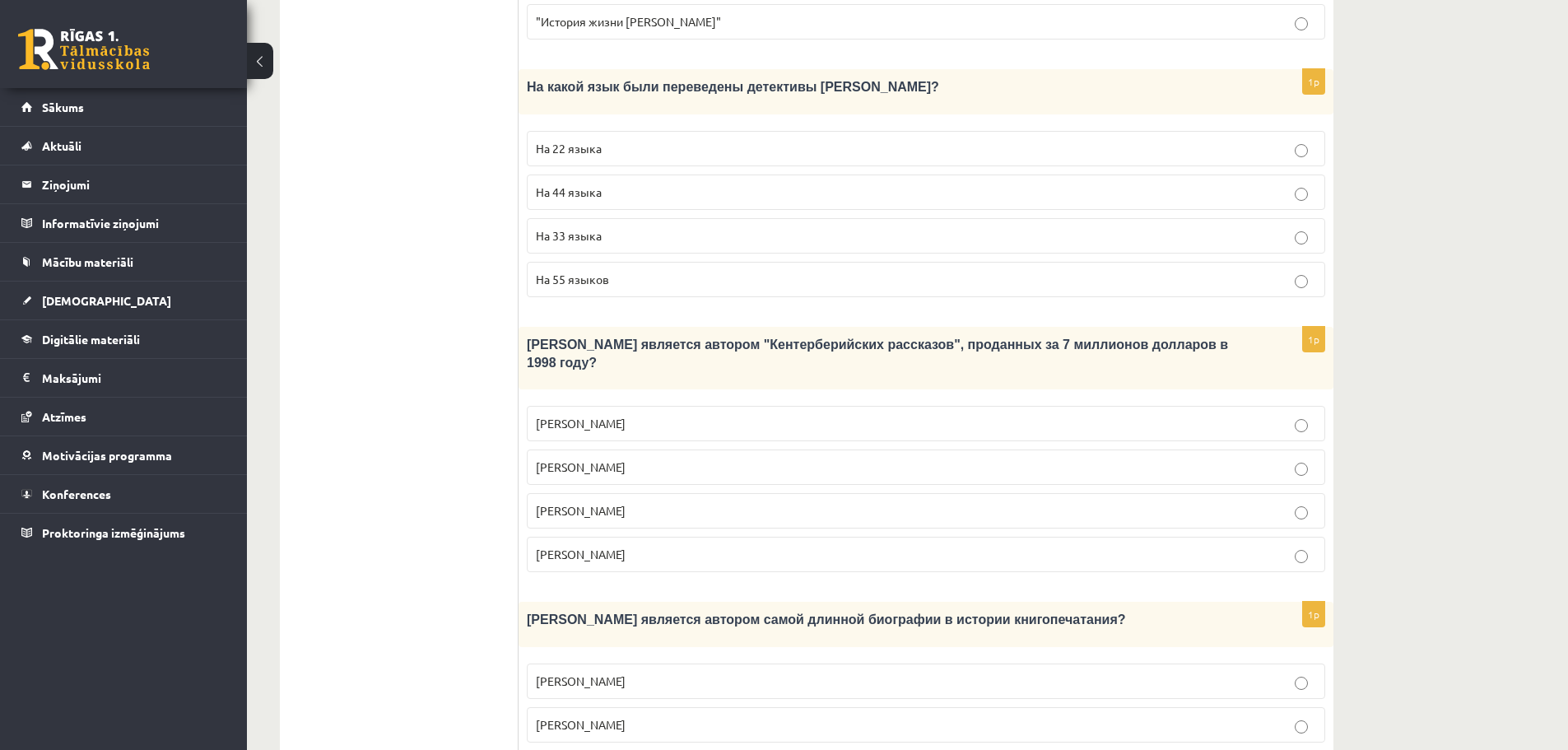
scroll to position [1399, 0]
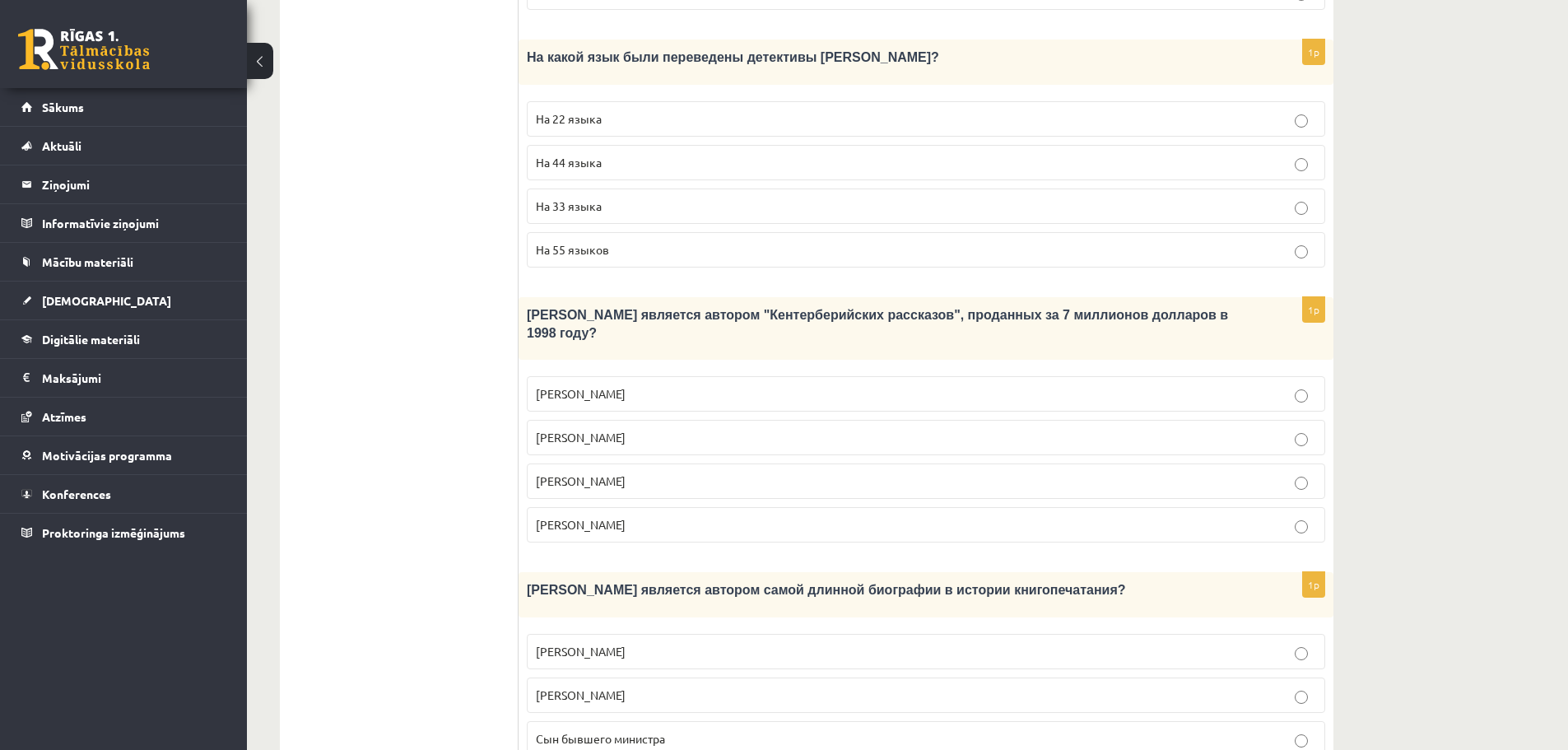
click at [707, 473] on p "Джефри Чосер" at bounding box center [926, 481] width 781 height 17
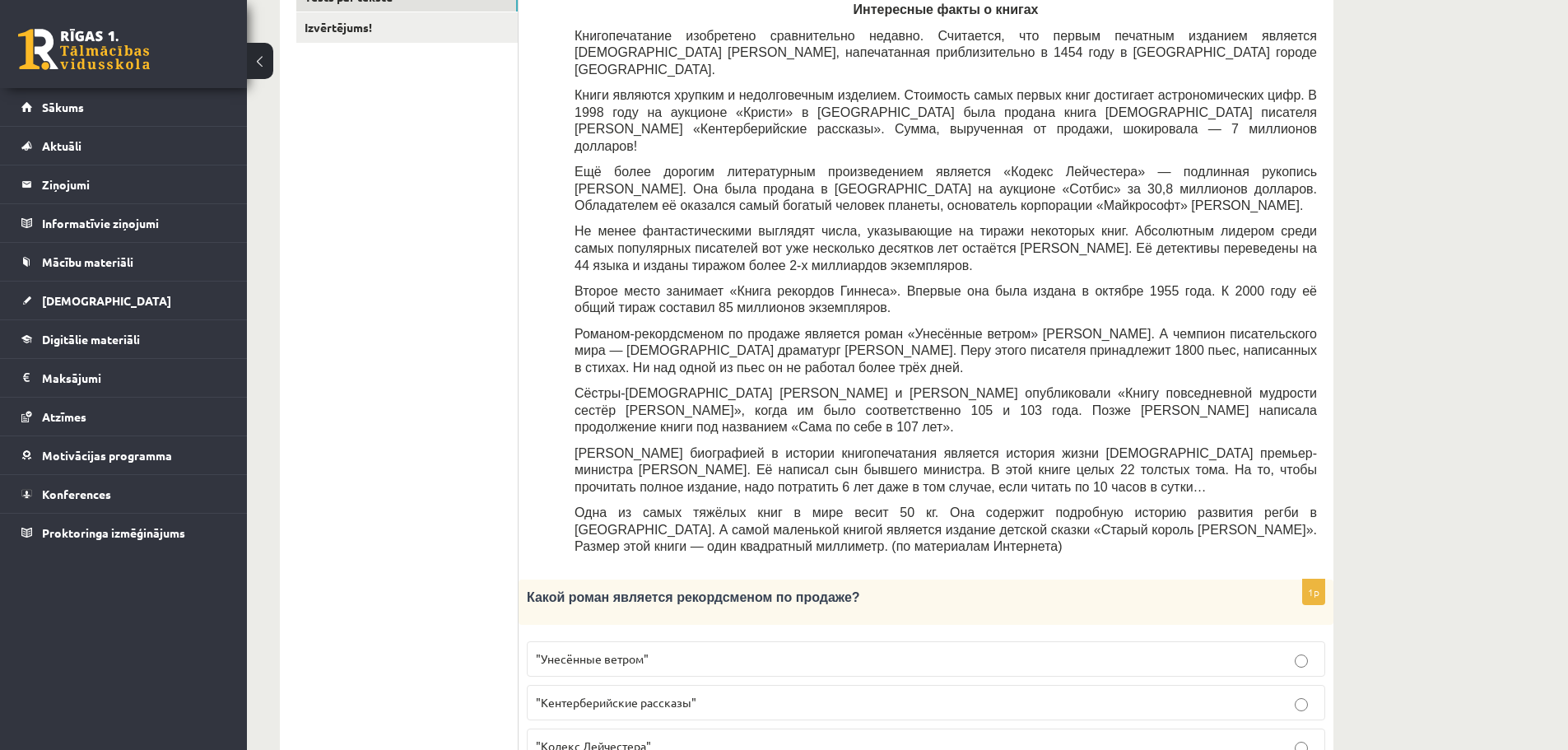
scroll to position [375, 0]
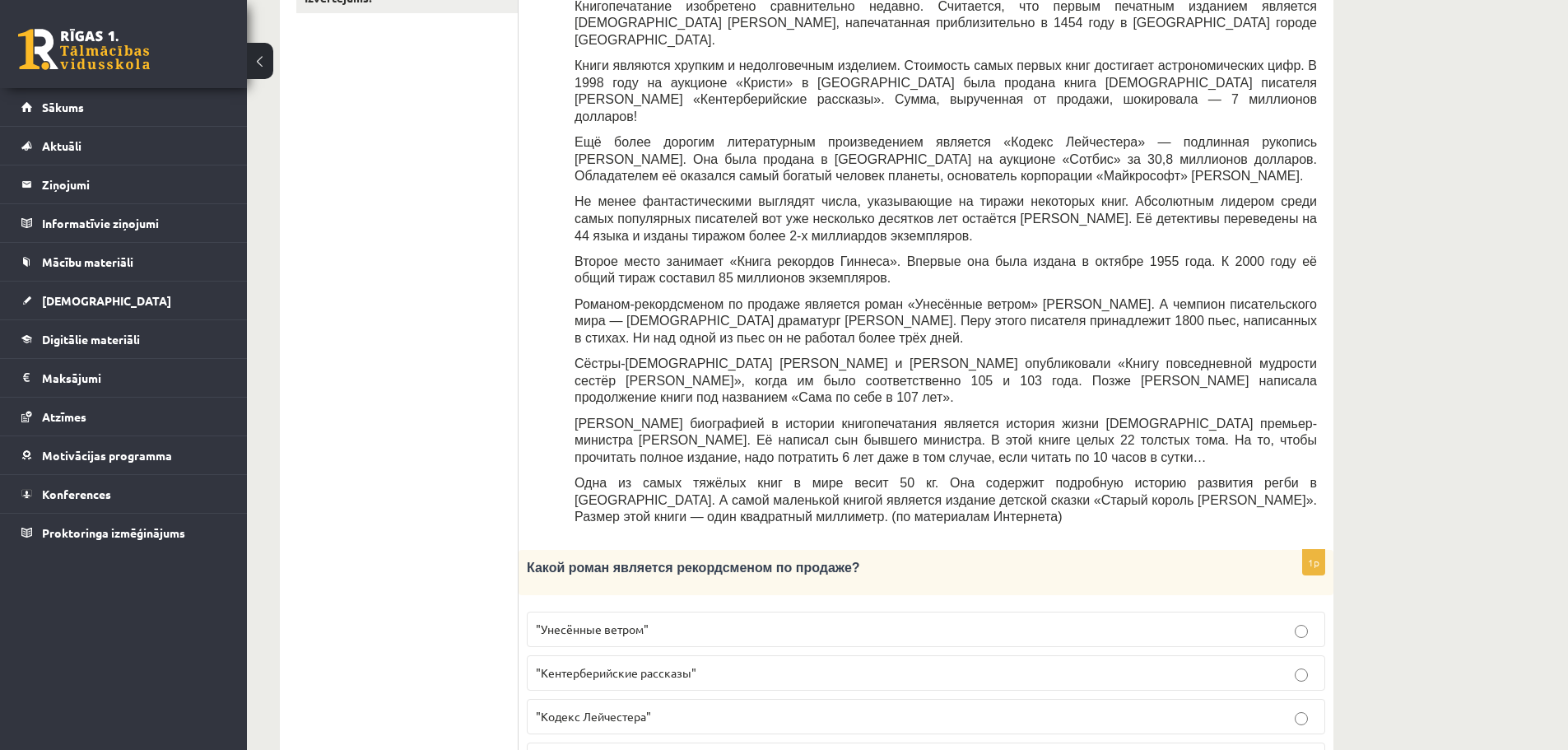
click at [707, 621] on p ""Унесённые ветром"" at bounding box center [926, 630] width 781 height 17
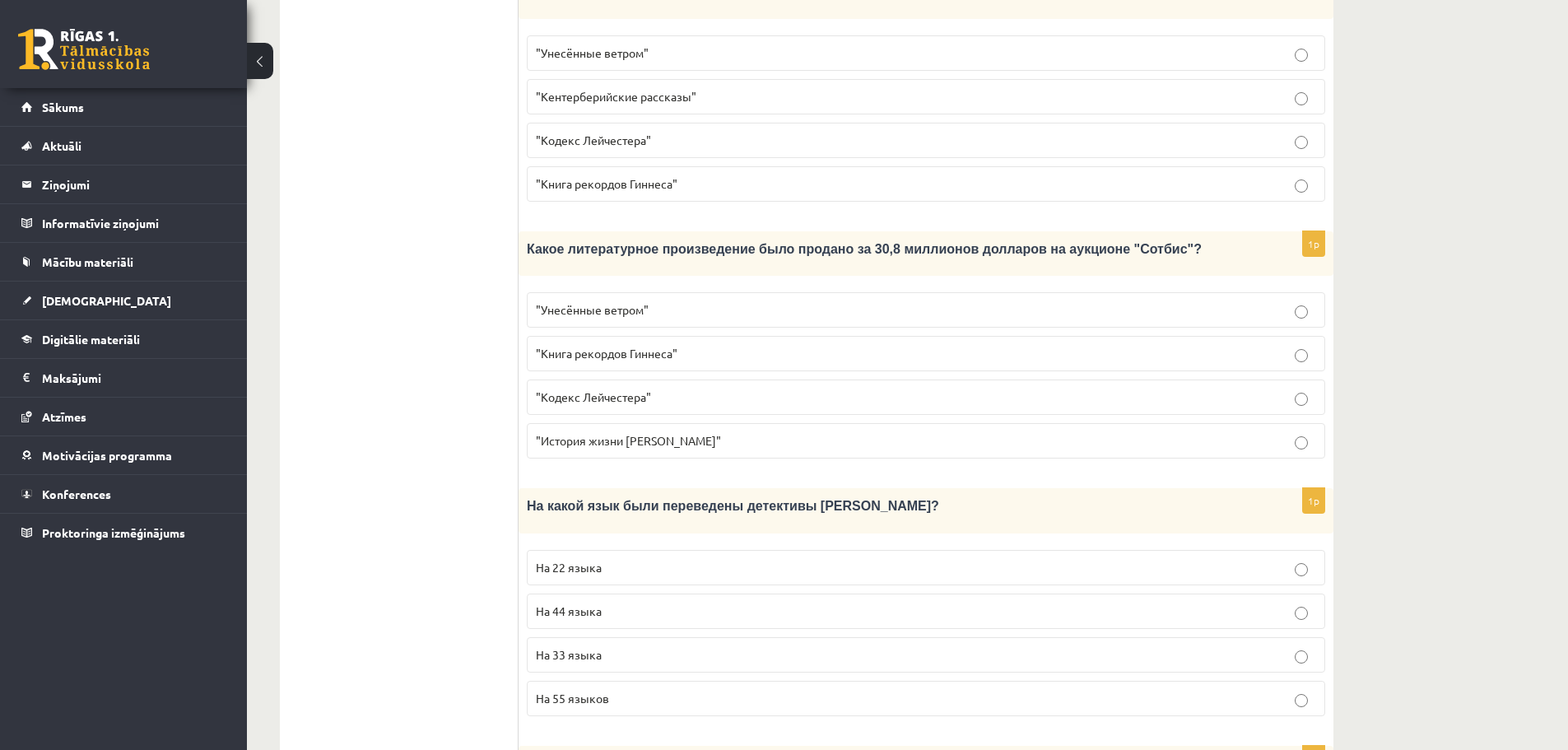
scroll to position [1445, 0]
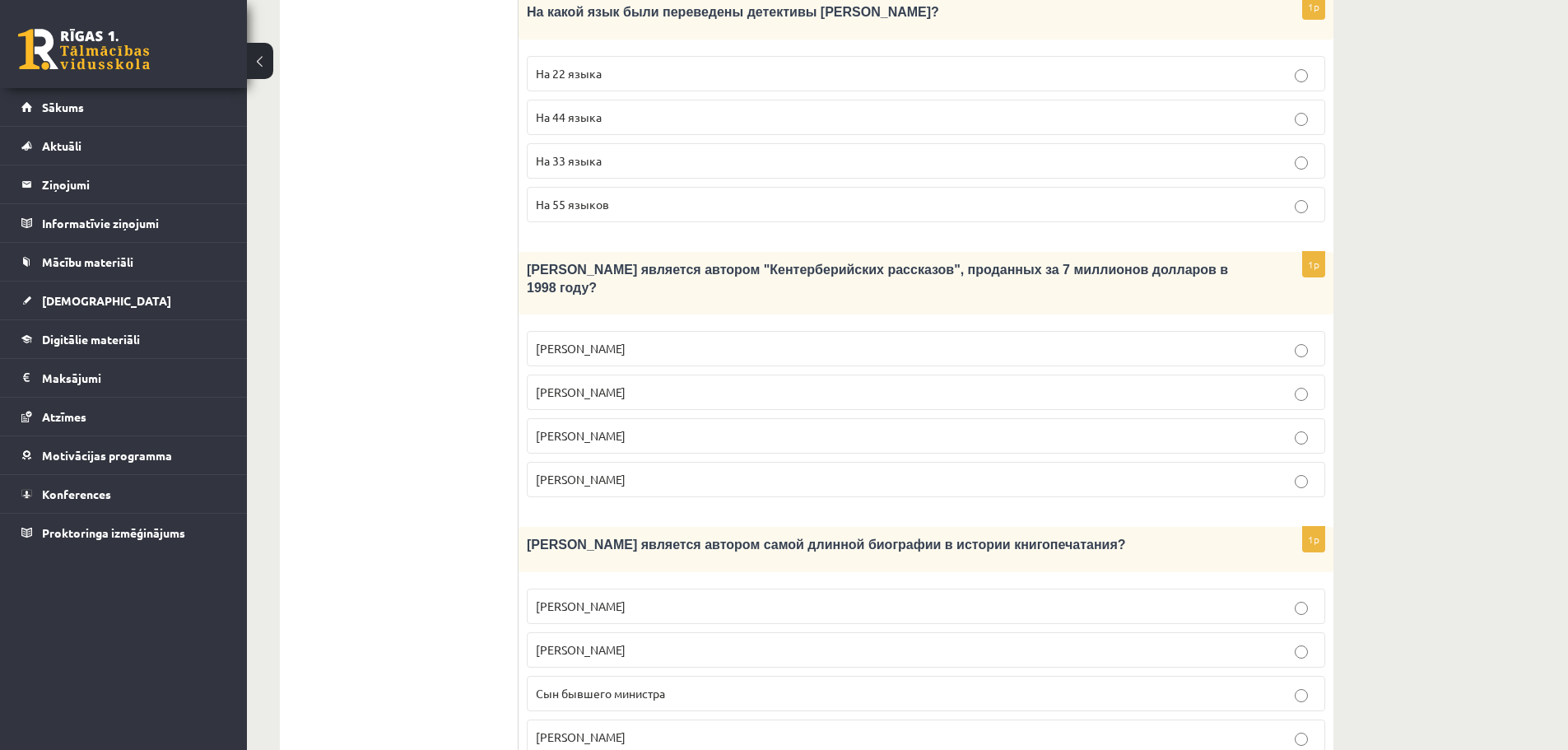
click at [614, 685] on span "Сын бывшего министра" at bounding box center [601, 692] width 129 height 14
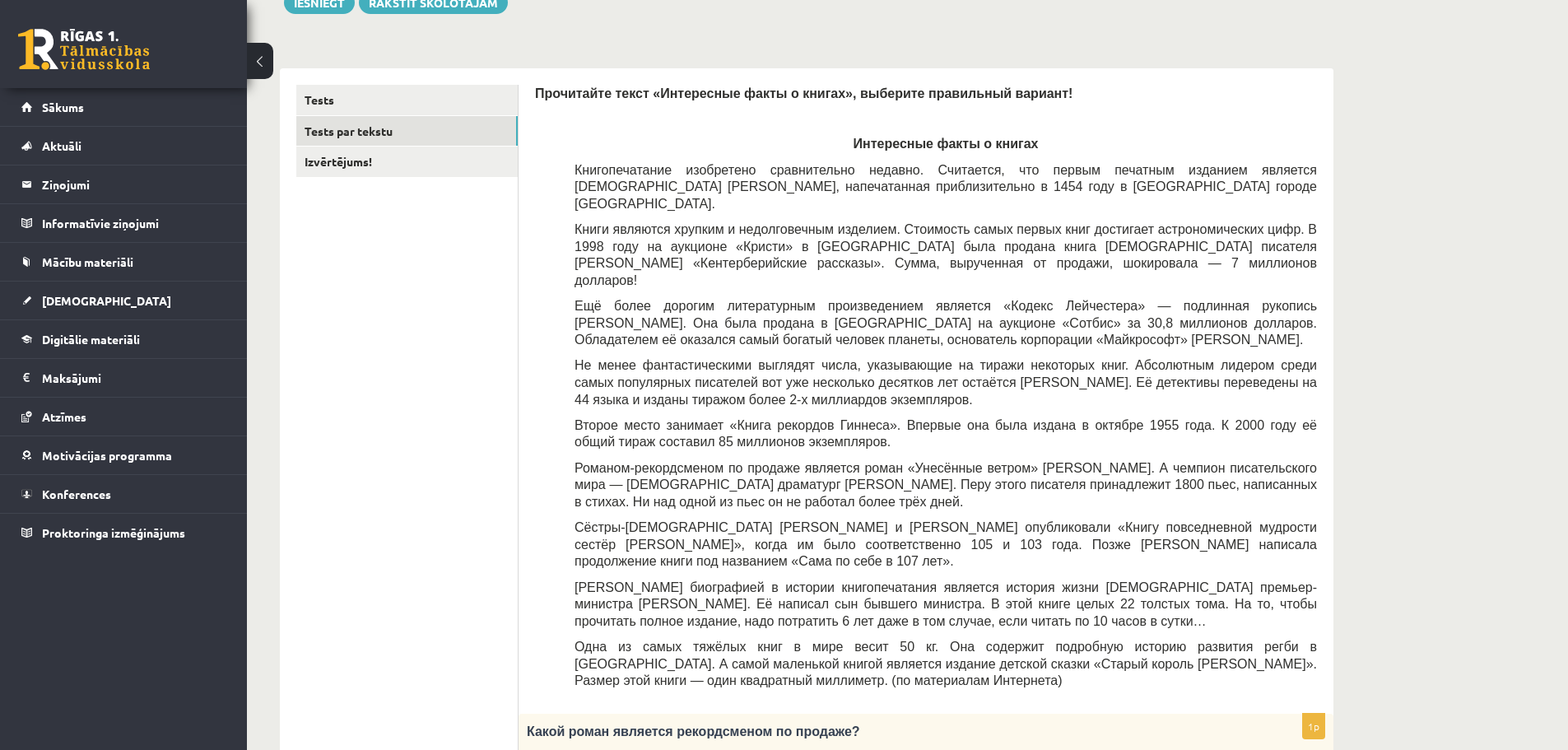
scroll to position [0, 0]
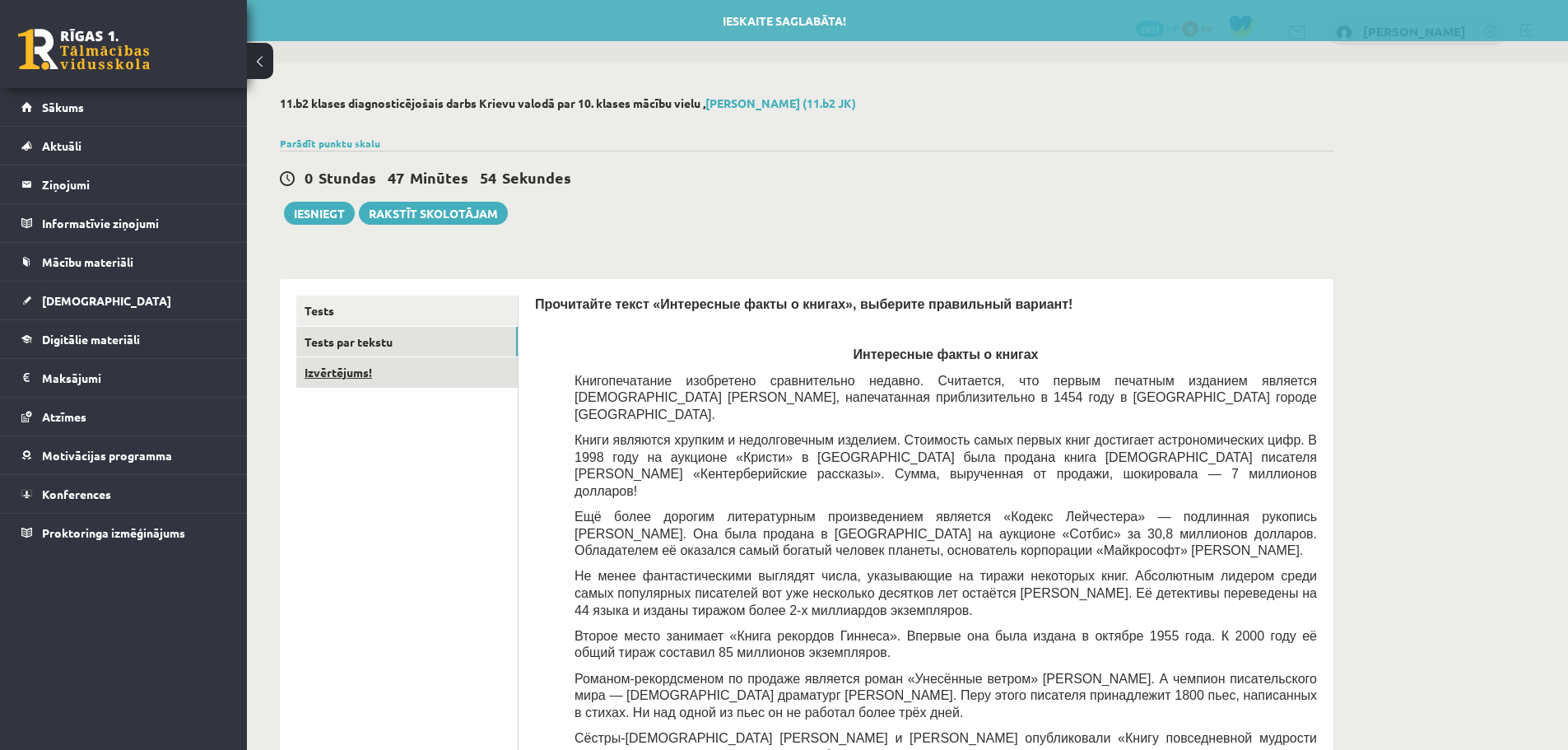
click at [340, 381] on link "Izvērtējums!" at bounding box center [407, 373] width 221 height 31
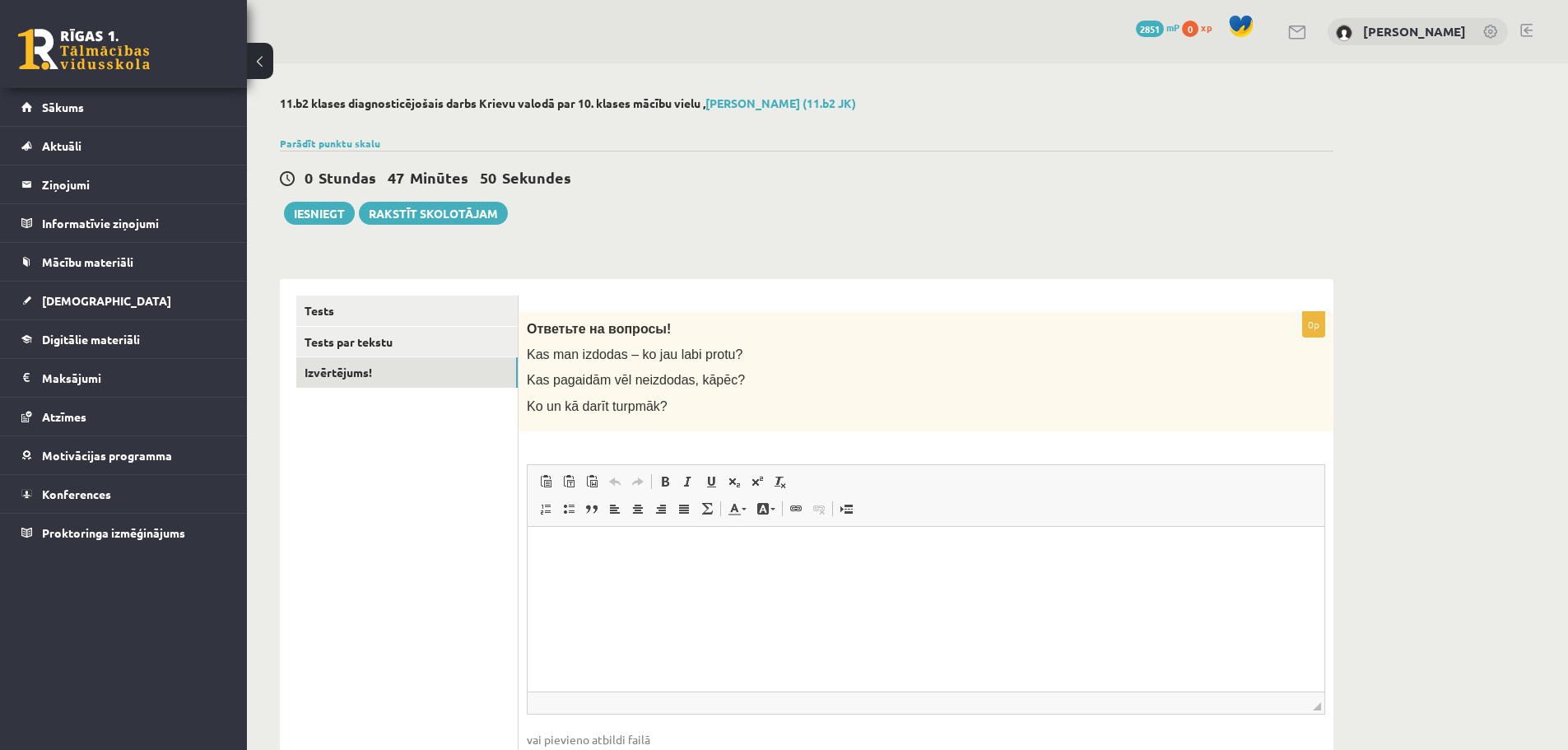
scroll to position [82, 0]
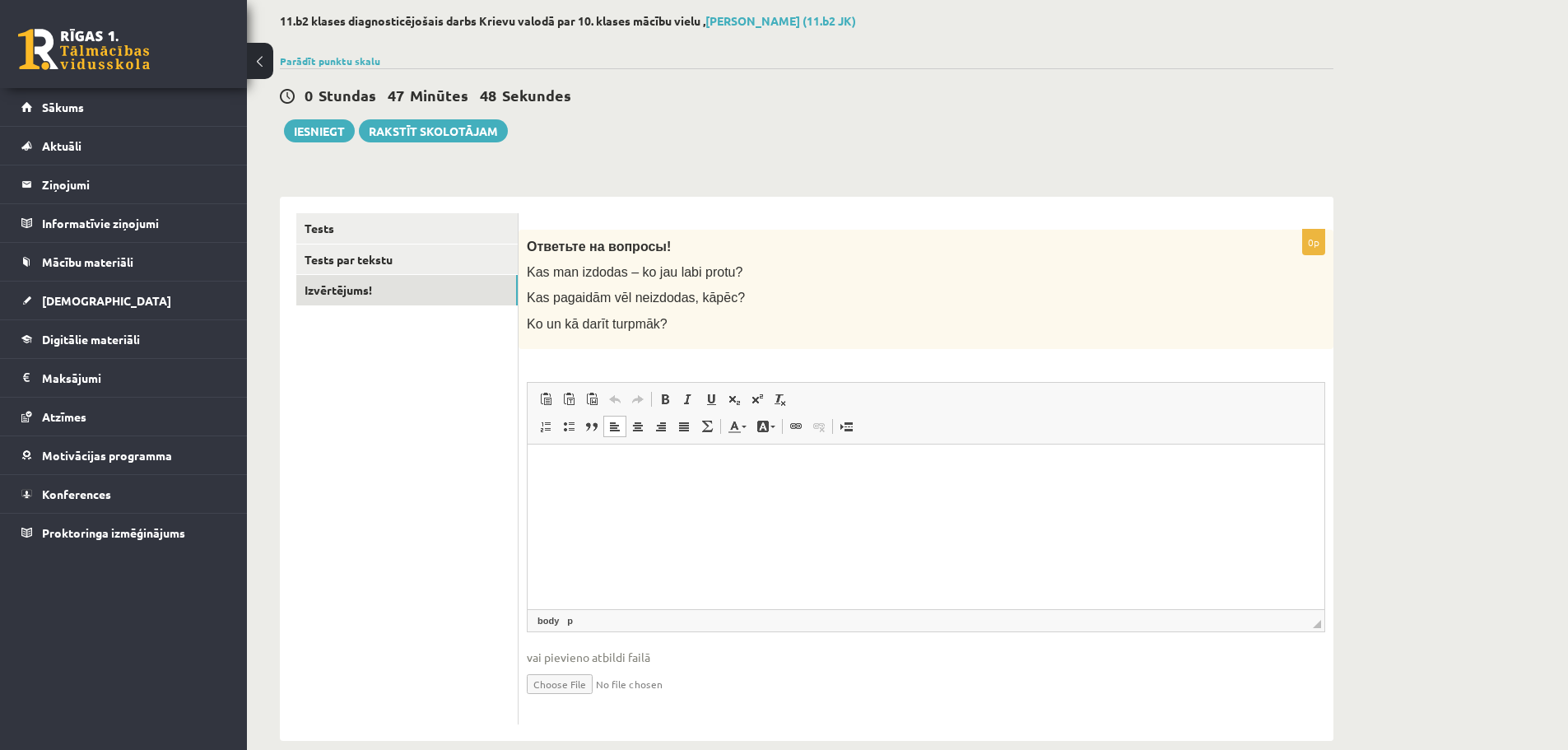
click at [587, 485] on html at bounding box center [926, 469] width 797 height 50
click at [406, 257] on link "Tests par tekstu" at bounding box center [407, 260] width 221 height 31
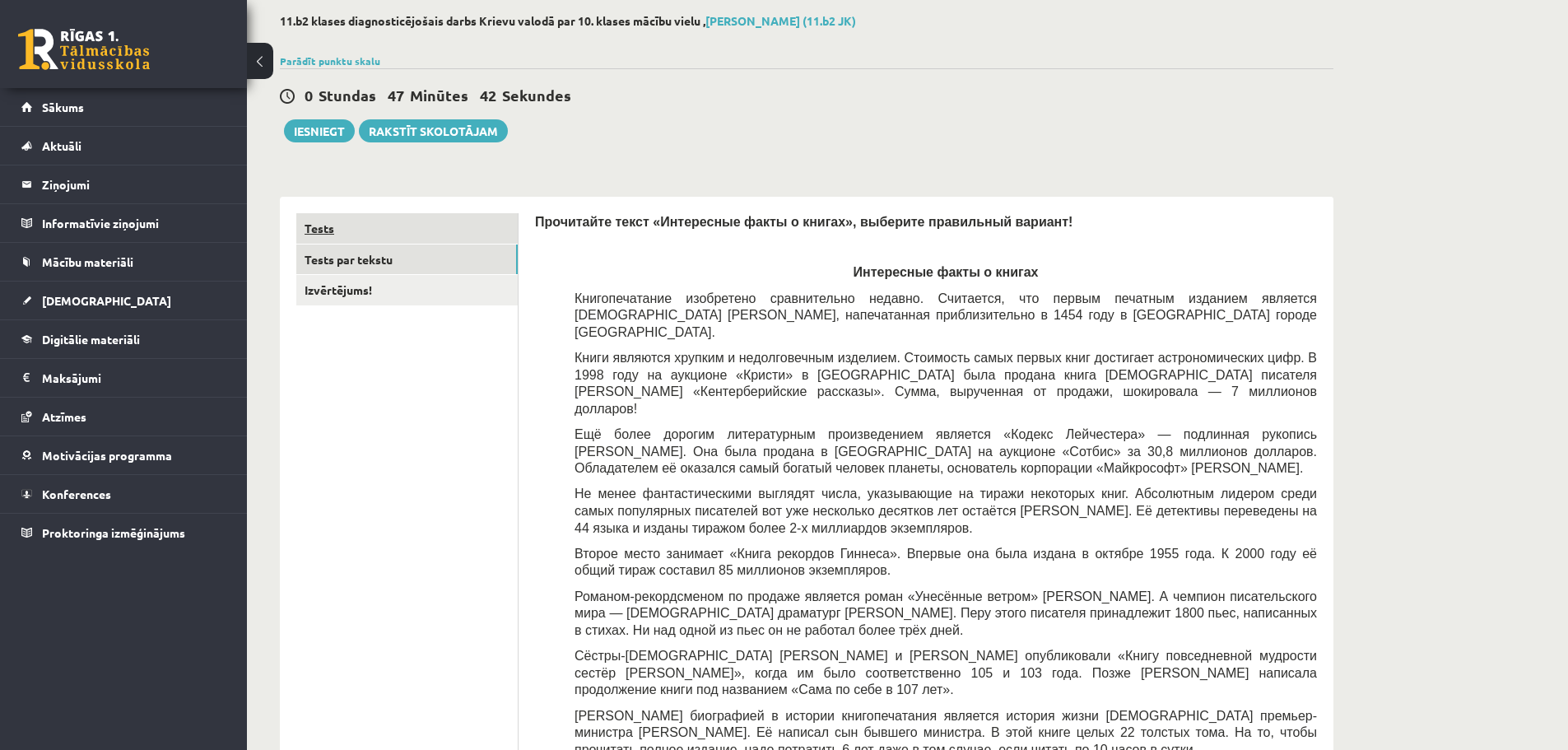
click at [392, 239] on link "Tests" at bounding box center [407, 228] width 221 height 31
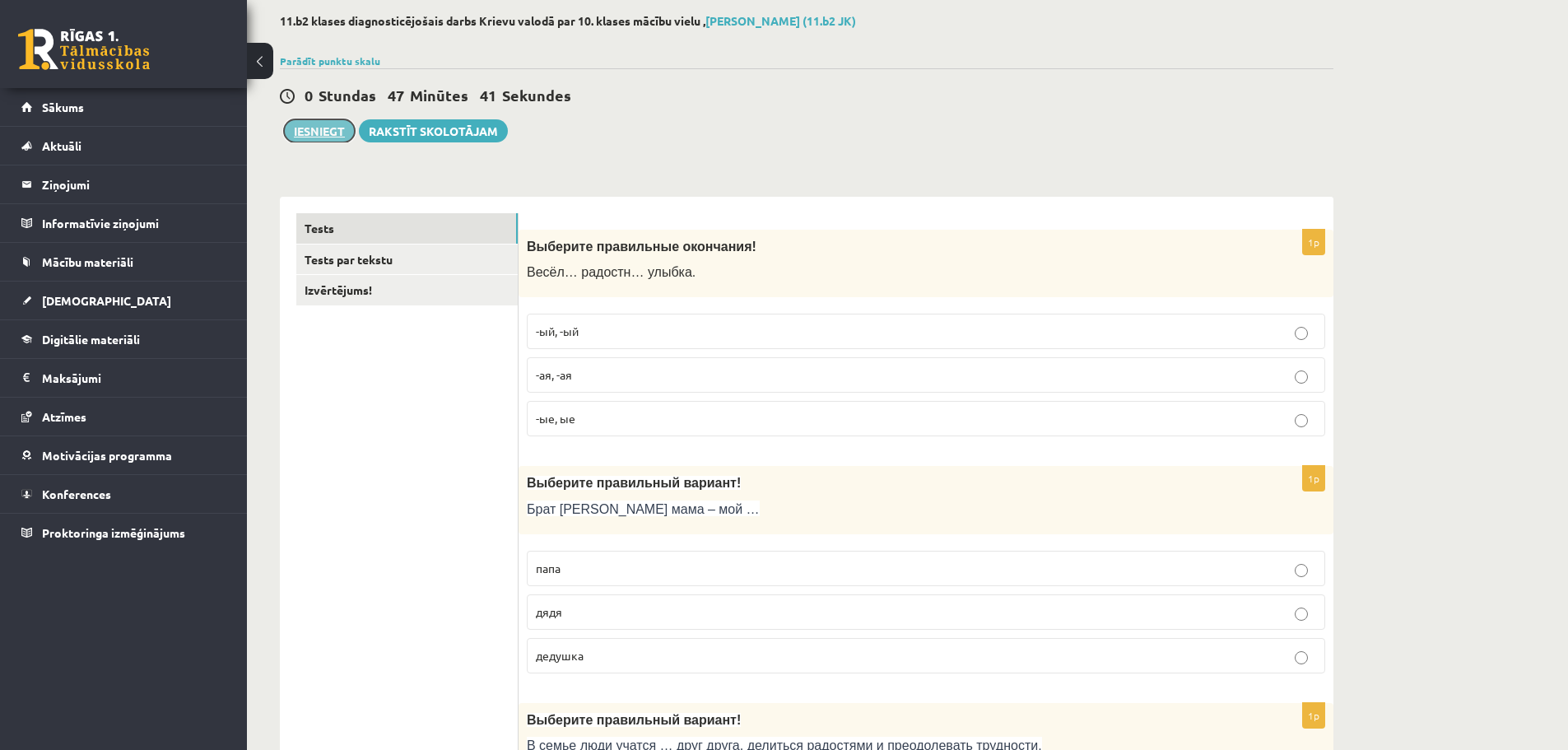
click at [313, 135] on button "Iesniegt" at bounding box center [320, 131] width 71 height 23
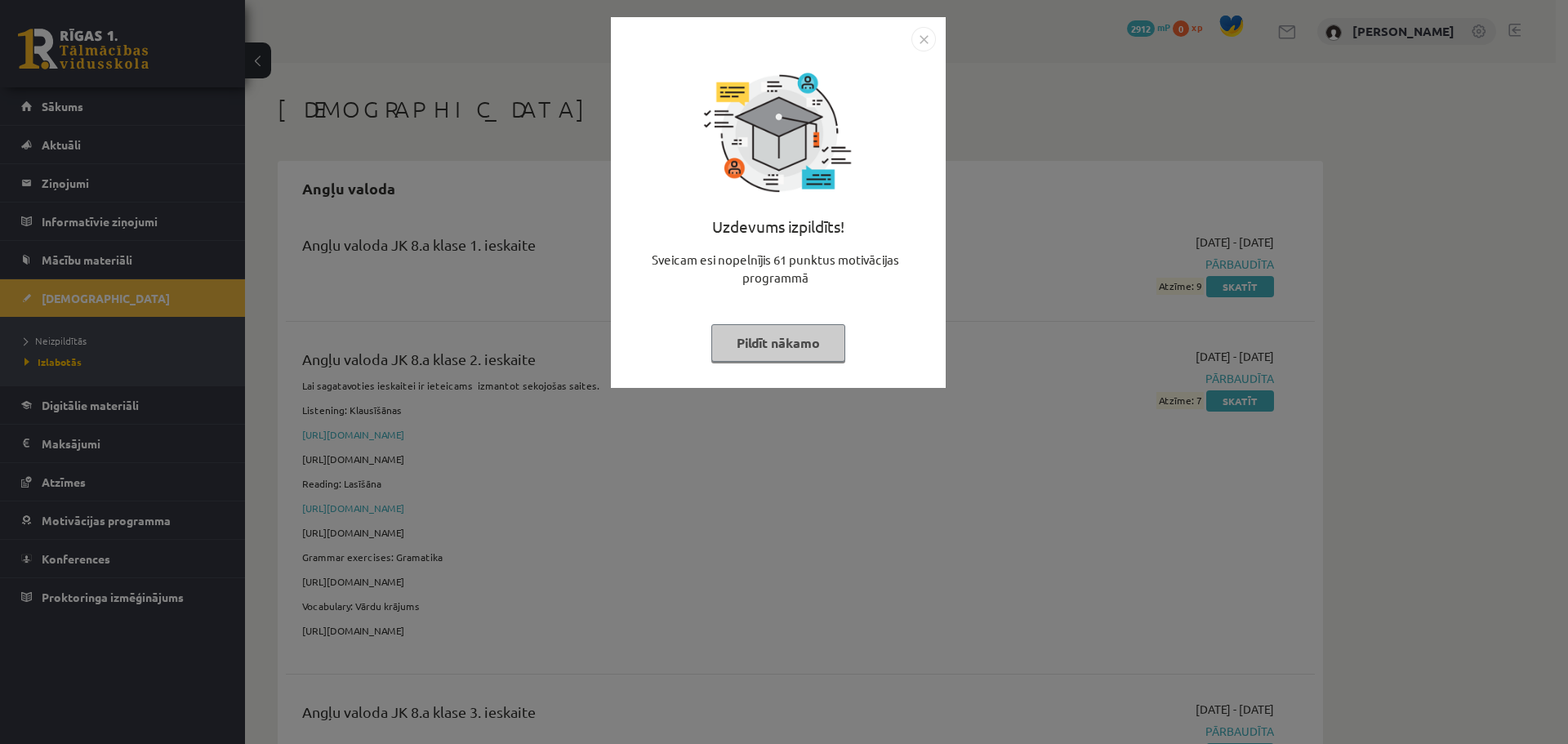
click at [762, 348] on button "Pildīt nākamo" at bounding box center [778, 342] width 134 height 37
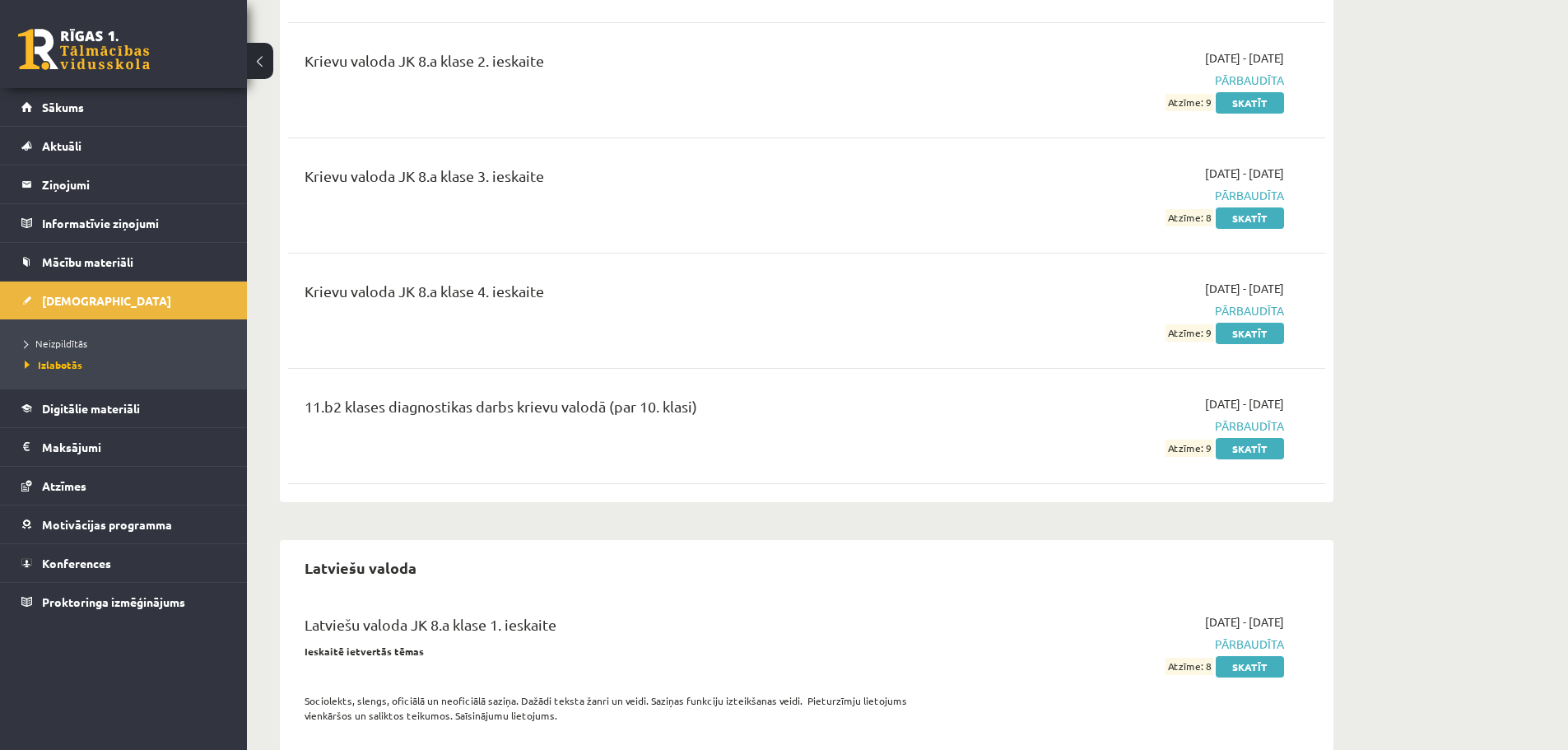
scroll to position [2305, 0]
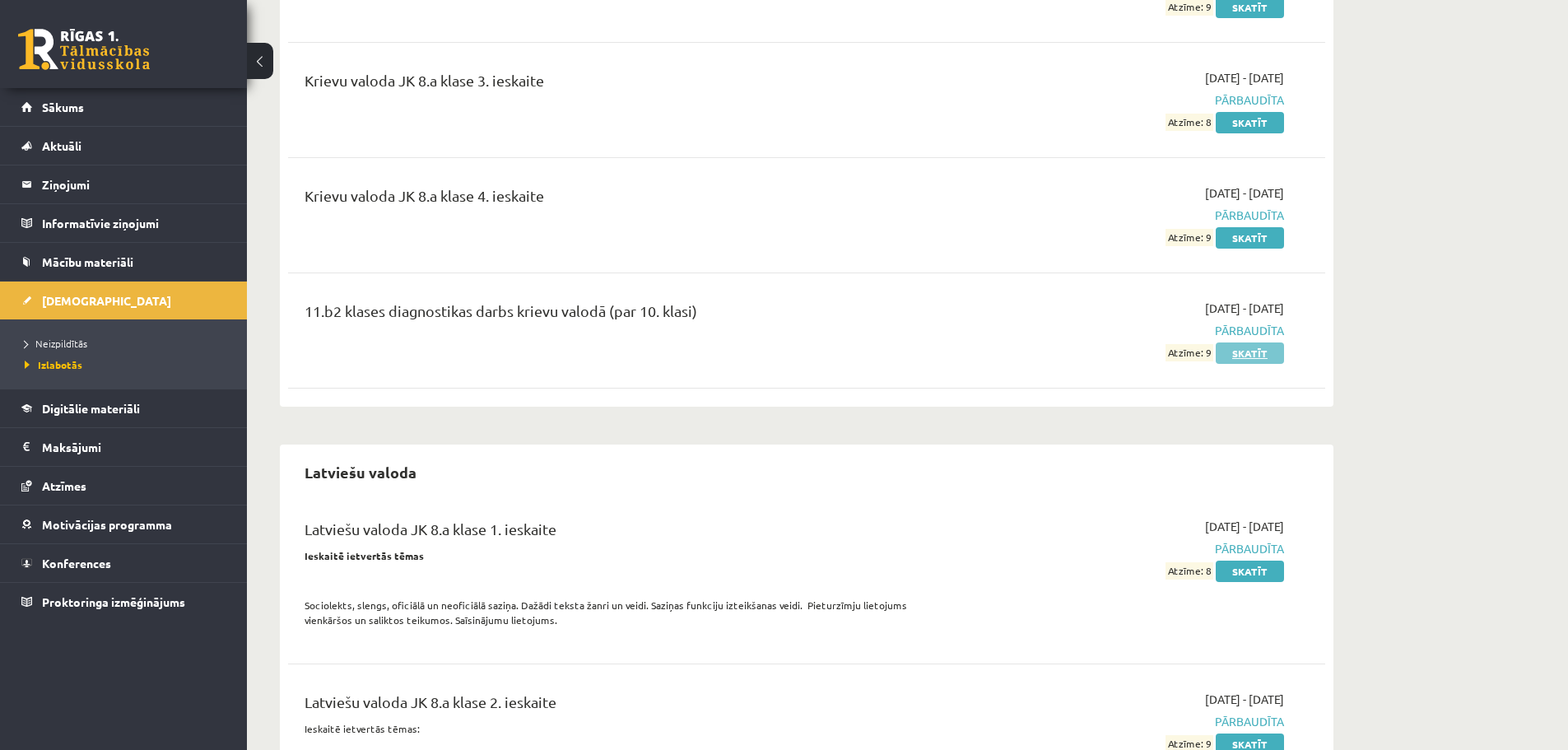
click at [1273, 343] on link "Skatīt" at bounding box center [1249, 353] width 68 height 21
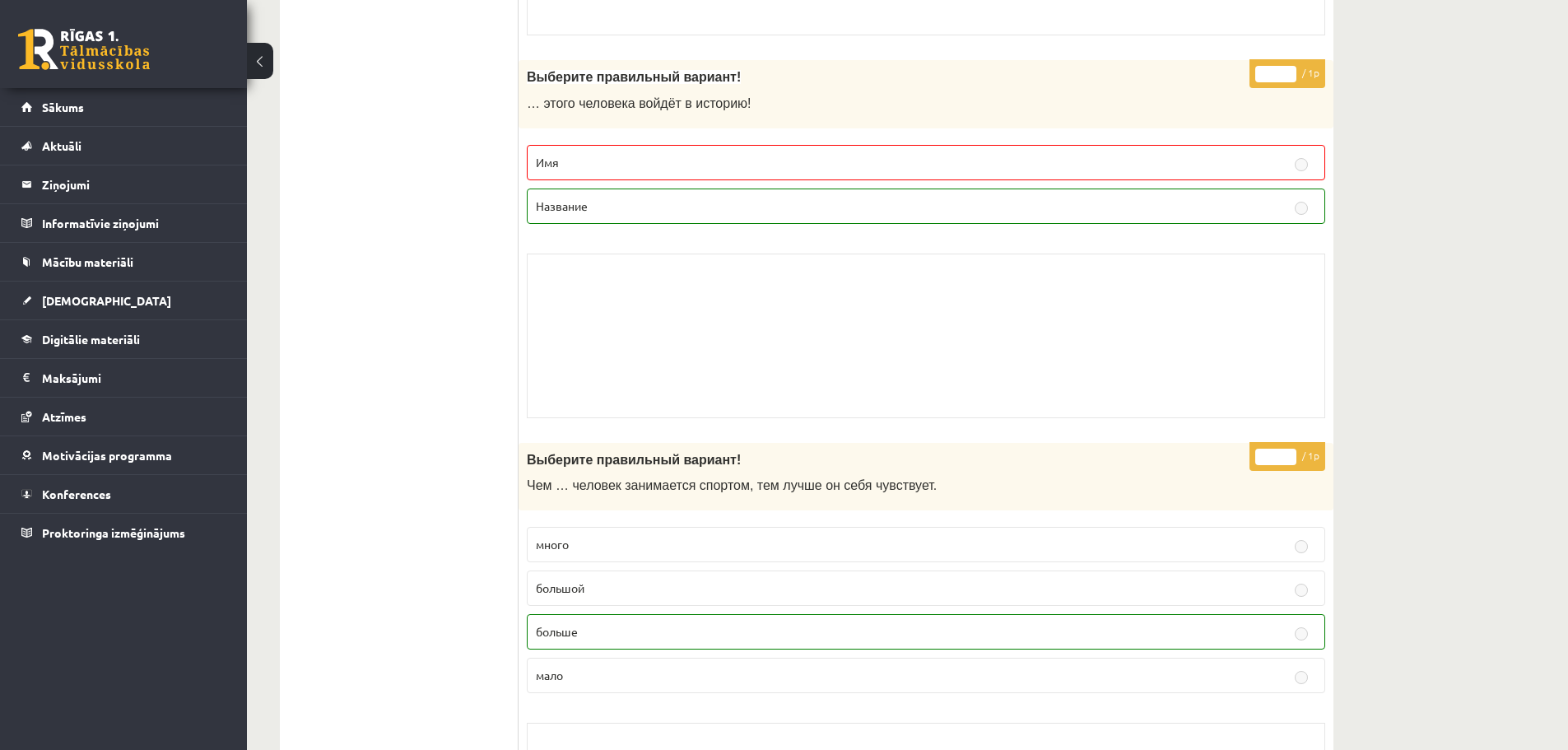
scroll to position [3128, 0]
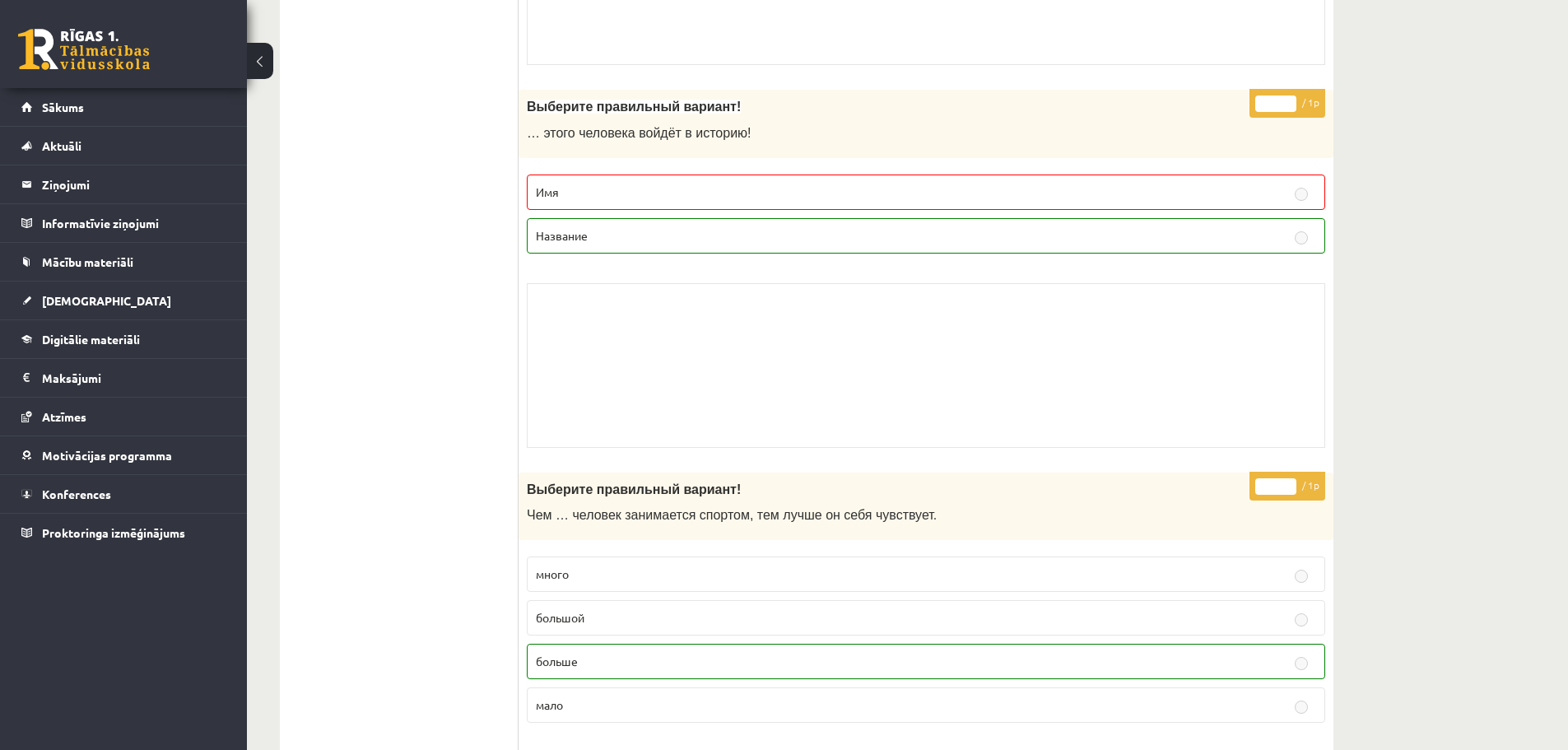
click at [629, 196] on p "Имя" at bounding box center [926, 193] width 781 height 17
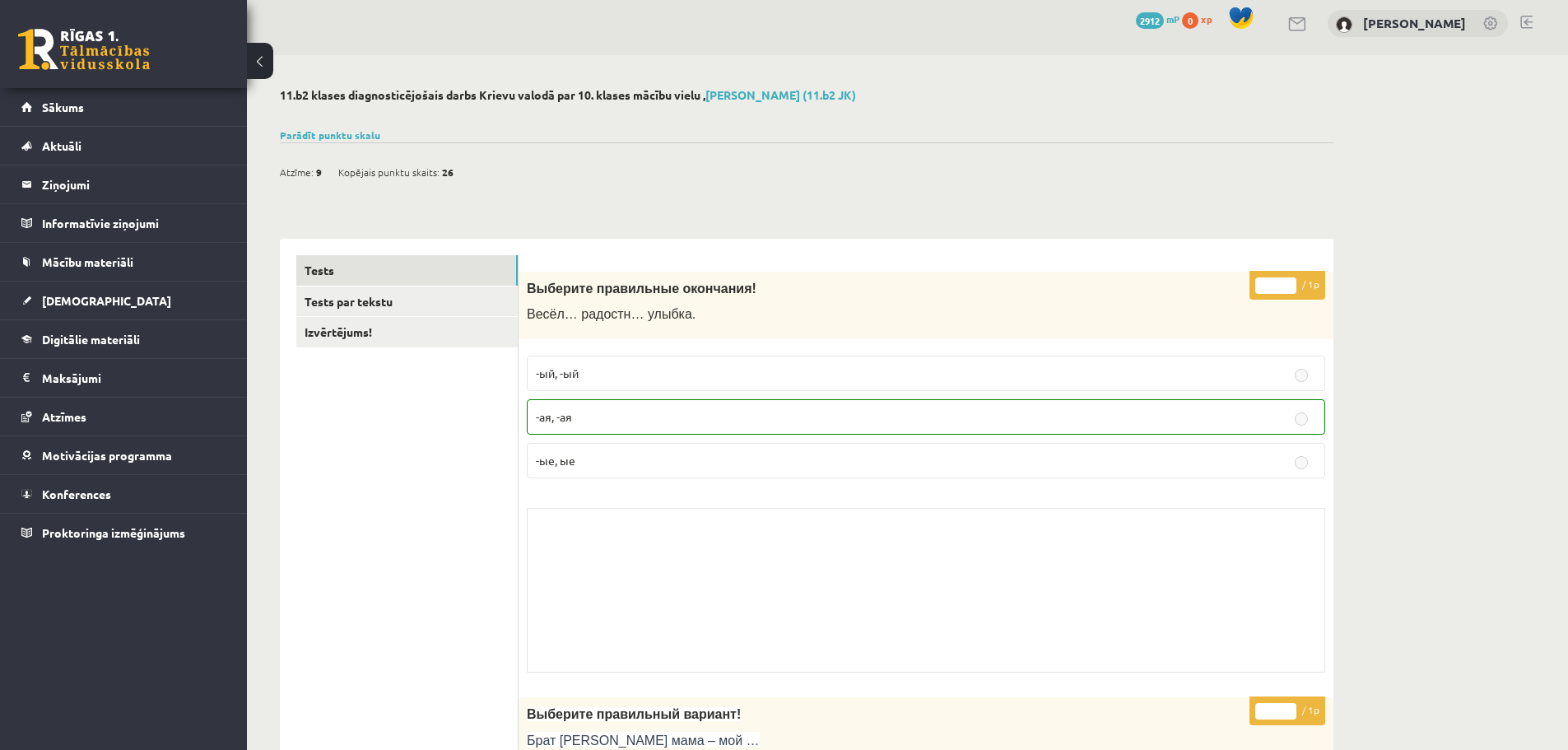
scroll to position [0, 0]
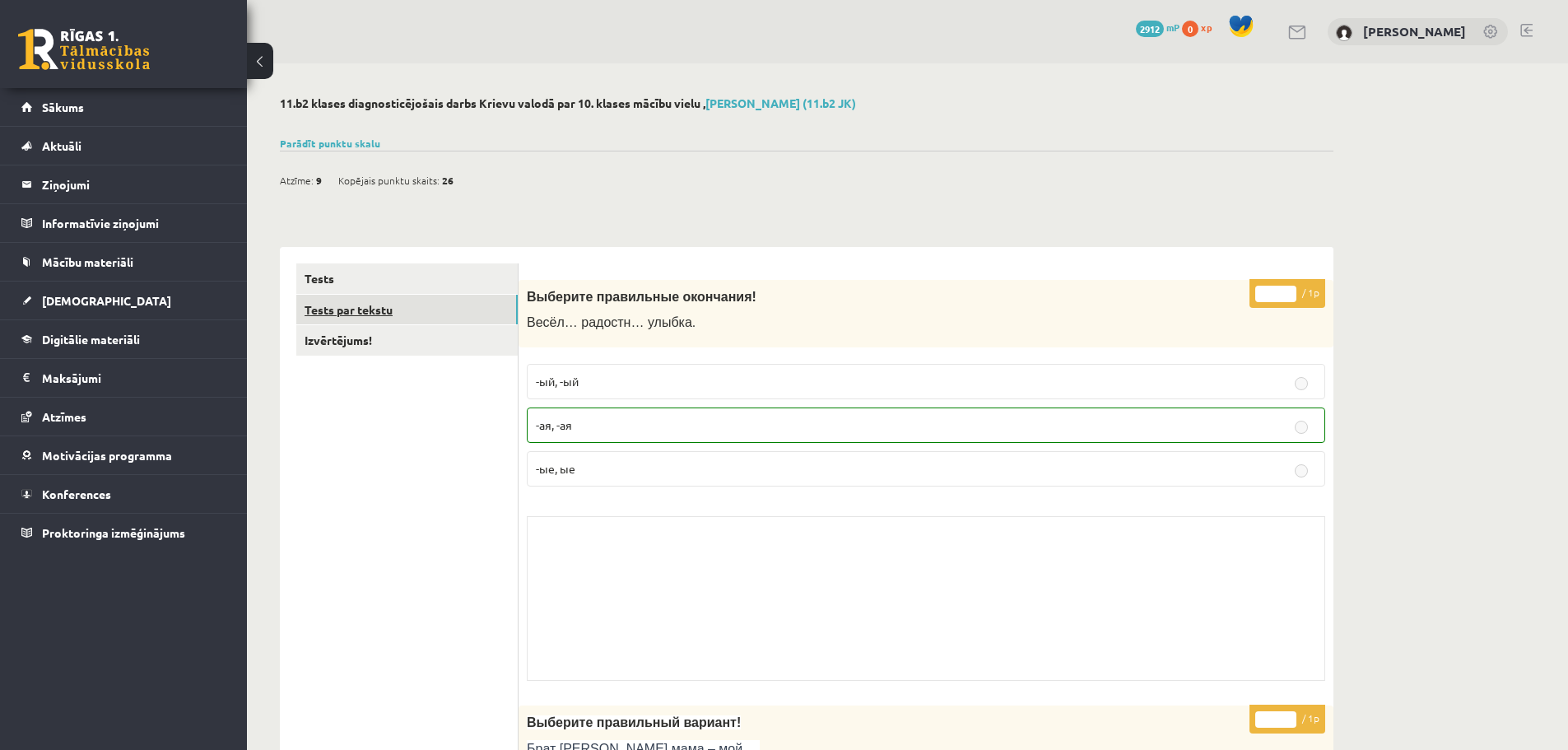
click at [402, 301] on link "Tests par tekstu" at bounding box center [407, 310] width 221 height 31
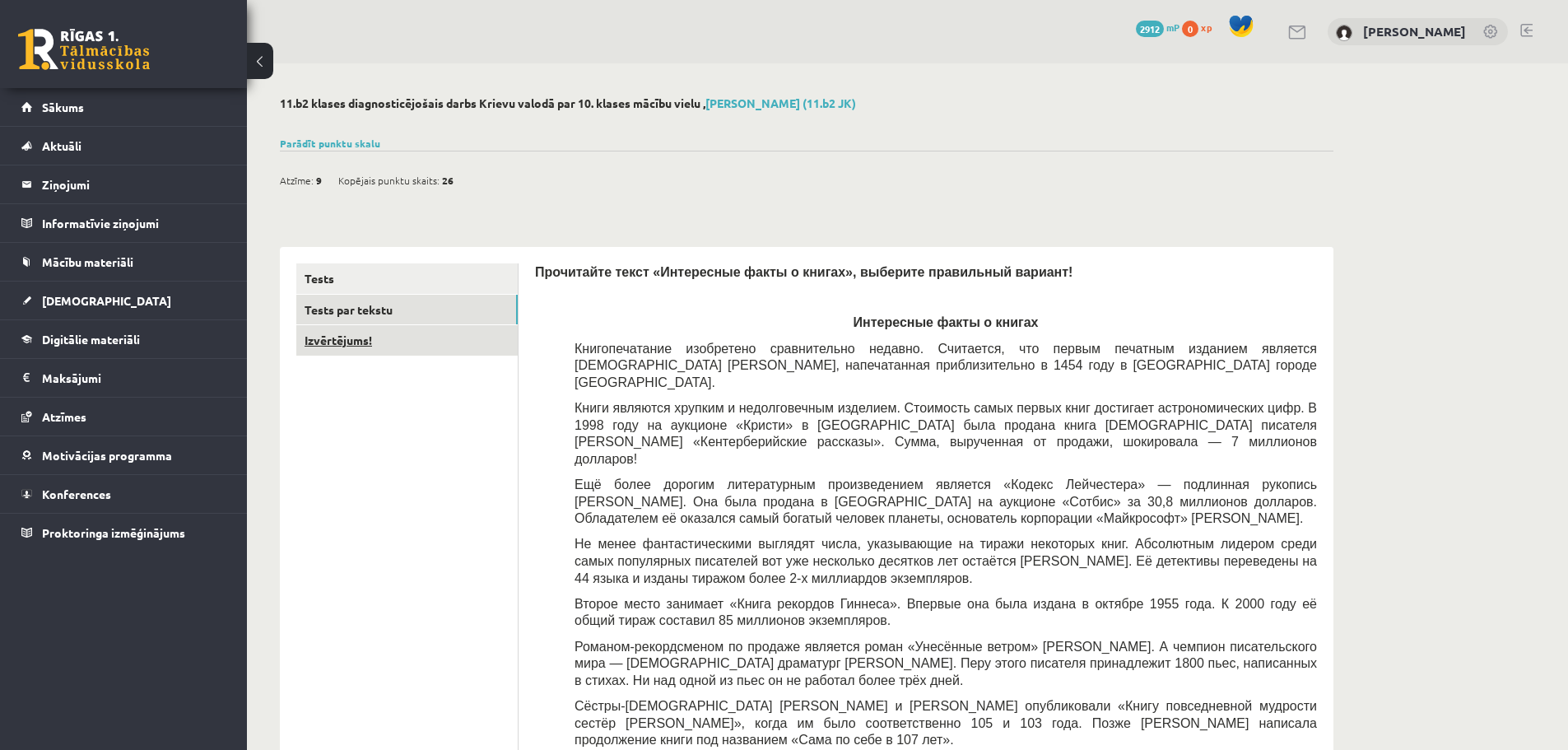
click at [377, 345] on link "Izvērtējums!" at bounding box center [407, 341] width 221 height 31
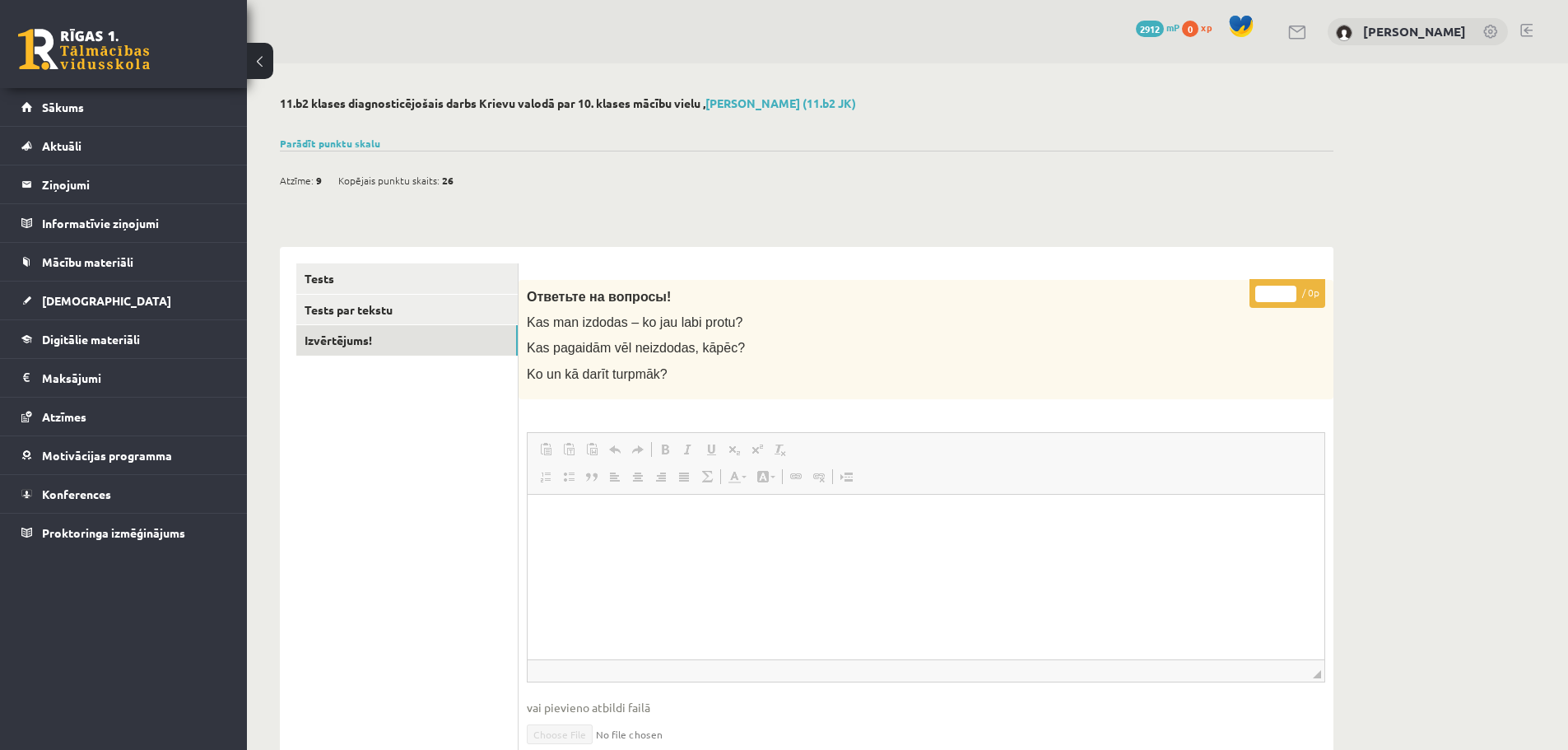
click at [417, 256] on div "Tests Tests par tekstu Izvērtējums!" at bounding box center [399, 613] width 239 height 734
click at [408, 273] on link "Tests" at bounding box center [407, 279] width 221 height 31
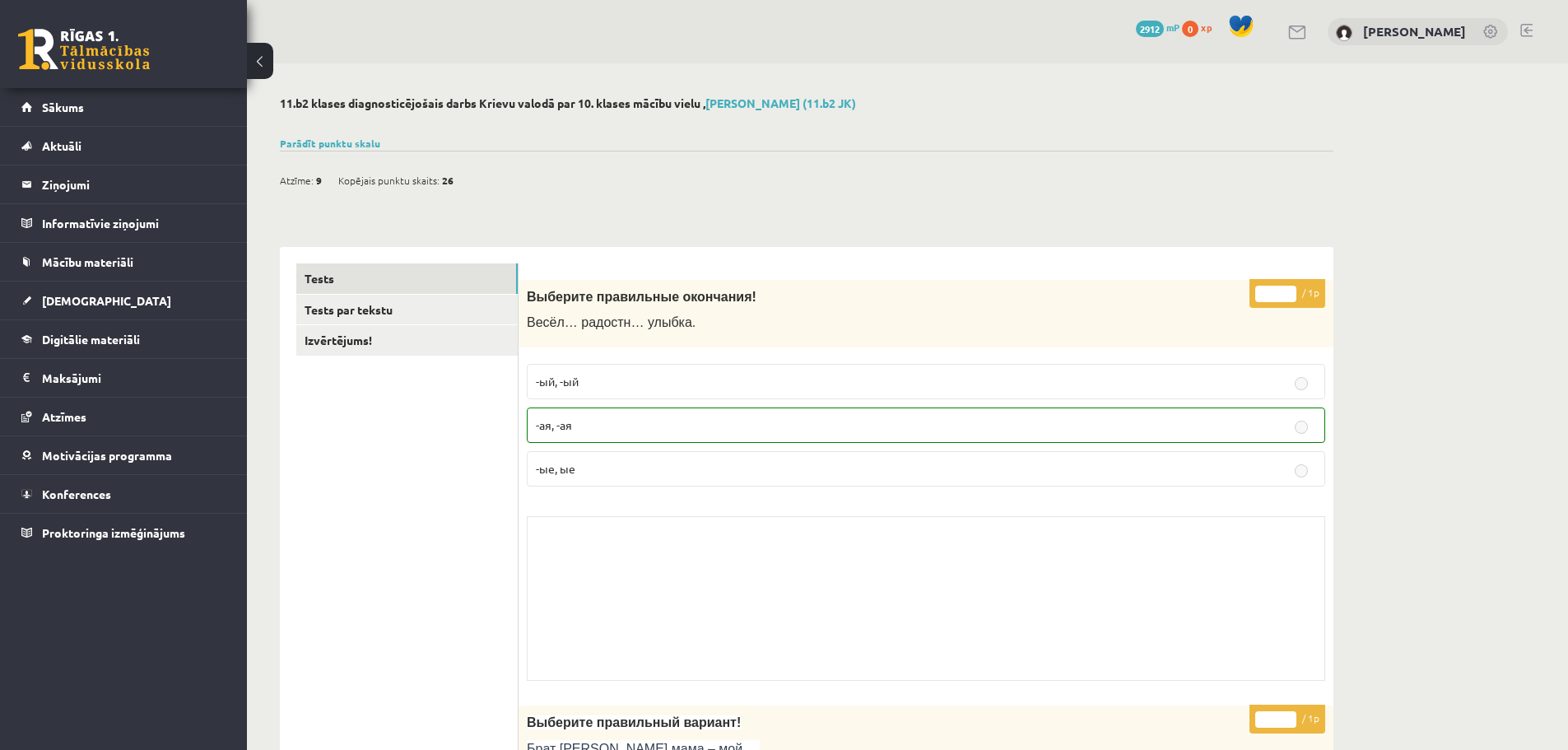
click at [264, 60] on button at bounding box center [259, 61] width 26 height 37
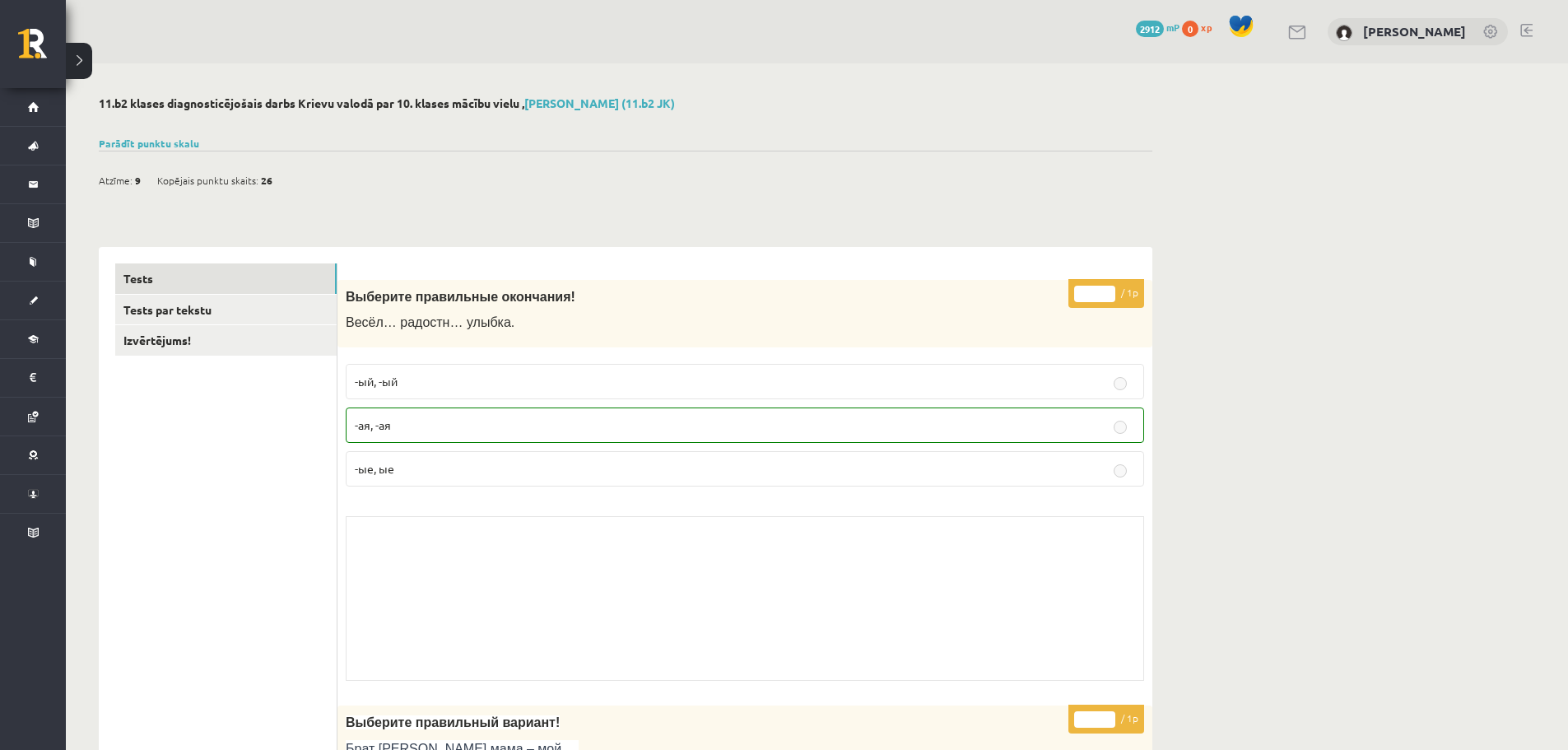
click at [77, 62] on button at bounding box center [78, 61] width 26 height 37
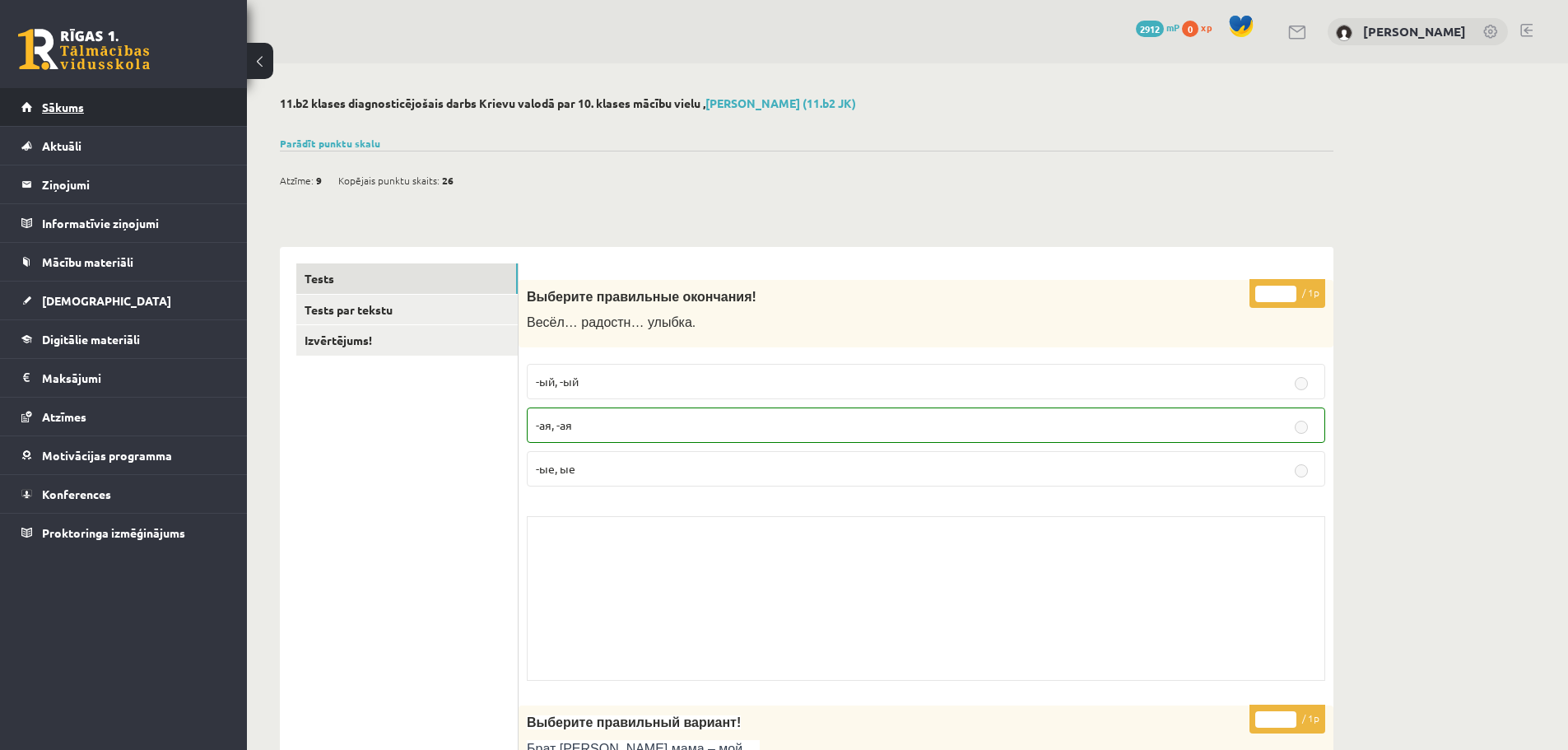
click at [103, 111] on link "Sākums" at bounding box center [123, 106] width 205 height 38
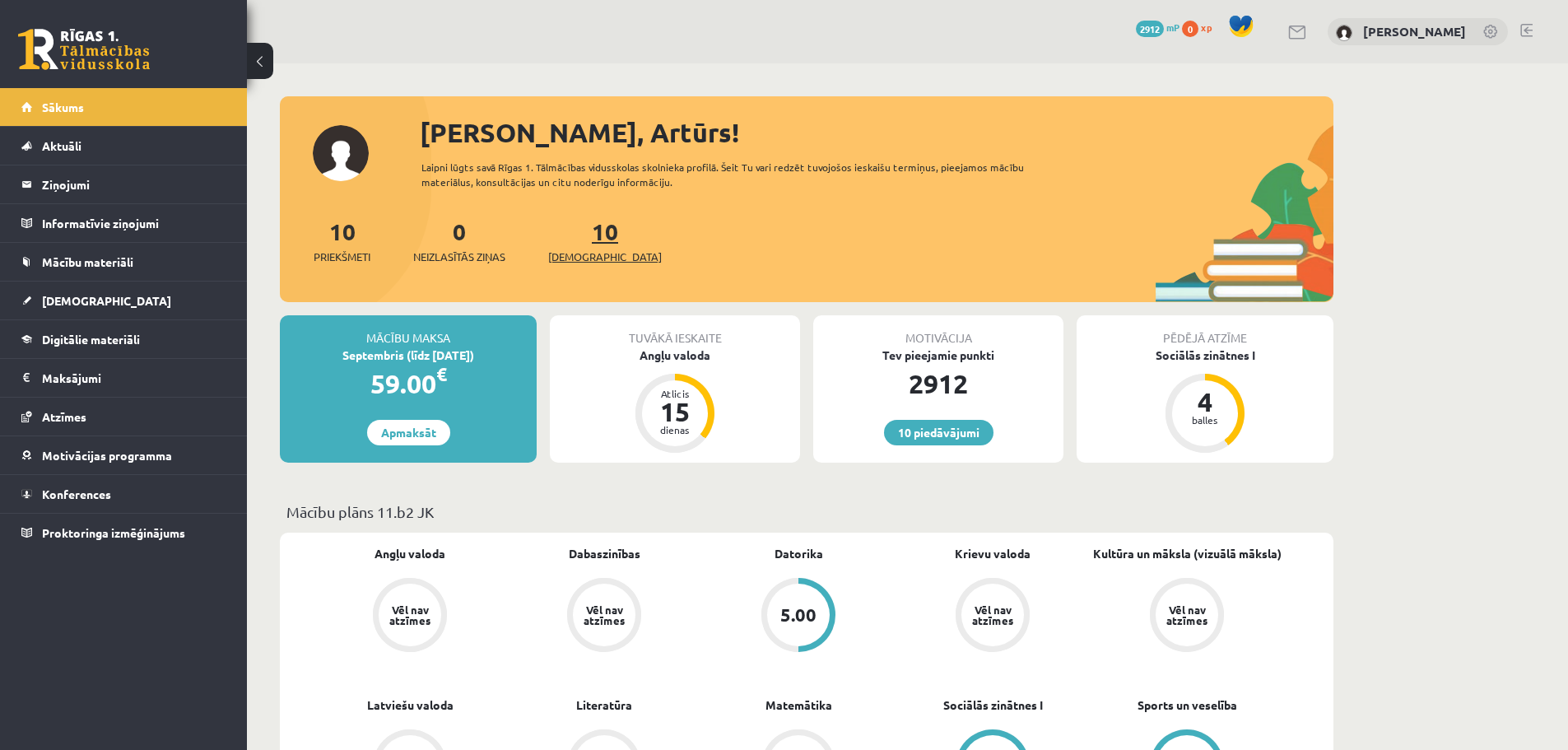
click at [565, 259] on span "[DEMOGRAPHIC_DATA]" at bounding box center [604, 256] width 114 height 16
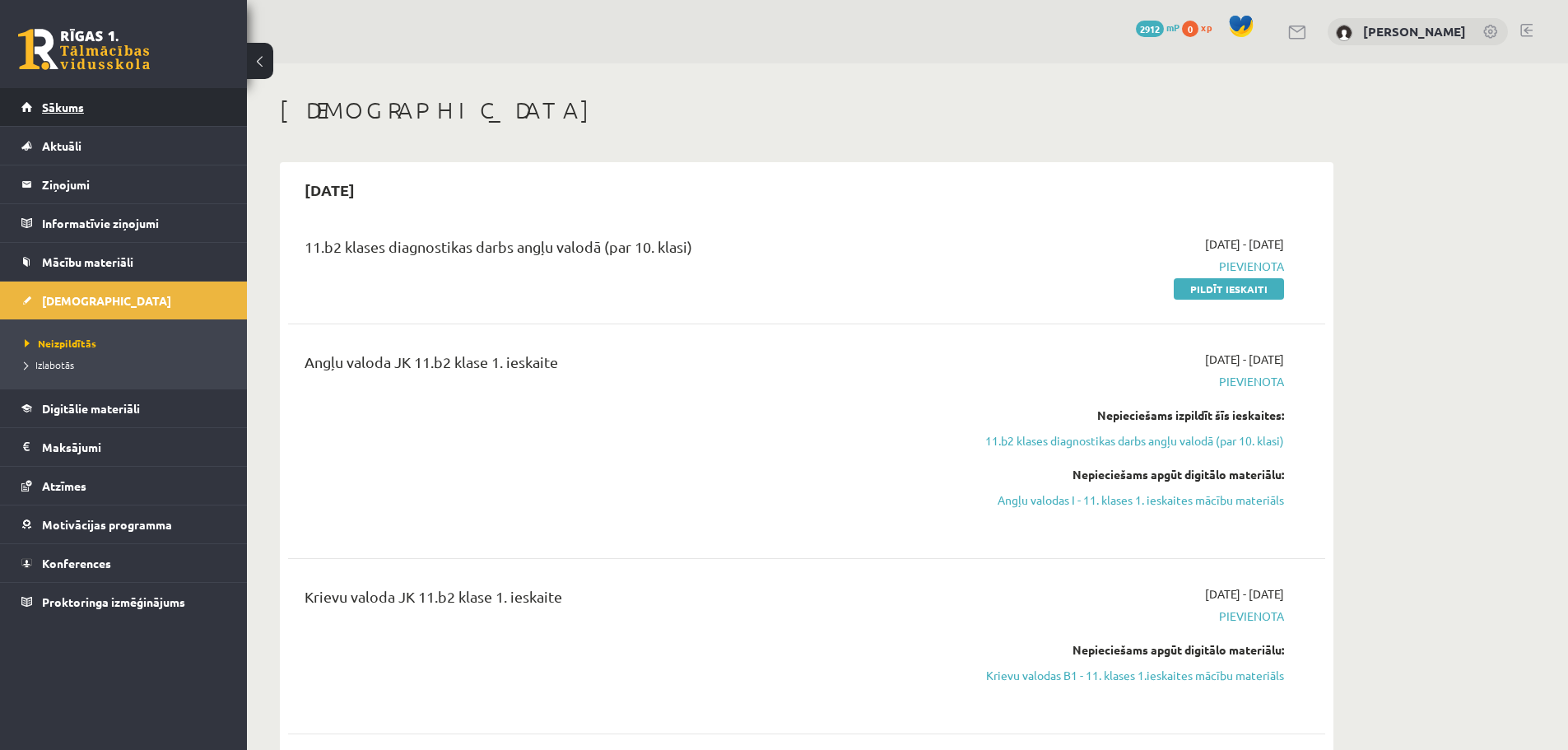
click at [114, 111] on link "Sākums" at bounding box center [123, 106] width 205 height 38
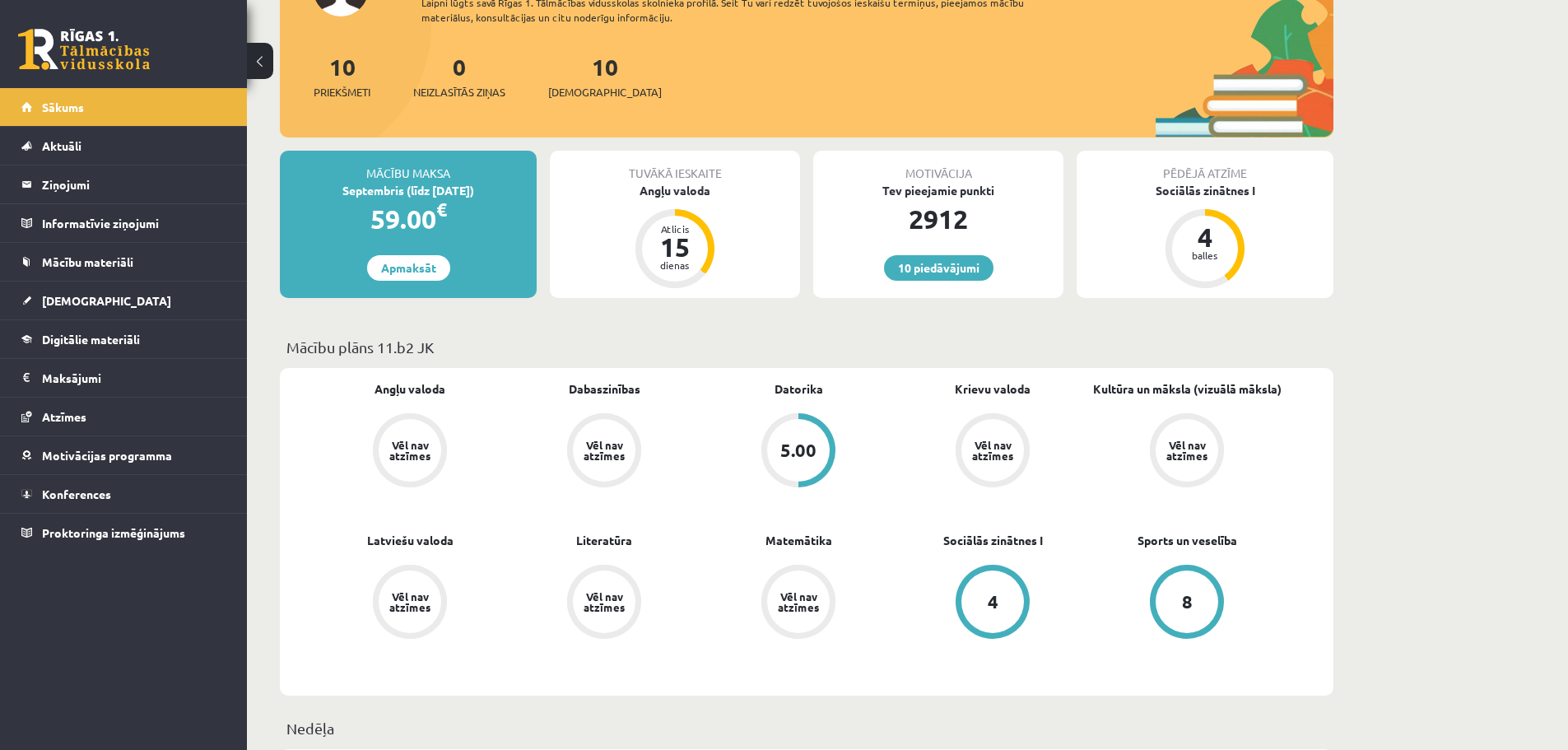
scroll to position [246, 0]
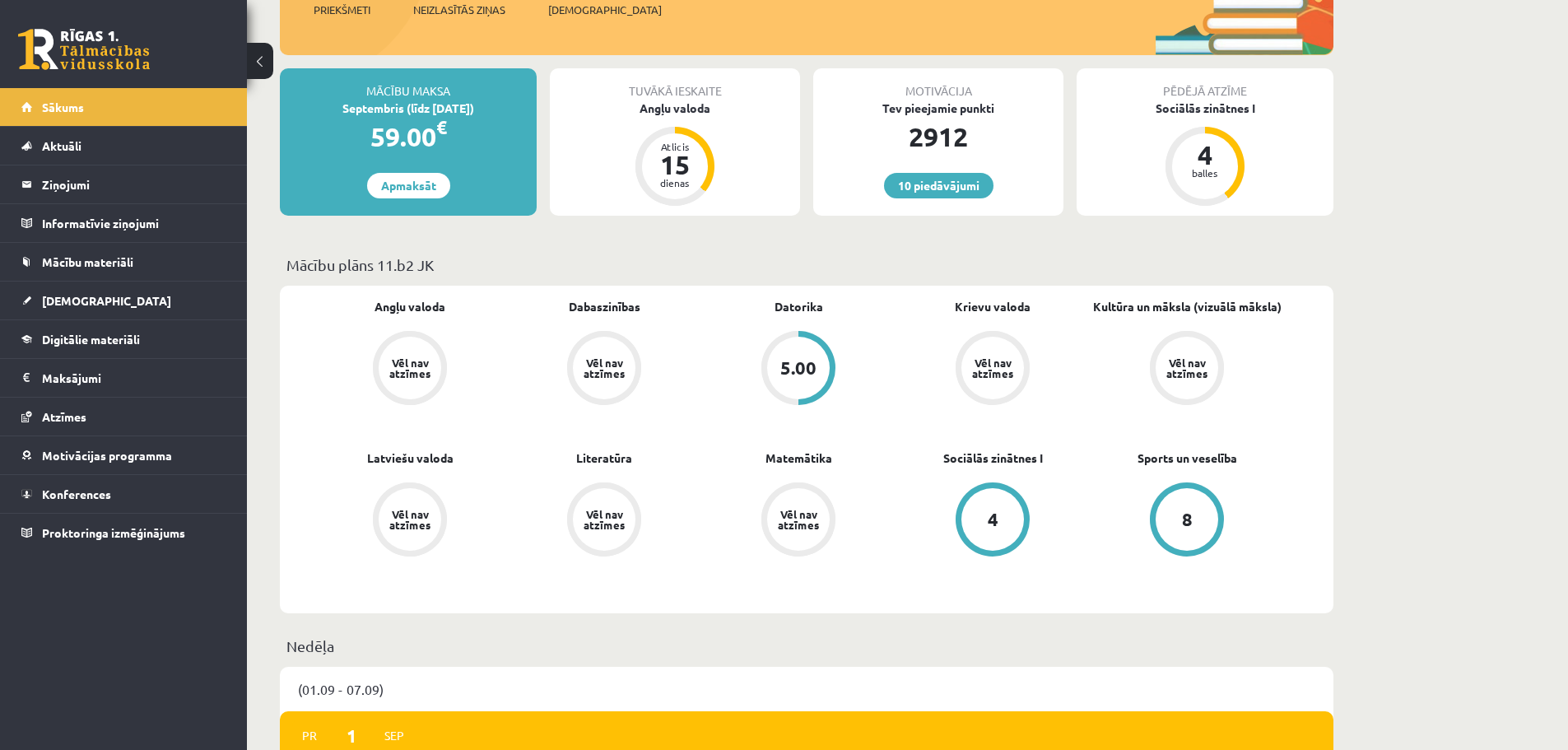
click at [674, 94] on div "Tuvākā ieskaite" at bounding box center [675, 84] width 250 height 31
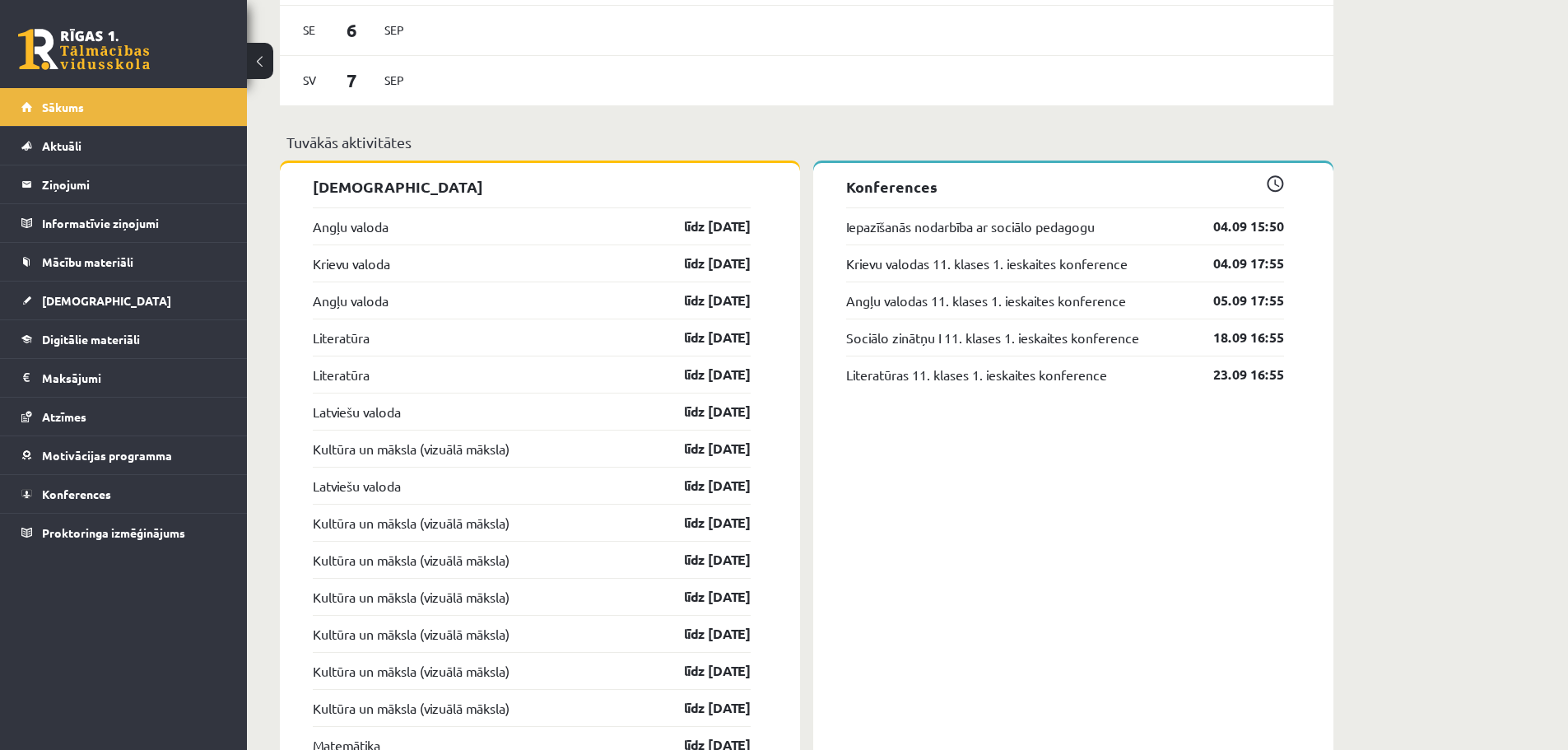
scroll to position [1234, 0]
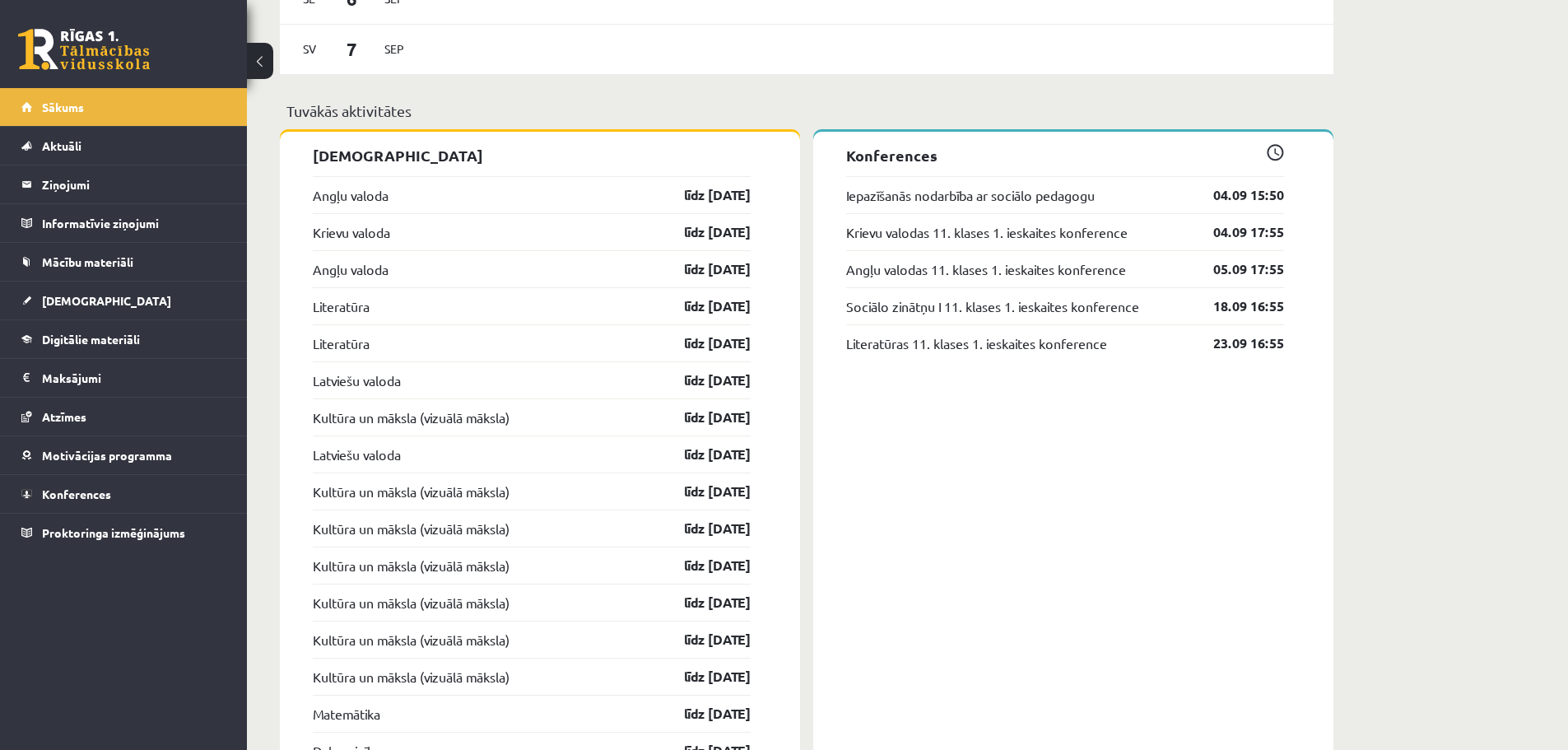
click at [480, 235] on div "Krievu valoda līdz [DATE]" at bounding box center [531, 231] width 438 height 37
click at [339, 231] on link "Krievu valoda" at bounding box center [351, 232] width 77 height 20
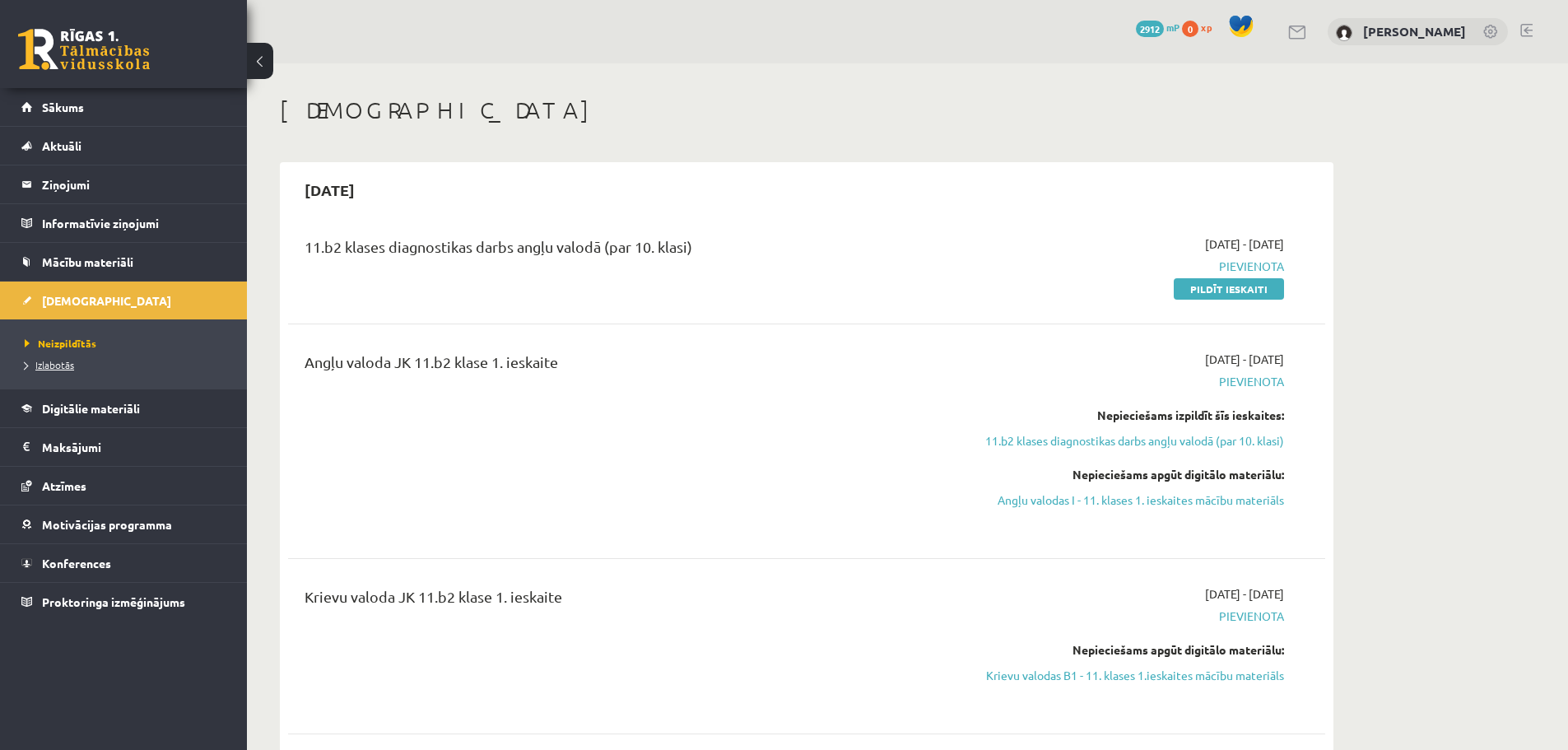
click at [70, 361] on span "Izlabotās" at bounding box center [49, 365] width 49 height 13
